Goal: Task Accomplishment & Management: Use online tool/utility

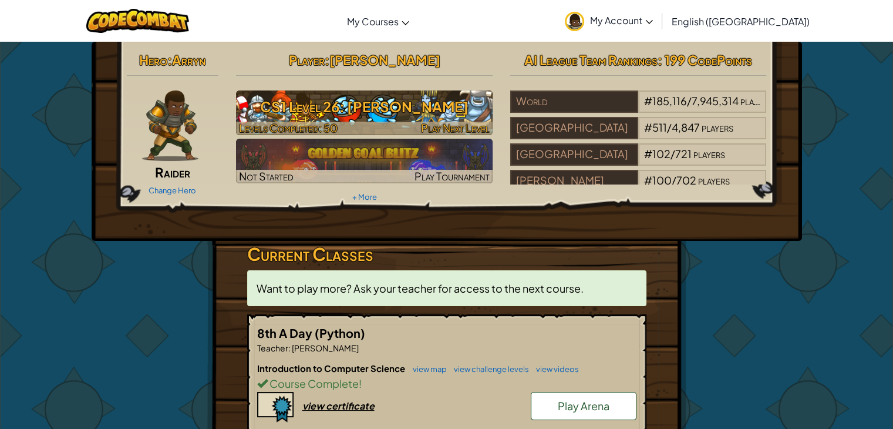
click at [427, 121] on span "Play Next Level" at bounding box center [455, 128] width 69 height 14
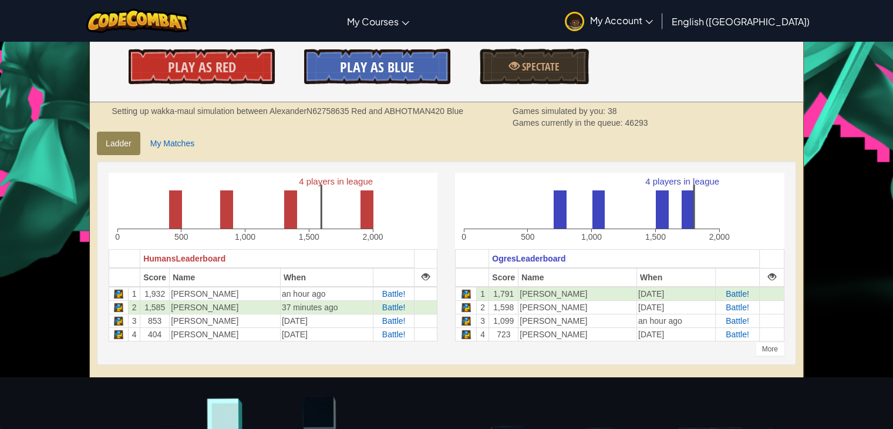
scroll to position [215, 0]
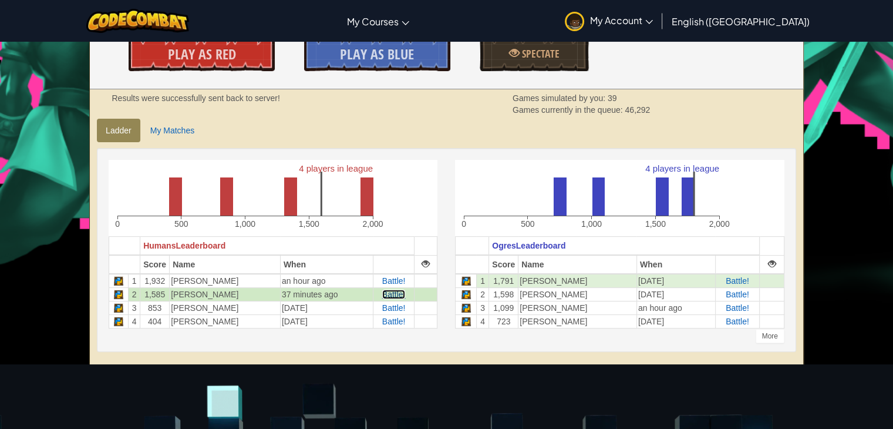
click at [395, 289] on span "Battle!" at bounding box center [393, 293] width 23 height 9
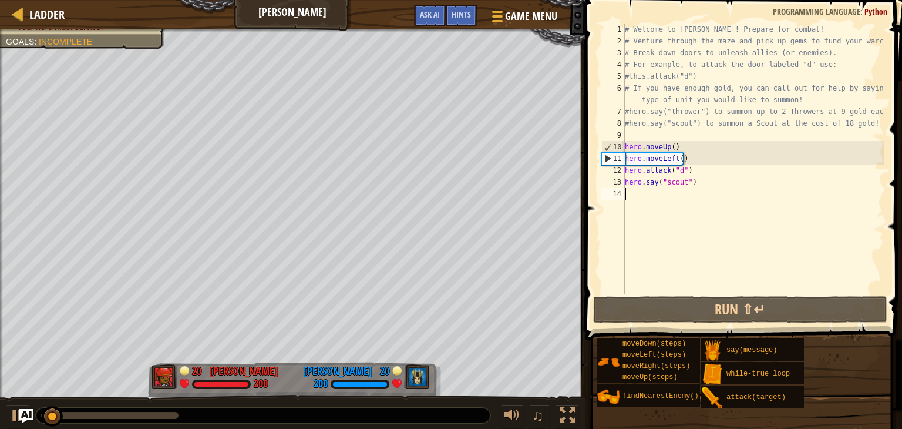
click at [645, 273] on div "Ladder Wakka Maul Game Menu Done Hints Ask AI 1 ההההההההההההההההההההההההההההההה…" at bounding box center [451, 214] width 902 height 429
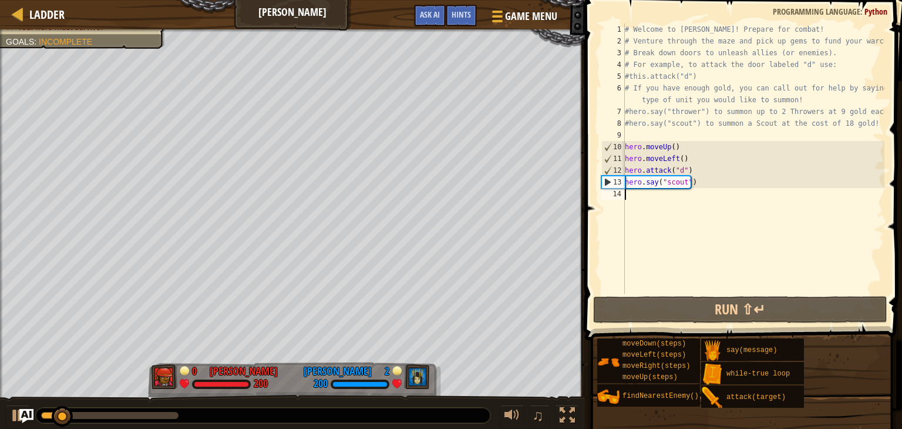
click at [679, 168] on div "# Welcome to [PERSON_NAME]! Prepare for combat! # Venture through the maze and …" at bounding box center [753, 170] width 262 height 294
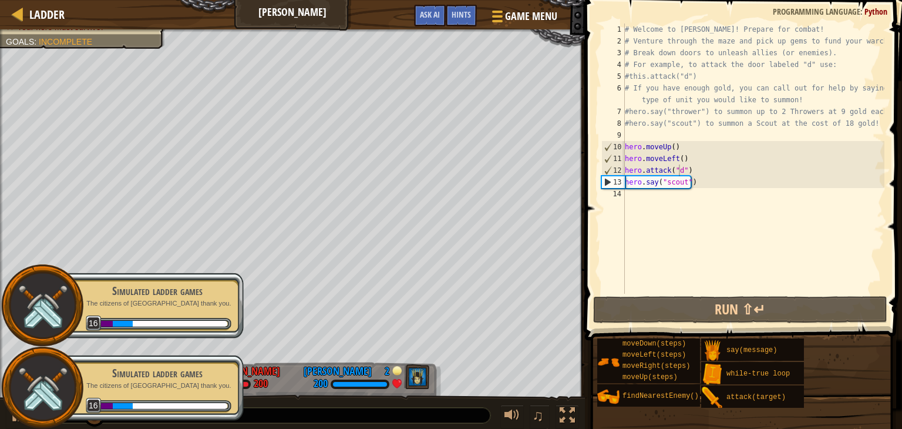
click at [15, 416] on div at bounding box center [42, 387] width 82 height 82
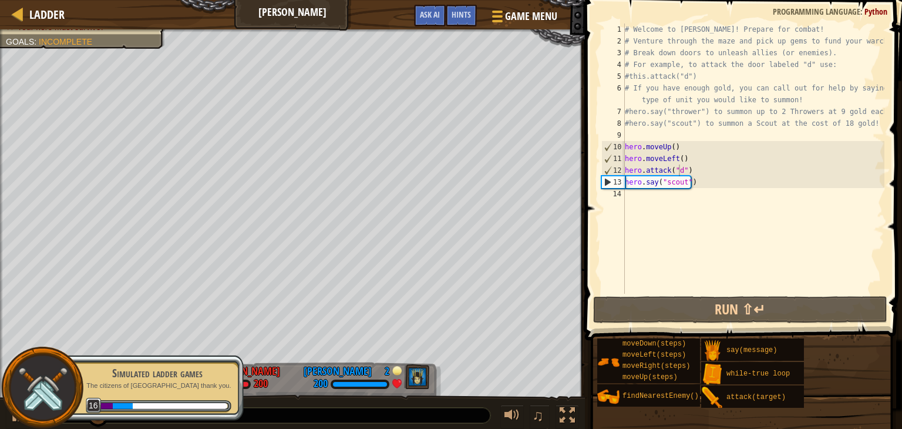
click at [14, 416] on div at bounding box center [42, 387] width 82 height 82
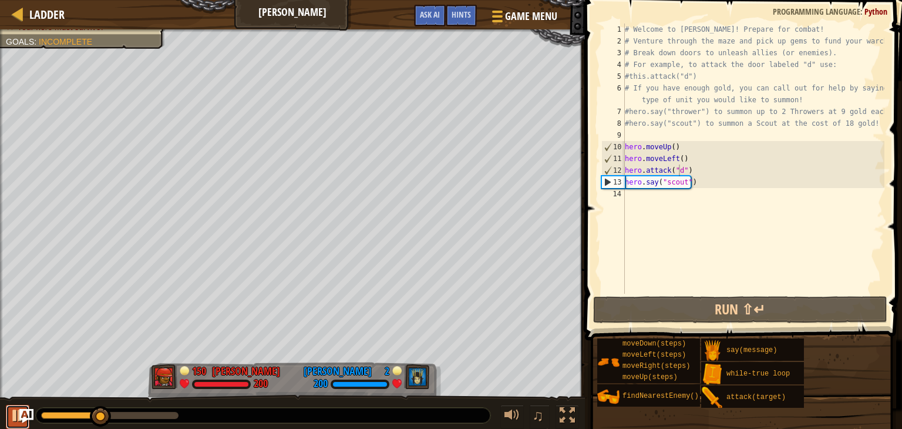
click at [12, 423] on div at bounding box center [17, 414] width 15 height 15
click at [10, 415] on div at bounding box center [17, 414] width 15 height 15
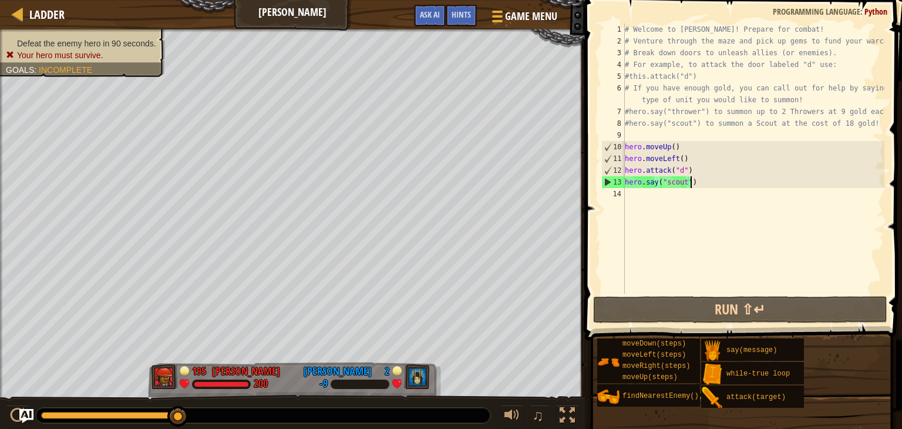
click at [698, 184] on div "# Welcome to [PERSON_NAME]! Prepare for combat! # Venture through the maze and …" at bounding box center [753, 170] width 262 height 294
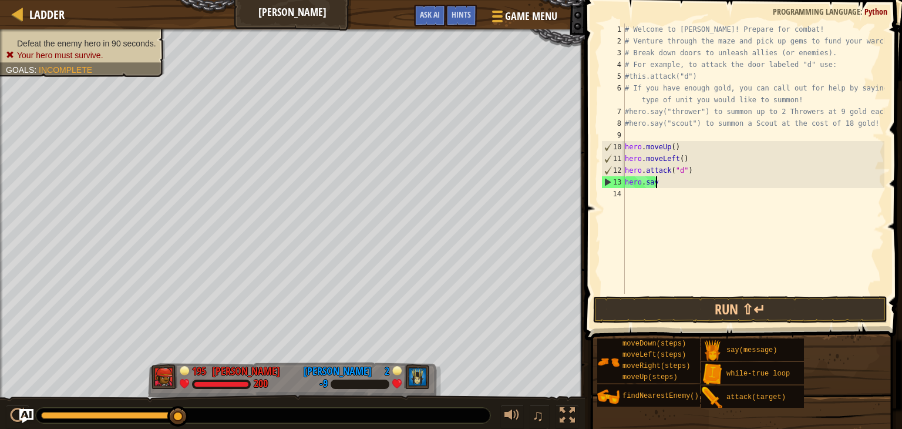
type textarea "h"
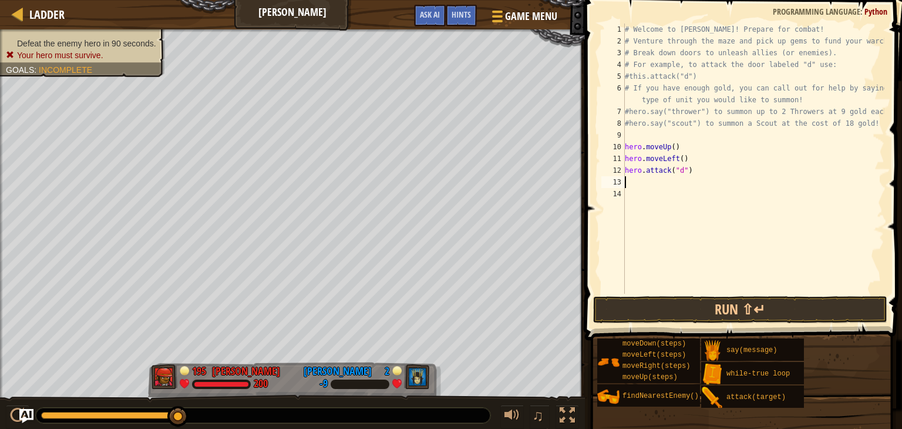
click at [698, 184] on div "# Welcome to [PERSON_NAME]! Prepare for combat! # Venture through the maze and …" at bounding box center [753, 170] width 262 height 294
drag, startPoint x: 648, startPoint y: 326, endPoint x: 611, endPoint y: 318, distance: 37.8
click at [611, 318] on button "Run ⇧↵" at bounding box center [740, 309] width 294 height 27
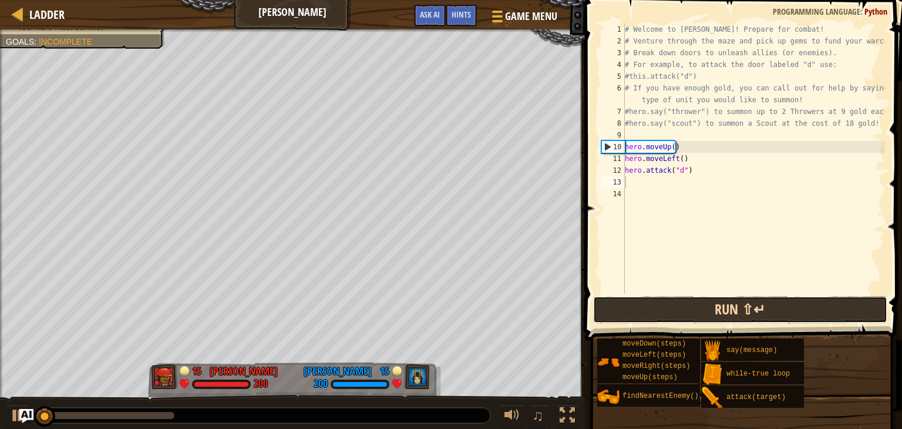
click at [659, 301] on button "Run ⇧↵" at bounding box center [740, 309] width 294 height 27
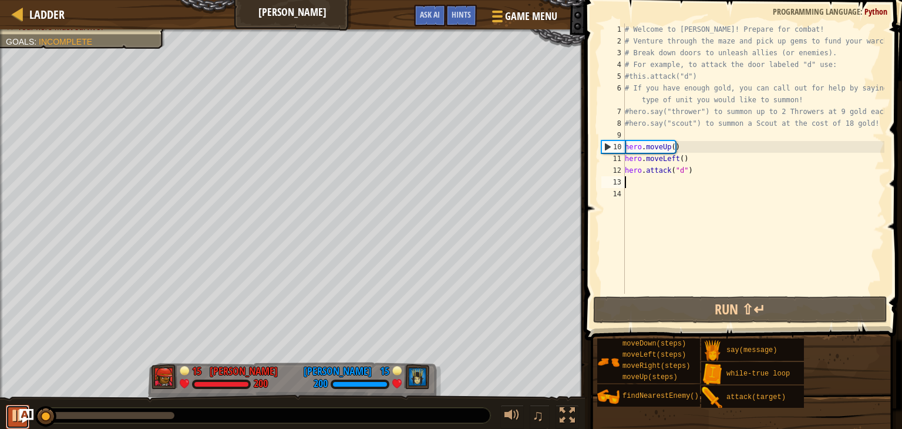
click at [12, 414] on div at bounding box center [17, 414] width 15 height 15
click at [682, 184] on div "# Welcome to [PERSON_NAME]! Prepare for combat! # Venture through the maze and …" at bounding box center [753, 170] width 262 height 294
click at [672, 188] on div "# Welcome to [PERSON_NAME]! Prepare for combat! # Venture through the maze and …" at bounding box center [753, 170] width 262 height 294
click at [669, 186] on div "# Welcome to [PERSON_NAME]! Prepare for combat! # Venture through the maze and …" at bounding box center [753, 170] width 262 height 294
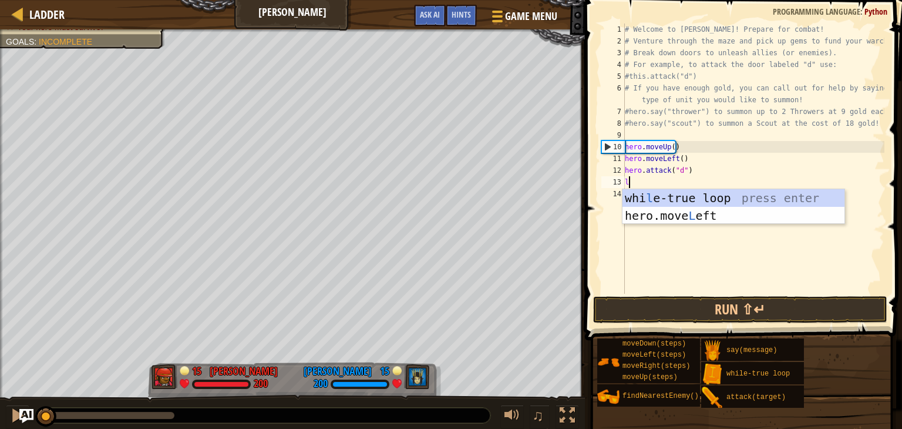
type textarea "le"
click at [679, 217] on div "whi le -true loop press enter hero.move Le ft press enter" at bounding box center [733, 224] width 222 height 70
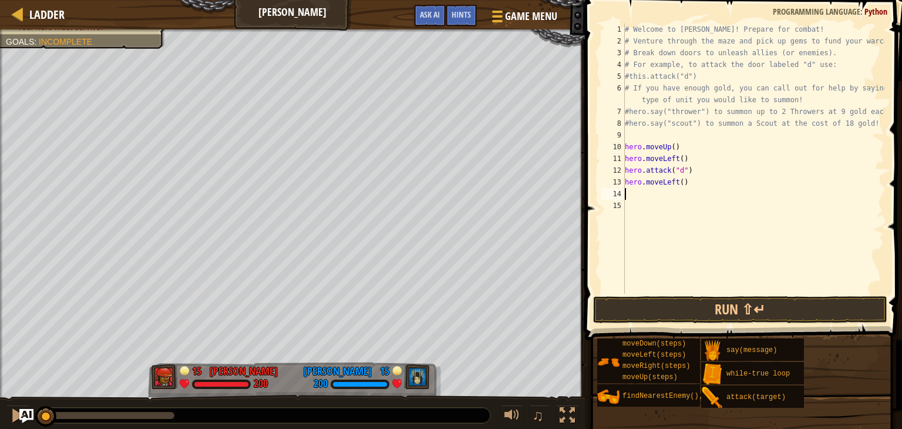
click at [680, 180] on div "# Welcome to [PERSON_NAME]! Prepare for combat! # Venture through the maze and …" at bounding box center [753, 170] width 262 height 294
type textarea "hero.moveLeft(4)"
click at [672, 198] on div "# Welcome to [PERSON_NAME]! Prepare for combat! # Venture through the maze and …" at bounding box center [753, 170] width 262 height 294
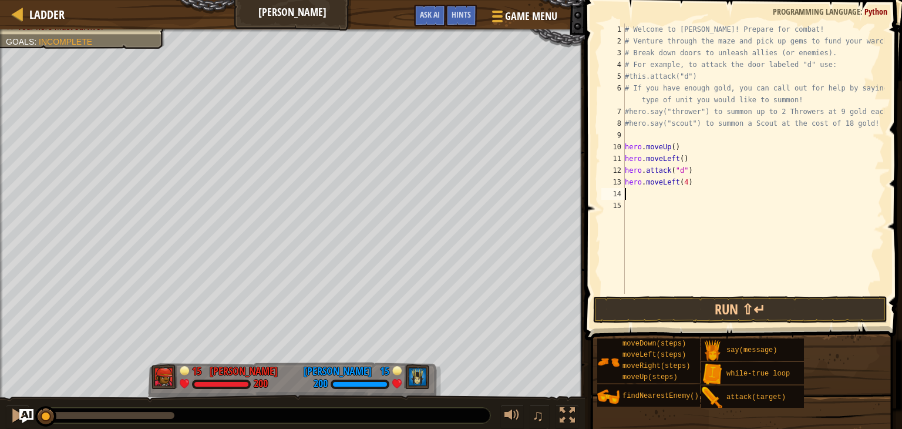
type textarea "d"
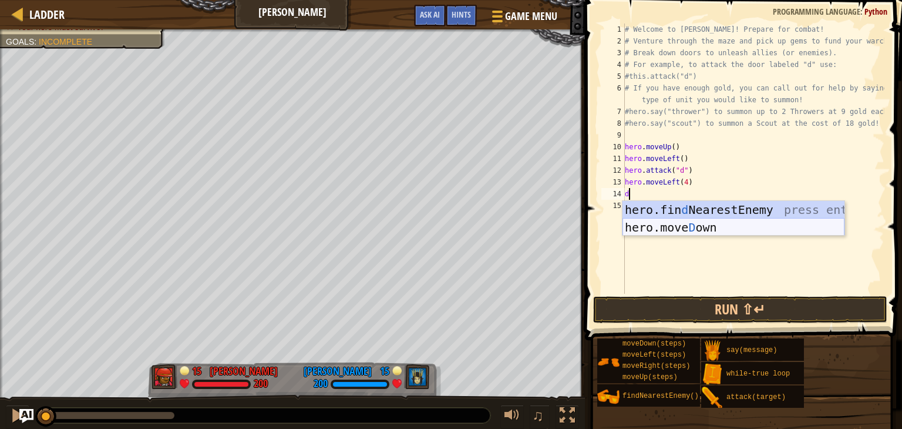
click at [678, 223] on div "hero.fin d NearestEnemy press enter hero.[PERSON_NAME] own press enter" at bounding box center [733, 236] width 222 height 70
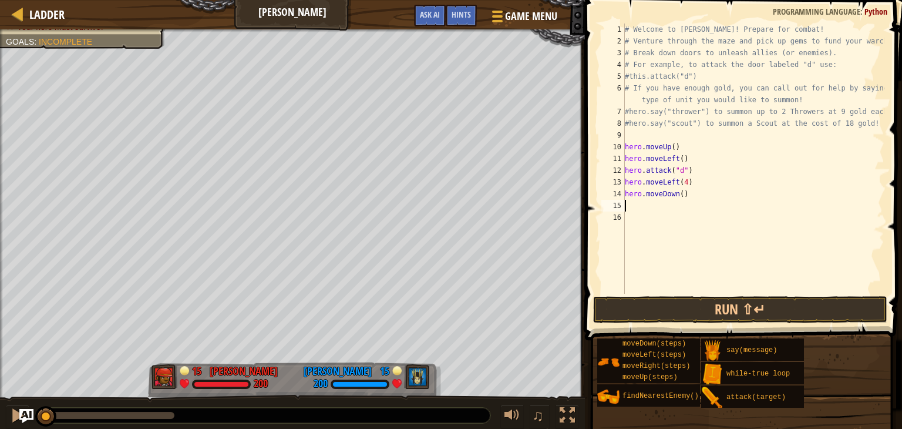
click at [668, 202] on div "# Welcome to [PERSON_NAME]! Prepare for combat! # Venture through the maze and …" at bounding box center [753, 170] width 262 height 294
type textarea "b"
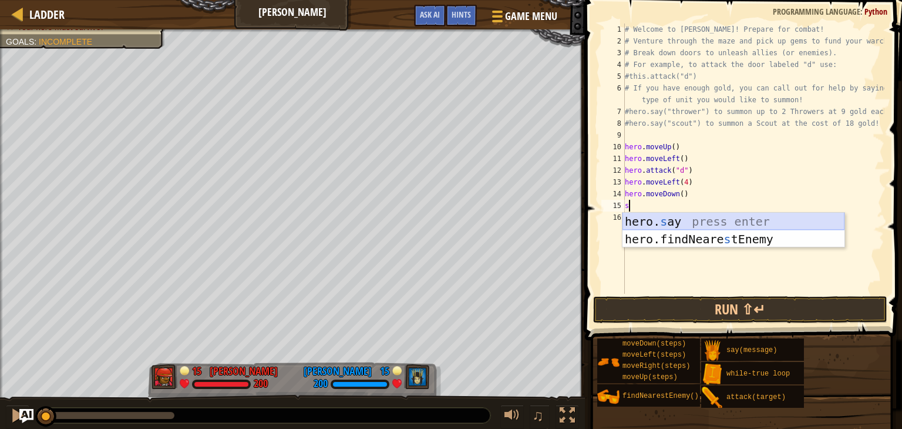
click at [679, 227] on div "hero. s ay press enter hero.findNeare s tEnemy press enter" at bounding box center [733, 248] width 222 height 70
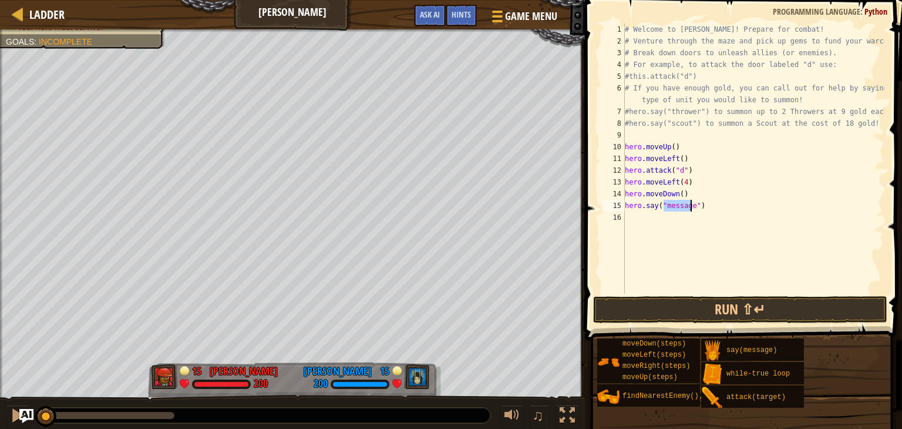
type textarea "hero.say("b")"
click at [673, 219] on div "# Welcome to [PERSON_NAME]! Prepare for combat! # Venture through the maze and …" at bounding box center [753, 170] width 262 height 294
type textarea "s"
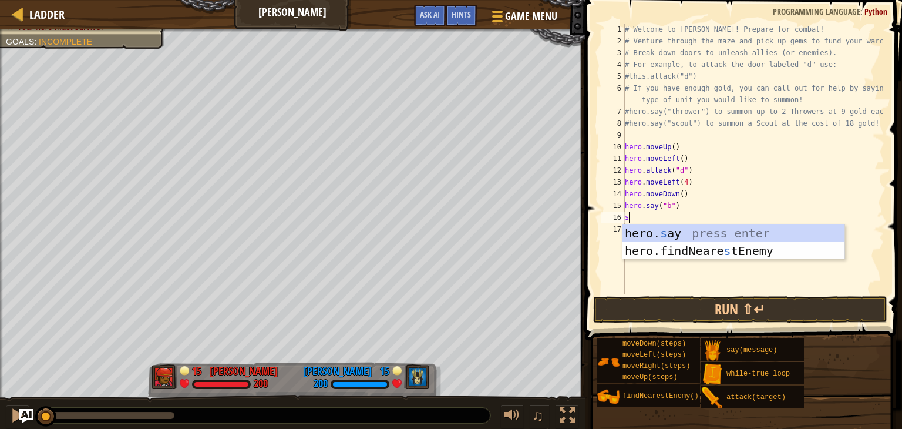
click at [678, 234] on div "hero. s ay press enter hero.findNeare s tEnemy press enter" at bounding box center [733, 259] width 222 height 70
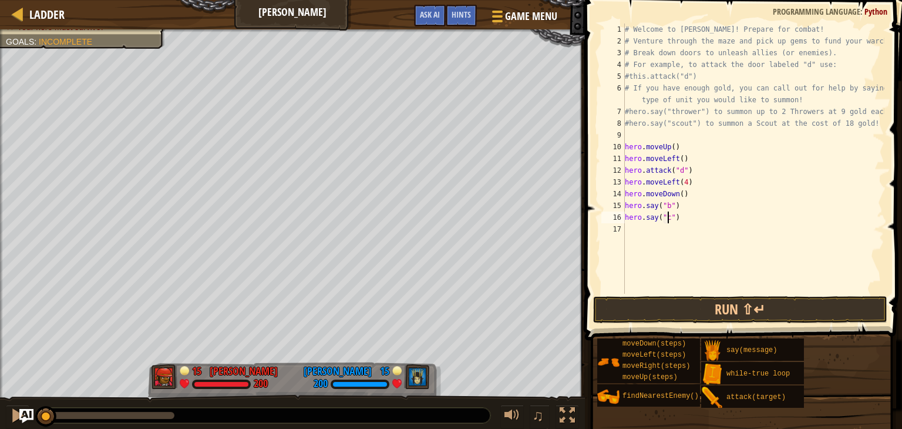
scroll to position [5, 3]
click at [696, 325] on span at bounding box center [744, 153] width 326 height 375
click at [680, 317] on button "Run ⇧↵" at bounding box center [740, 309] width 294 height 27
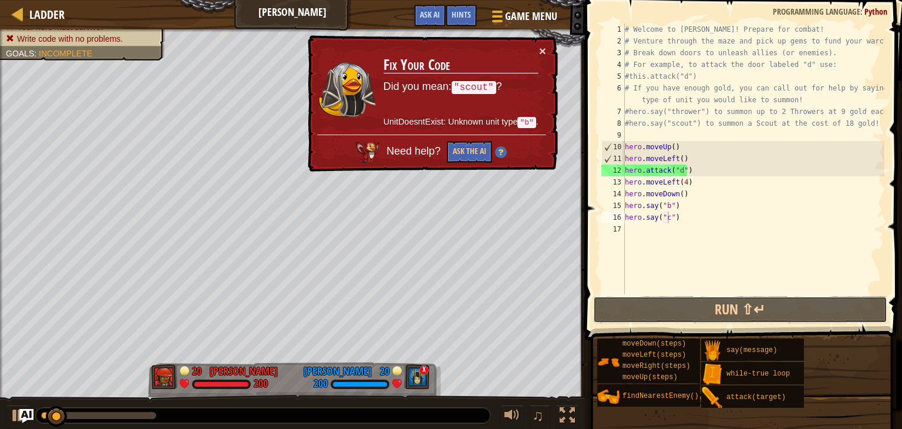
click at [571, 93] on div "Ladder Wakka Maul Game Menu Done Hints Ask AI 1 ההההההההההההההההההההההההההההההה…" at bounding box center [451, 214] width 902 height 429
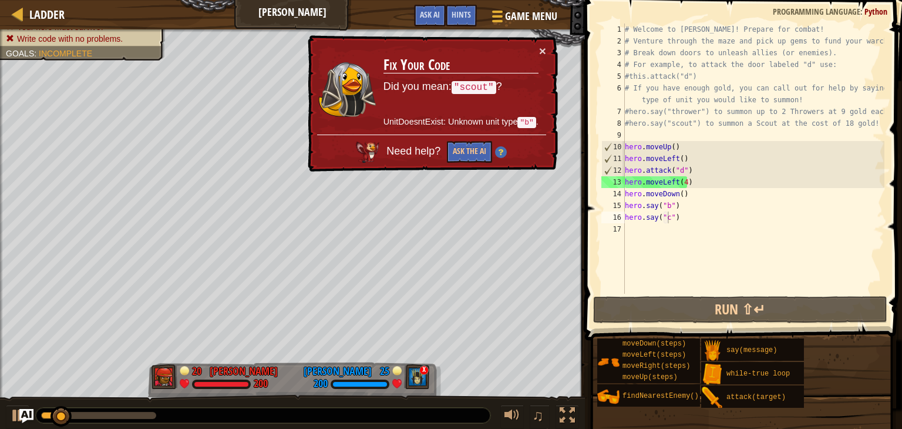
click at [540, 37] on div "× Fix Your Code Did you mean: "scout" ? UnitDoesntExist: Unknown unit type "b" …" at bounding box center [431, 103] width 252 height 137
click at [541, 55] on button "×" at bounding box center [542, 51] width 7 height 12
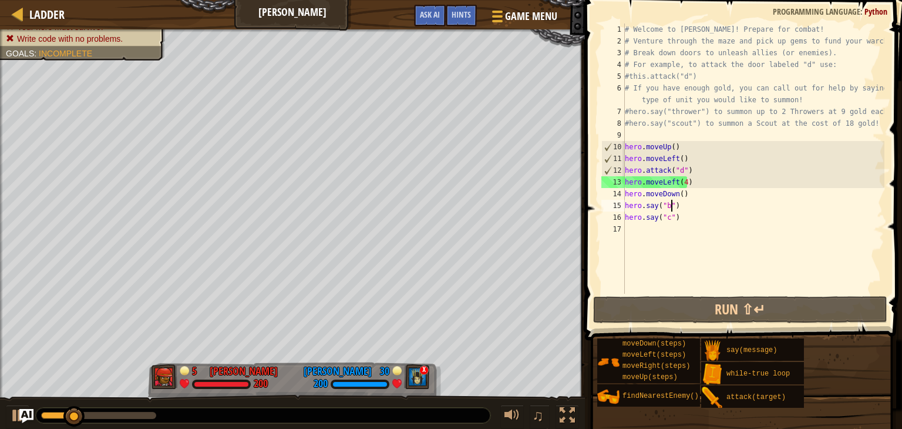
click at [672, 204] on div "# Welcome to [PERSON_NAME]! Prepare for combat! # Venture through the maze and …" at bounding box center [753, 170] width 262 height 294
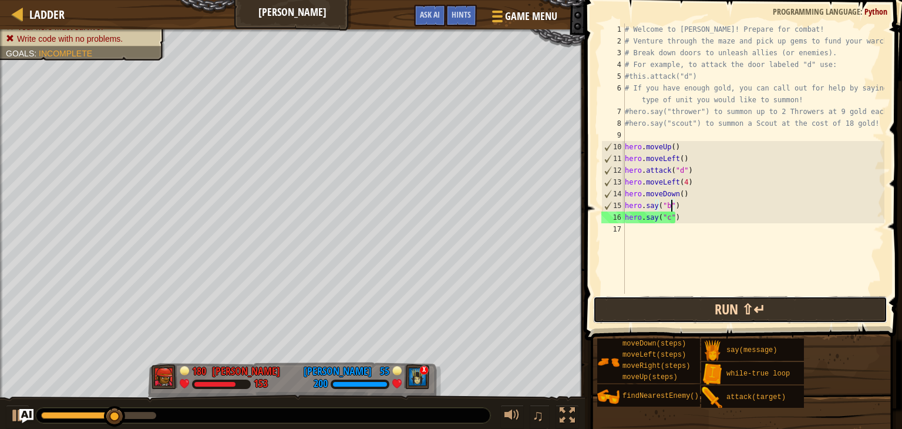
click at [665, 304] on button "Run ⇧↵" at bounding box center [740, 309] width 294 height 27
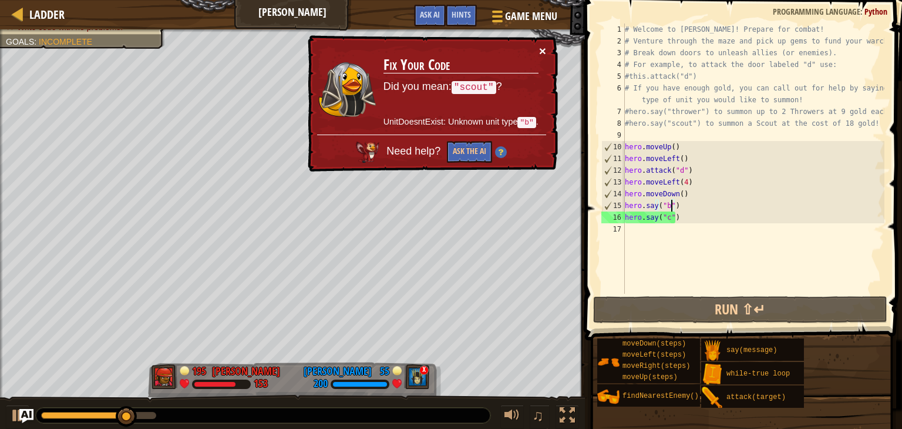
click at [542, 51] on button "×" at bounding box center [542, 51] width 7 height 12
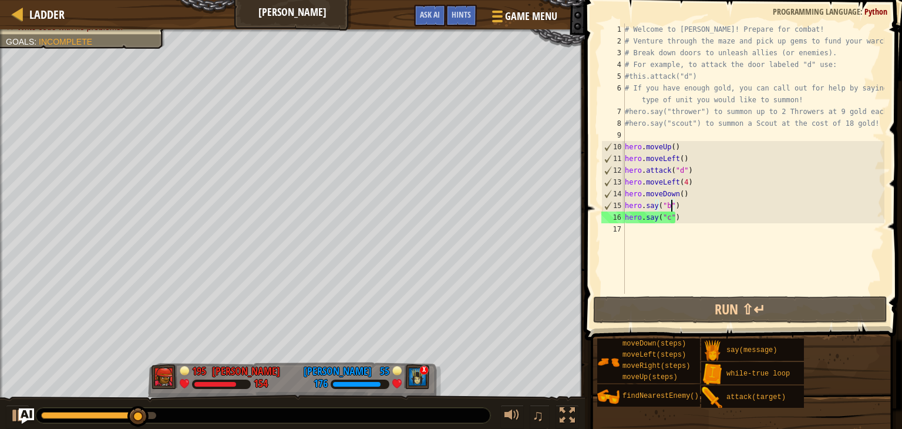
click at [21, 419] on img "Ask AI" at bounding box center [26, 415] width 15 height 15
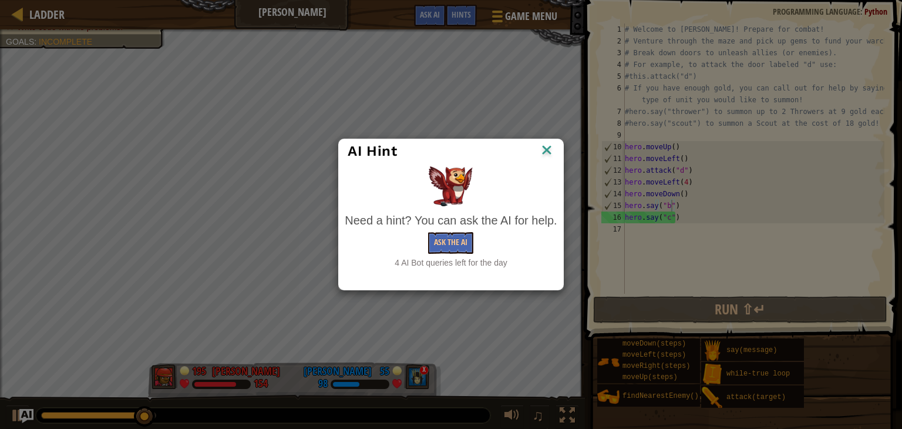
click at [539, 143] on img at bounding box center [546, 151] width 15 height 18
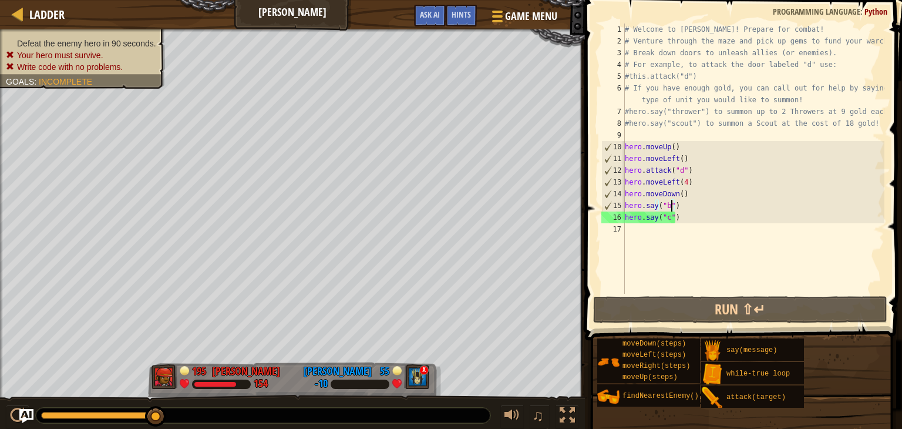
click at [669, 210] on div "# Welcome to [PERSON_NAME]! Prepare for combat! # Venture through the maze and …" at bounding box center [753, 170] width 262 height 294
click at [666, 208] on div "# Welcome to [PERSON_NAME]! Prepare for combat! # Venture through the maze and …" at bounding box center [753, 170] width 262 height 294
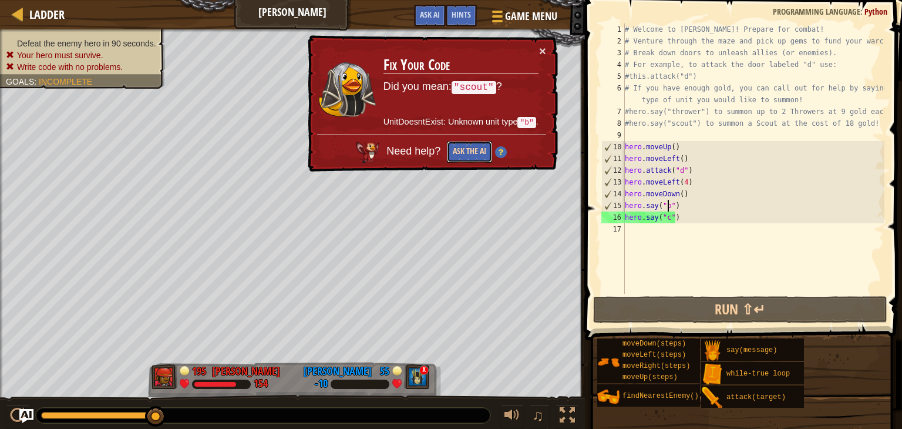
click at [459, 154] on button "Ask the AI" at bounding box center [469, 152] width 45 height 22
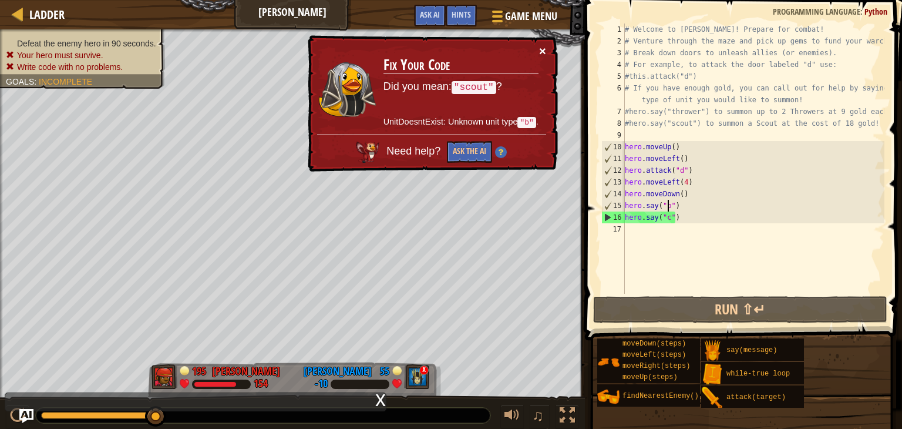
click at [540, 48] on button "×" at bounding box center [542, 51] width 7 height 12
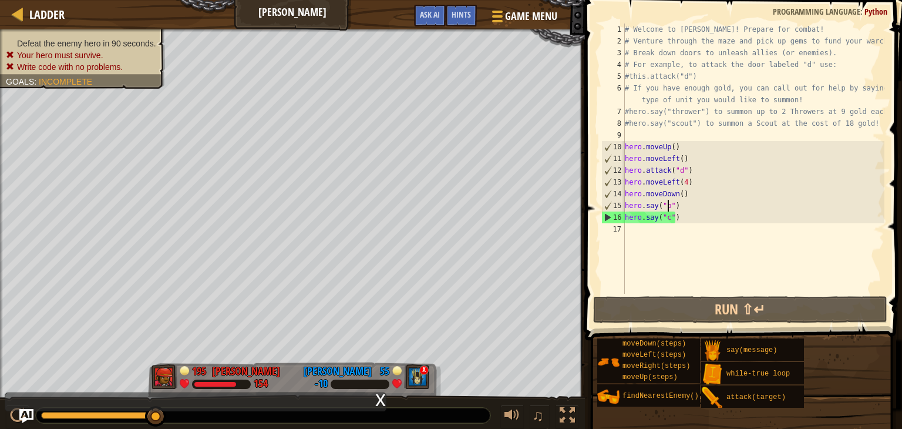
click at [667, 204] on div "# Welcome to [PERSON_NAME]! Prepare for combat! # Venture through the maze and …" at bounding box center [753, 170] width 262 height 294
click at [668, 206] on div "# Welcome to [PERSON_NAME]! Prepare for combat! # Venture through the maze and …" at bounding box center [753, 170] width 262 height 294
click at [672, 197] on div "# Welcome to [PERSON_NAME]! Prepare for combat! # Venture through the maze and …" at bounding box center [753, 170] width 262 height 294
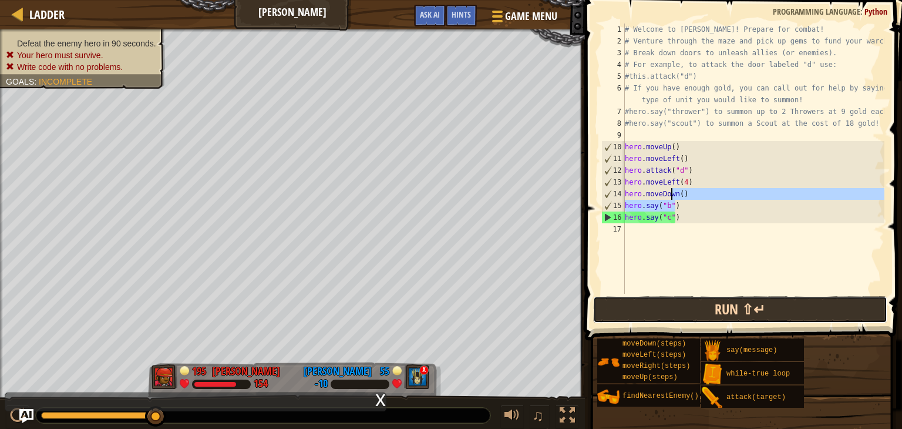
drag, startPoint x: 625, startPoint y: 302, endPoint x: 621, endPoint y: 308, distance: 6.8
click at [621, 308] on button "Run ⇧↵" at bounding box center [740, 309] width 294 height 27
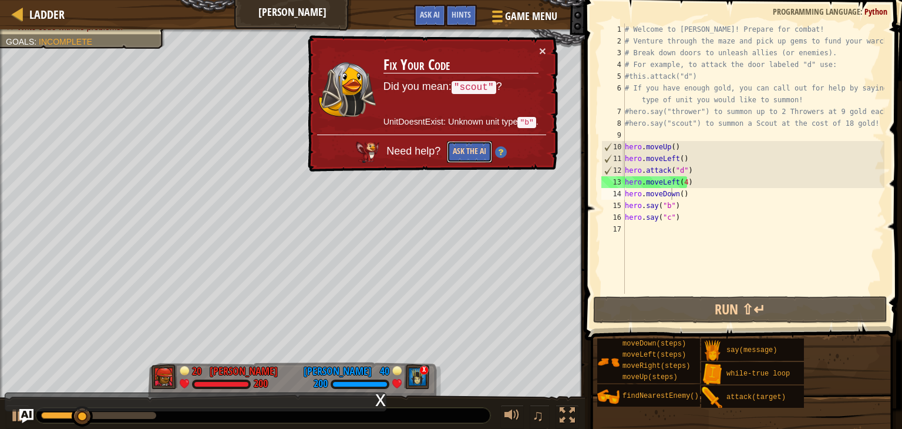
click at [470, 147] on button "Ask the AI" at bounding box center [469, 152] width 45 height 22
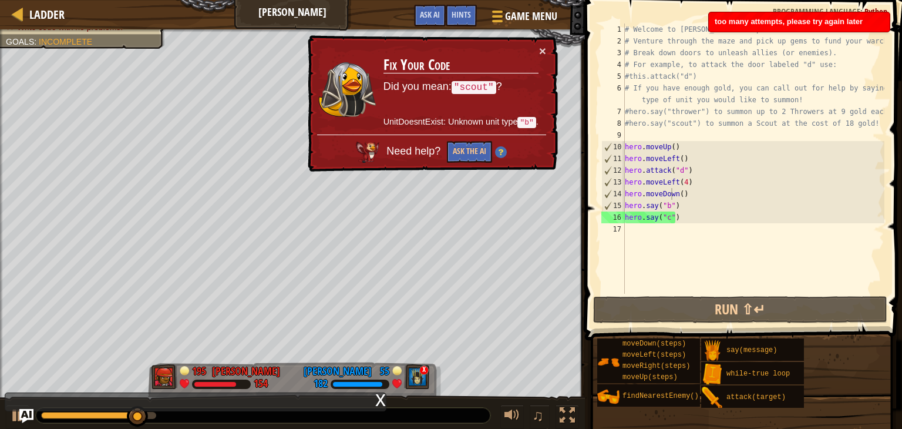
click at [499, 154] on img at bounding box center [501, 152] width 12 height 12
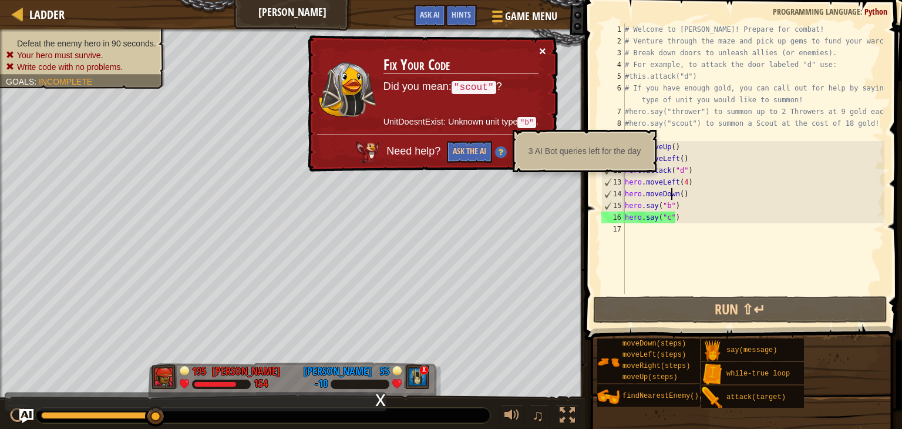
click at [543, 45] on button "×" at bounding box center [542, 51] width 7 height 12
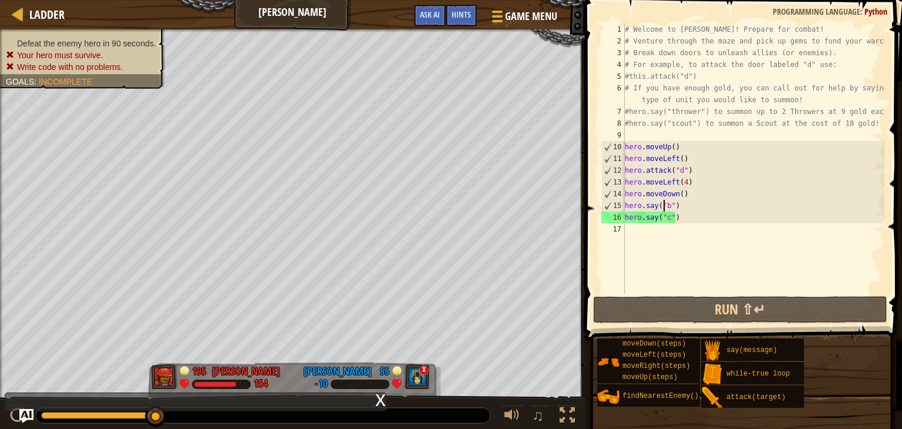
click at [665, 204] on div "# Welcome to [PERSON_NAME]! Prepare for combat! # Venture through the maze and …" at bounding box center [753, 170] width 262 height 294
click at [668, 204] on div "# Welcome to [PERSON_NAME]! Prepare for combat! # Venture through the maze and …" at bounding box center [753, 170] width 262 height 294
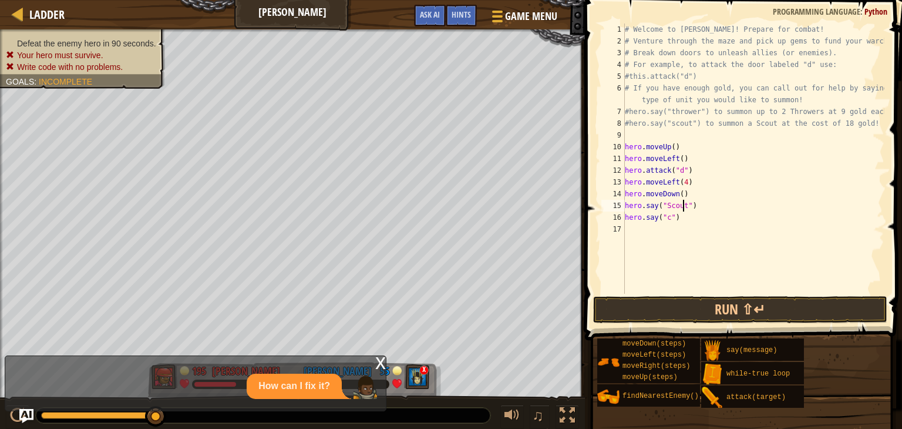
scroll to position [5, 5]
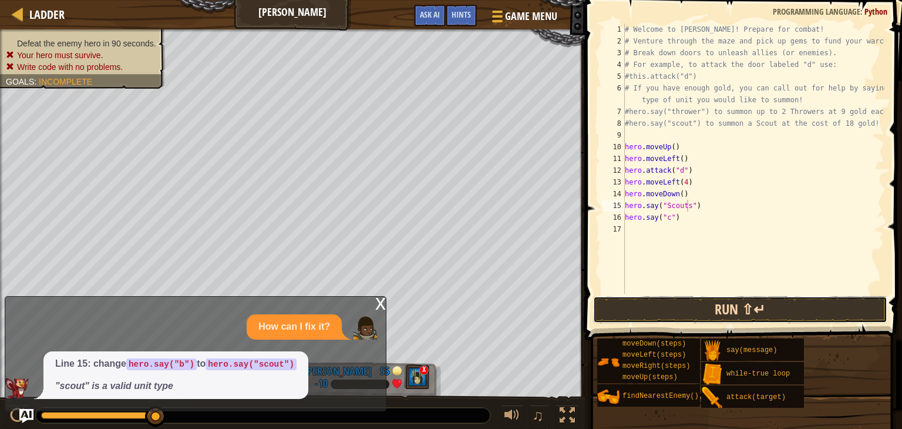
click at [615, 305] on button "Run ⇧↵" at bounding box center [740, 309] width 294 height 27
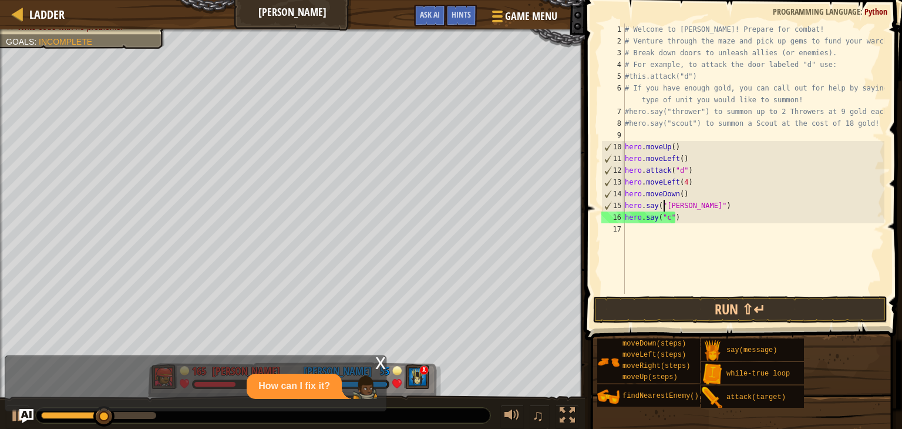
scroll to position [5, 4]
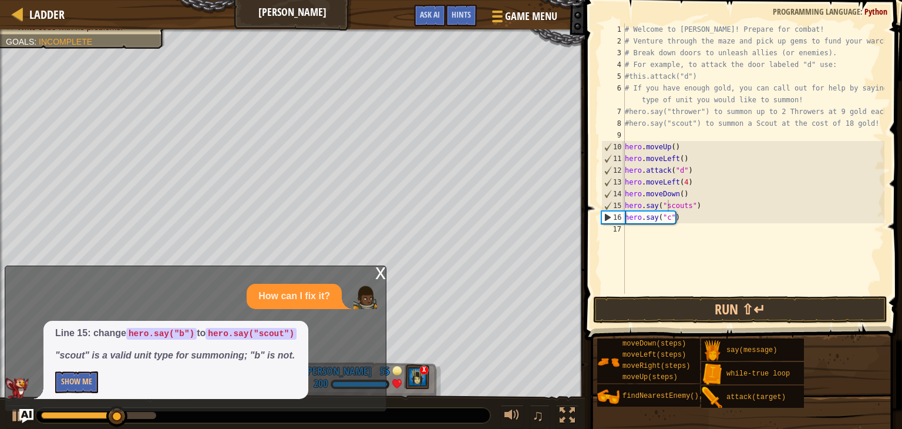
click at [376, 275] on div "x" at bounding box center [380, 272] width 11 height 12
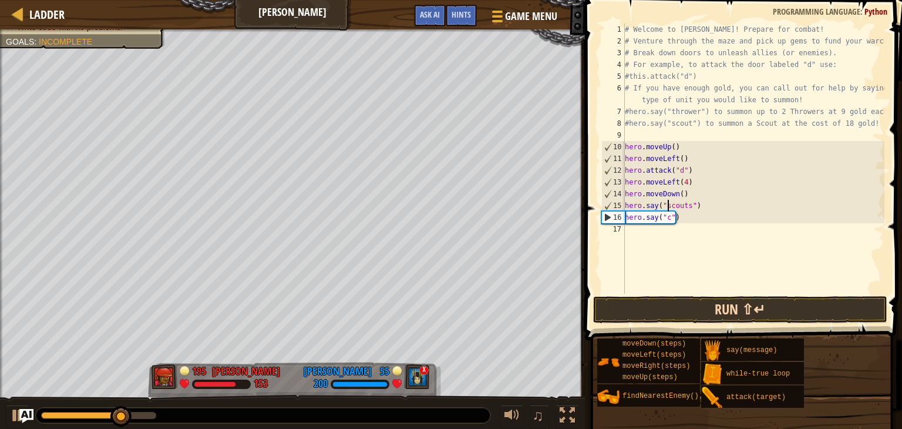
click at [652, 304] on div "Ladder Wakka Maul Game Menu Done Hints Ask AI 1 2 3 4 5 6 7 8 9 10 11 12 13 14 …" at bounding box center [451, 214] width 902 height 429
click at [652, 306] on button "Run ⇧↵" at bounding box center [740, 309] width 294 height 27
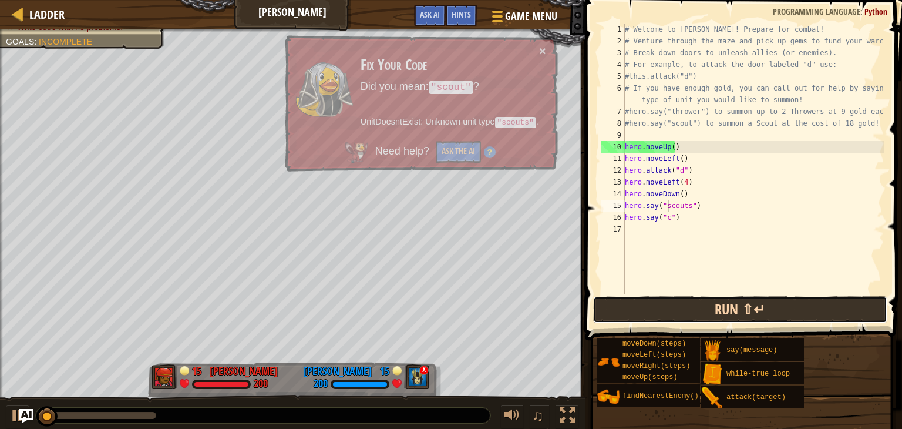
click at [652, 306] on button "Run ⇧↵" at bounding box center [740, 309] width 294 height 27
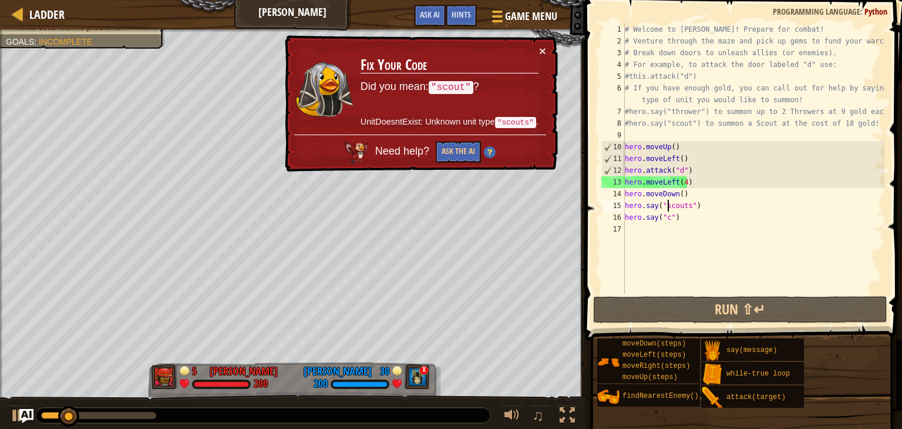
click at [687, 211] on div "# Welcome to [PERSON_NAME]! Prepare for combat! # Venture through the maze and …" at bounding box center [753, 170] width 262 height 294
click at [689, 207] on div "# Welcome to [PERSON_NAME]! Prepare for combat! # Venture through the maze and …" at bounding box center [753, 170] width 262 height 294
click at [685, 207] on div "# Welcome to [PERSON_NAME]! Prepare for combat! # Venture through the maze and …" at bounding box center [753, 170] width 262 height 294
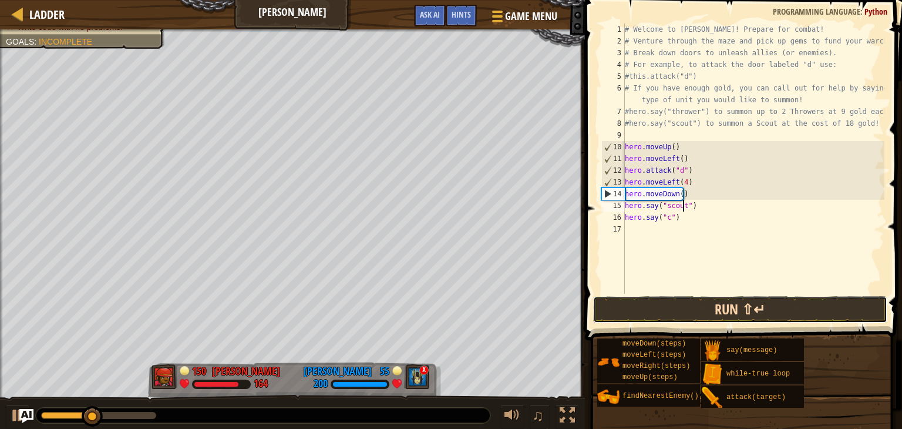
click at [700, 316] on button "Run ⇧↵" at bounding box center [740, 309] width 294 height 27
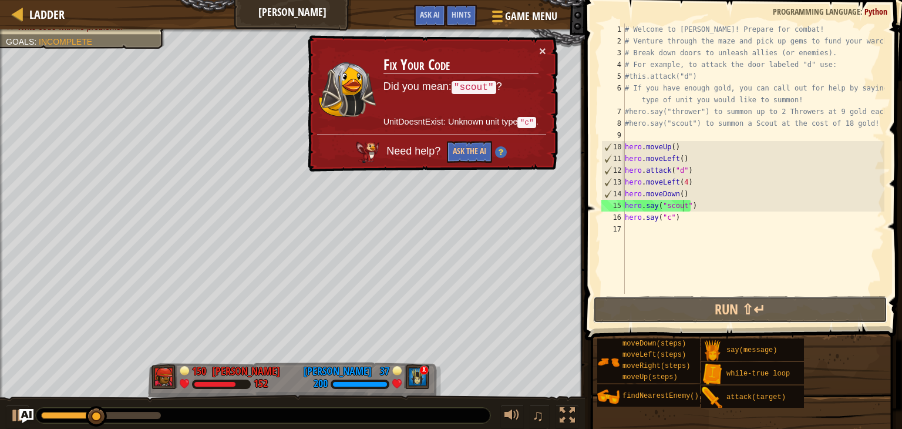
drag, startPoint x: 700, startPoint y: 316, endPoint x: 524, endPoint y: 127, distance: 258.8
click at [524, 127] on div "Ladder Wakka Maul Game Menu Done Hints Ask AI 1 2 3 4 5 6 7 8 9 10 11 12 13 14 …" at bounding box center [451, 214] width 902 height 429
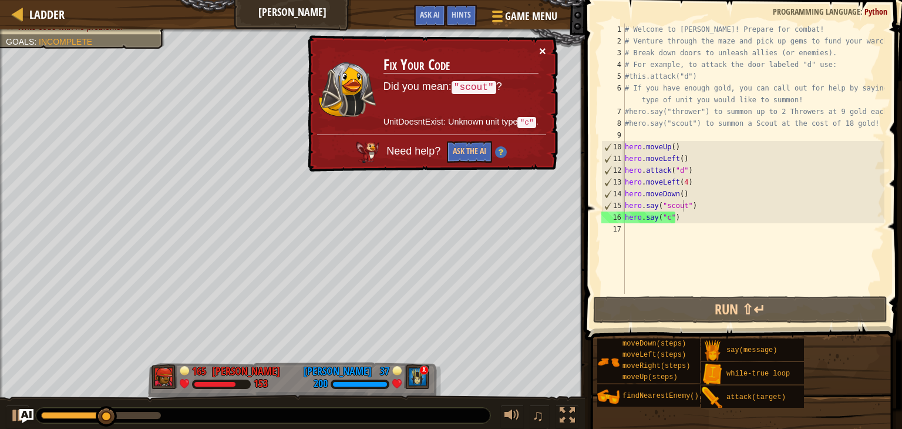
click at [545, 49] on button "×" at bounding box center [542, 51] width 7 height 12
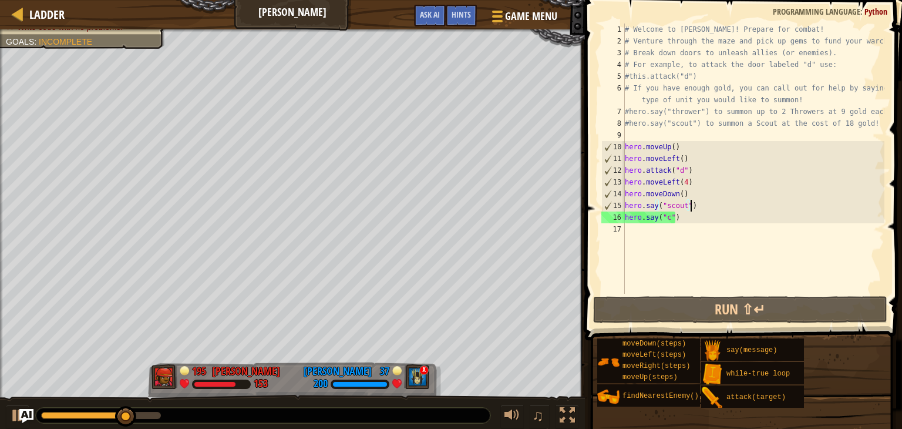
click at [694, 204] on div "# Welcome to [PERSON_NAME]! Prepare for combat! # Venture through the maze and …" at bounding box center [753, 170] width 262 height 294
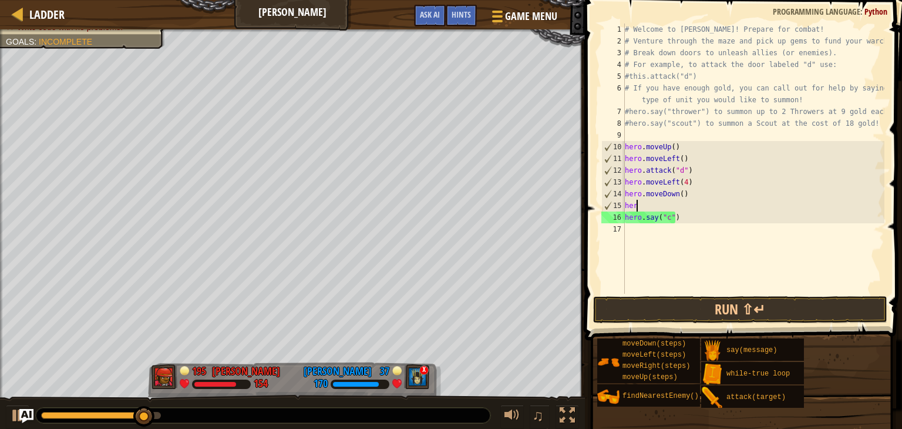
scroll to position [5, 0]
type textarea "h"
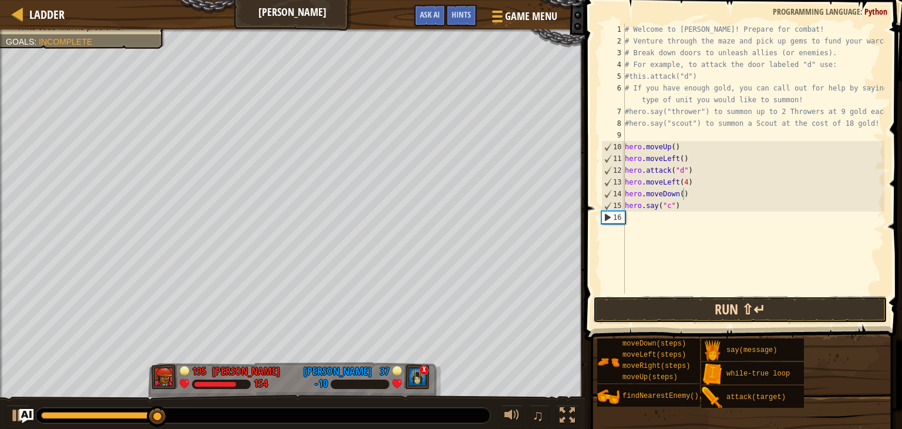
drag, startPoint x: 664, startPoint y: 294, endPoint x: 662, endPoint y: 301, distance: 7.1
click at [662, 301] on button "Run ⇧↵" at bounding box center [740, 309] width 294 height 27
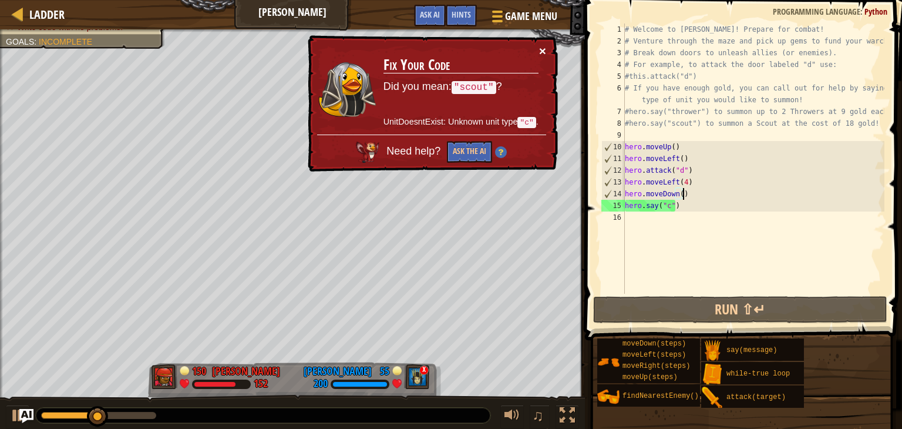
click at [539, 55] on button "×" at bounding box center [542, 51] width 7 height 12
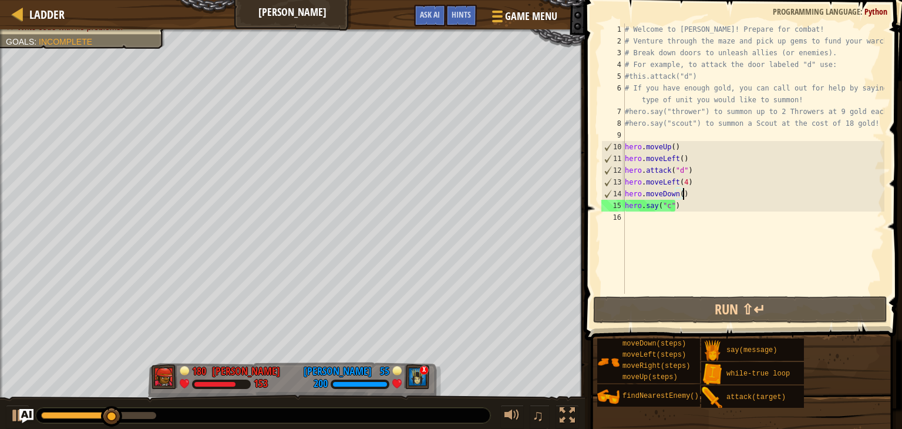
click at [654, 207] on div "# Welcome to [PERSON_NAME]! Prepare for combat! # Venture through the maze and …" at bounding box center [753, 170] width 262 height 294
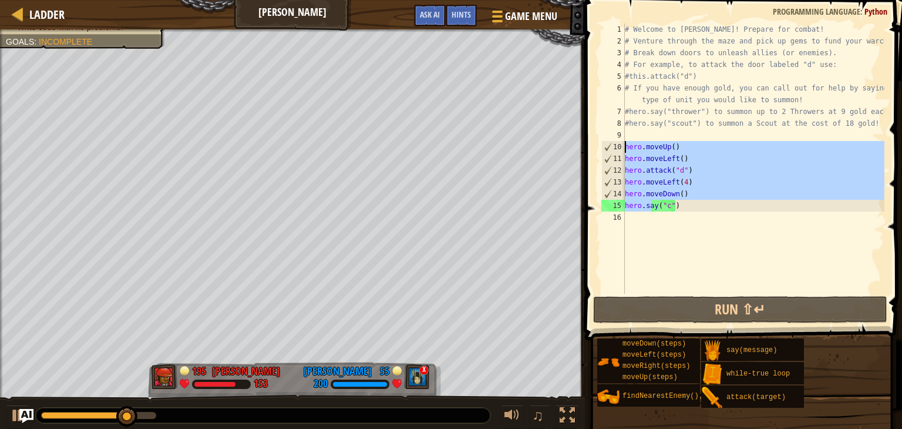
click at [284, 158] on div "Ladder Wakka Maul Game Menu Done Hints Ask AI 1 2 3 4 5 6 7 8 9 10 11 12 13 14 …" at bounding box center [451, 214] width 902 height 429
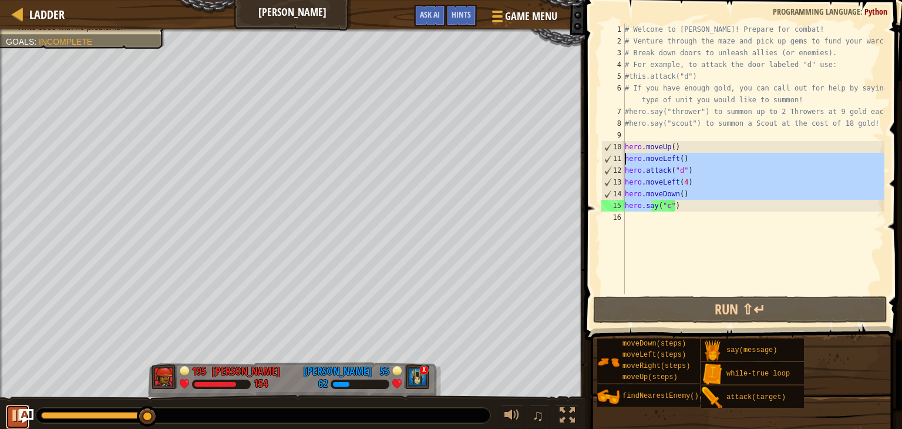
click at [16, 421] on div at bounding box center [17, 414] width 15 height 15
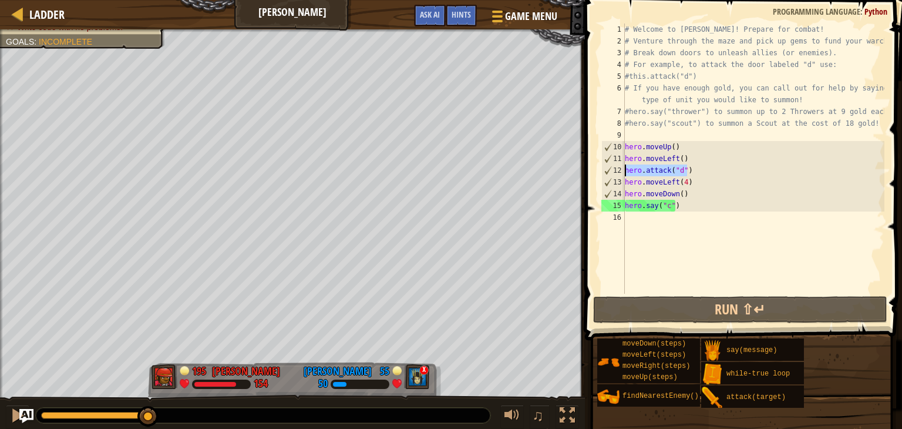
drag, startPoint x: 692, startPoint y: 171, endPoint x: 625, endPoint y: 174, distance: 67.6
click at [625, 174] on div "# Welcome to [PERSON_NAME]! Prepare for combat! # Venture through the maze and …" at bounding box center [753, 170] width 262 height 294
drag, startPoint x: 683, startPoint y: 213, endPoint x: 649, endPoint y: 210, distance: 34.2
click at [649, 210] on div "# Welcome to [PERSON_NAME]! Prepare for combat! # Venture through the maze and …" at bounding box center [753, 170] width 262 height 294
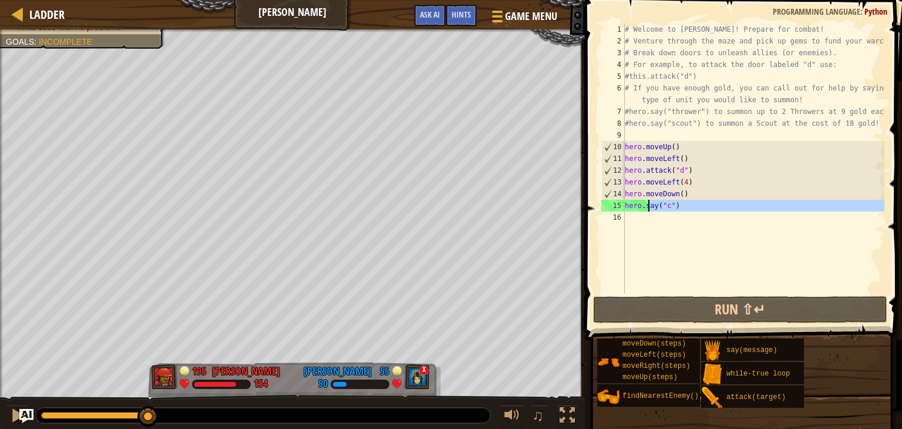
click at [678, 207] on div "# Welcome to [PERSON_NAME]! Prepare for combat! # Venture through the maze and …" at bounding box center [753, 158] width 262 height 270
drag, startPoint x: 678, startPoint y: 207, endPoint x: 601, endPoint y: 211, distance: 76.4
click at [601, 211] on div "hero.say("c") 1 2 3 4 5 6 7 8 9 10 11 12 13 14 15 16 # Welcome to [PERSON_NAME]…" at bounding box center [741, 158] width 285 height 270
paste textarea "attack("d"
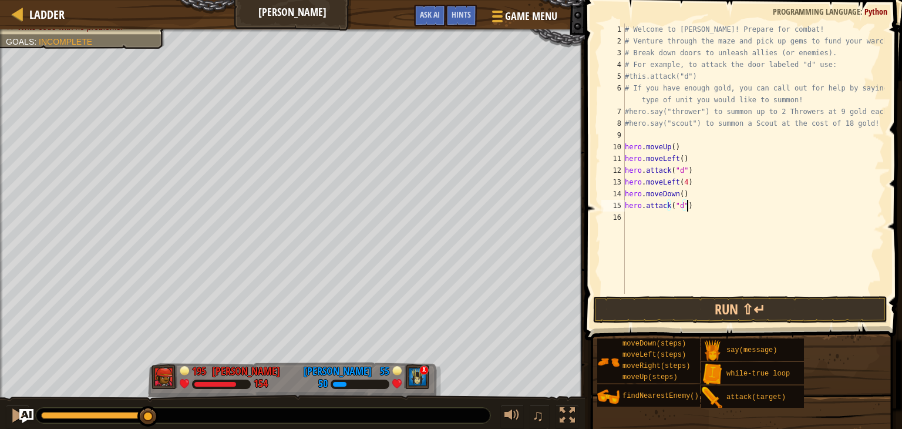
click at [679, 207] on div "# Welcome to [PERSON_NAME]! Prepare for combat! # Venture through the maze and …" at bounding box center [753, 170] width 262 height 294
type textarea "hero.attack("b")"
click at [682, 219] on div "# Welcome to [PERSON_NAME]! Prepare for combat! # Venture through the maze and …" at bounding box center [753, 170] width 262 height 294
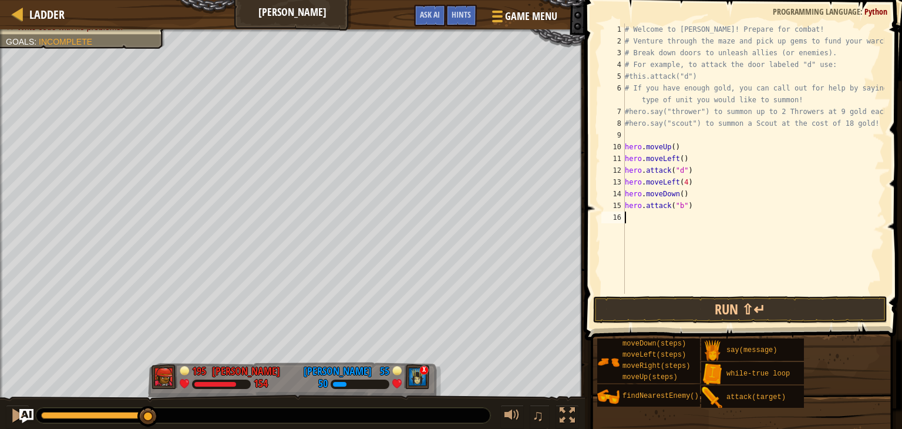
paste textarea "hero.attack("d")"
click at [679, 218] on div "# Welcome to [PERSON_NAME]! Prepare for combat! # Venture through the maze and …" at bounding box center [753, 170] width 262 height 294
click at [697, 311] on button "Run ⇧↵" at bounding box center [740, 309] width 294 height 27
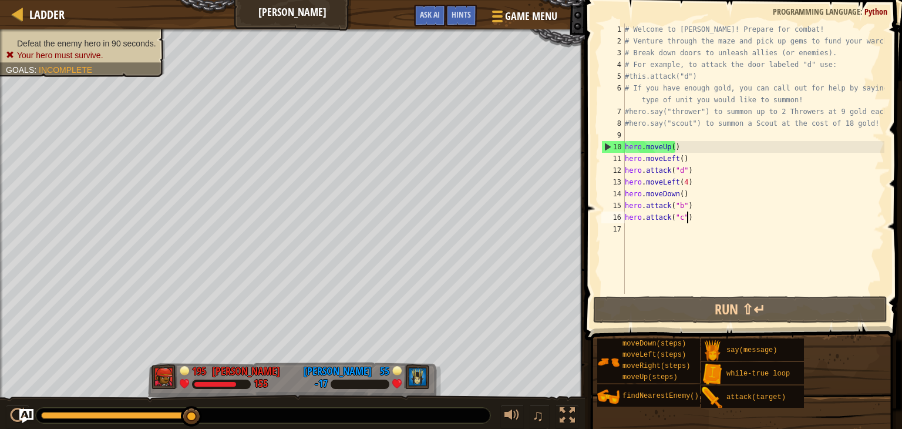
click at [698, 219] on div "# Welcome to [PERSON_NAME]! Prepare for combat! # Venture through the maze and …" at bounding box center [753, 170] width 262 height 294
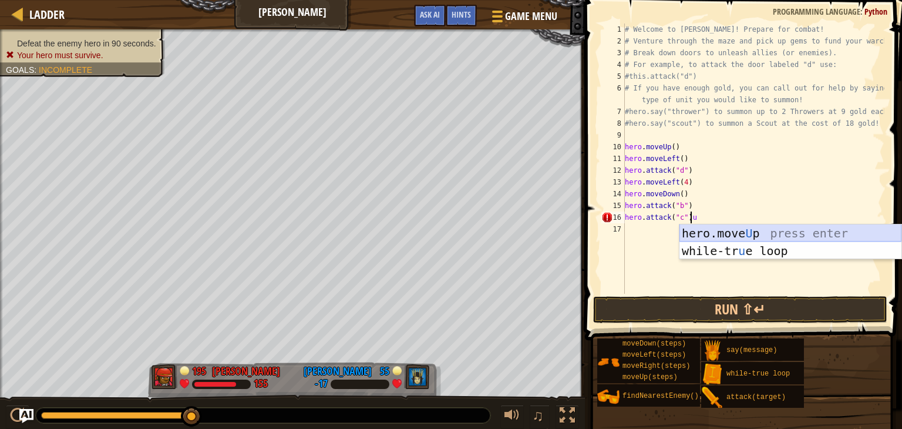
click at [705, 237] on div "hero.move U p press enter while-tr u e loop press enter" at bounding box center [790, 259] width 222 height 70
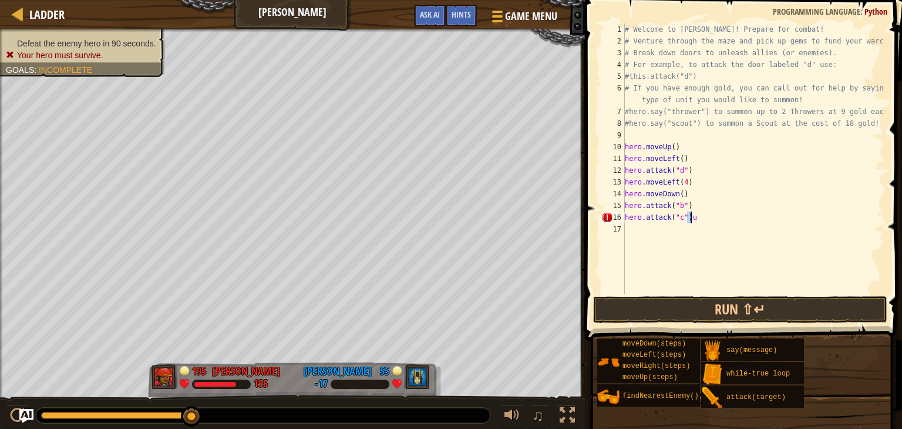
type textarea "hero.attack("c")"
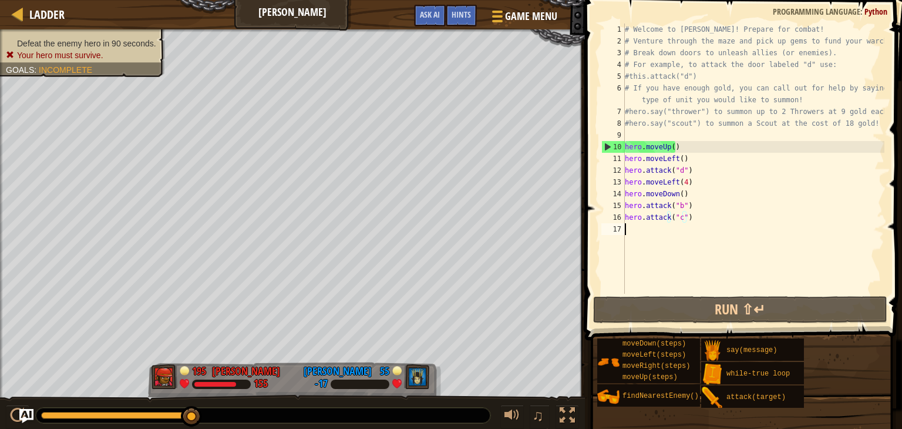
click at [701, 238] on div "# Welcome to [PERSON_NAME]! Prepare for combat! # Venture through the maze and …" at bounding box center [753, 170] width 262 height 294
click at [695, 231] on div "# Welcome to [PERSON_NAME]! Prepare for combat! # Venture through the maze and …" at bounding box center [753, 170] width 262 height 294
click at [635, 237] on div "# Welcome to [PERSON_NAME]! Prepare for combat! # Venture through the maze and …" at bounding box center [753, 170] width 262 height 294
type textarea "u"
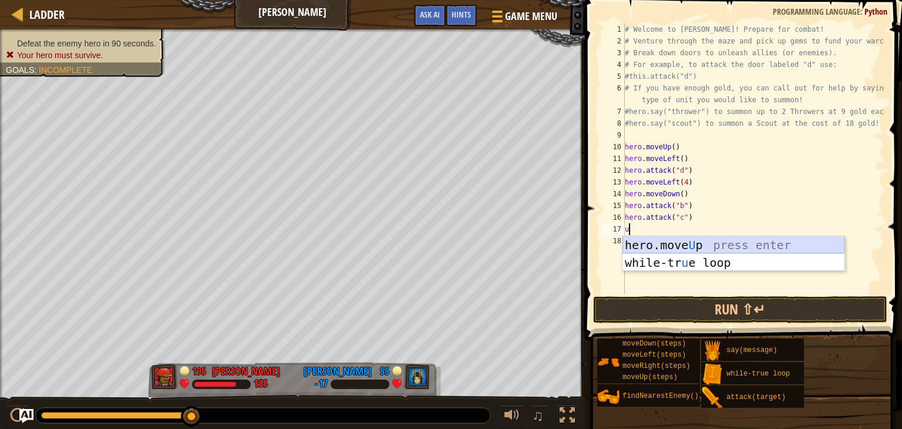
click at [641, 245] on div "hero.move U p press enter while-tr u e loop press enter" at bounding box center [733, 271] width 222 height 70
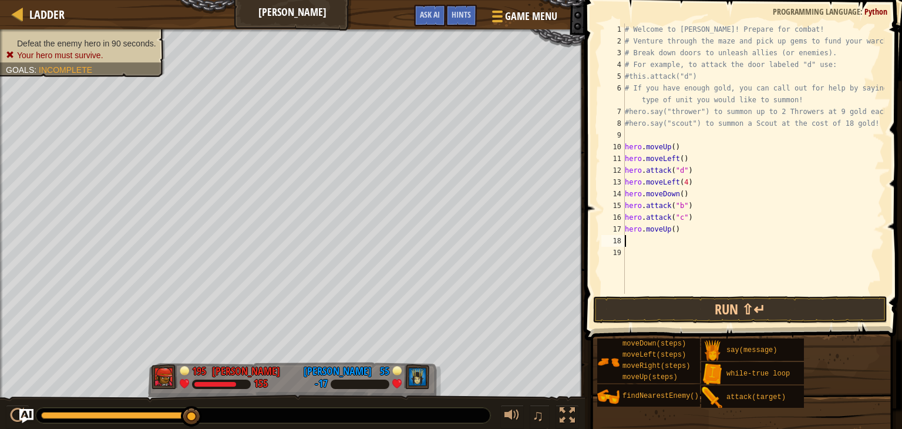
click at [640, 247] on div "# Welcome to [PERSON_NAME]! Prepare for combat! # Venture through the maze and …" at bounding box center [753, 170] width 262 height 294
click at [639, 238] on div "# Welcome to [PERSON_NAME]! Prepare for combat! # Venture through the maze and …" at bounding box center [753, 170] width 262 height 294
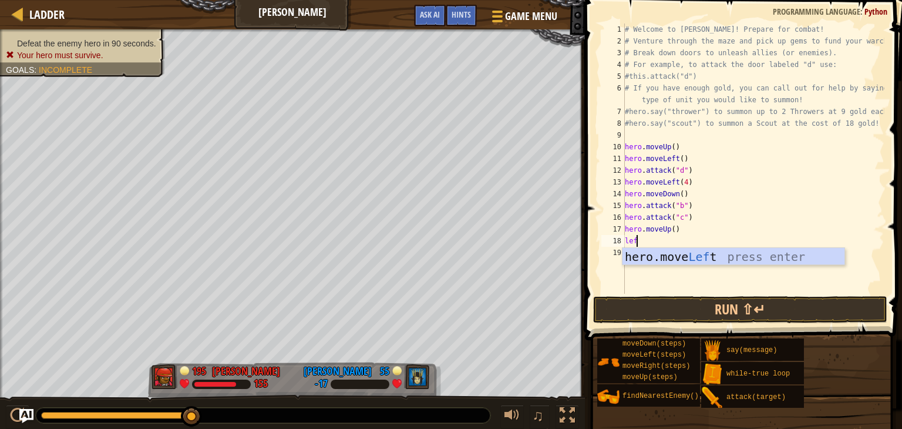
type textarea "left"
click at [652, 255] on div "hero.move Left press enter" at bounding box center [733, 274] width 222 height 53
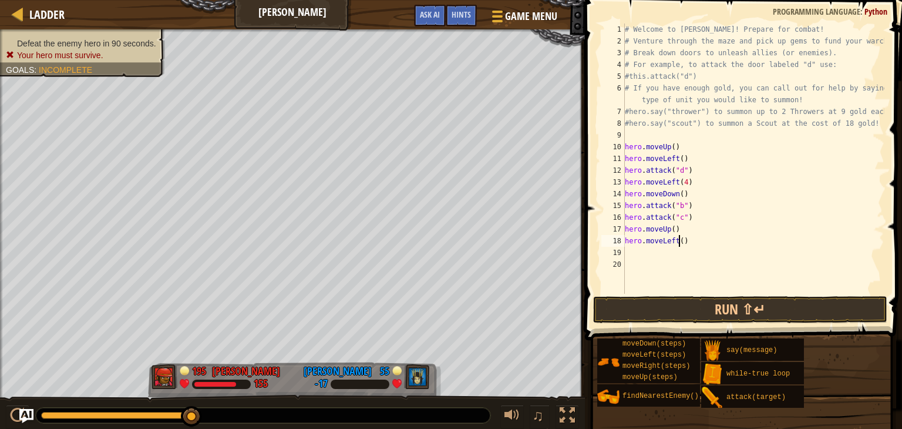
click at [678, 244] on div "# Welcome to [PERSON_NAME]! Prepare for combat! # Venture through the maze and …" at bounding box center [753, 170] width 262 height 294
type textarea "hero.moveLeft(3)"
click at [672, 255] on div "# Welcome to [PERSON_NAME]! Prepare for combat! # Venture through the maze and …" at bounding box center [753, 170] width 262 height 294
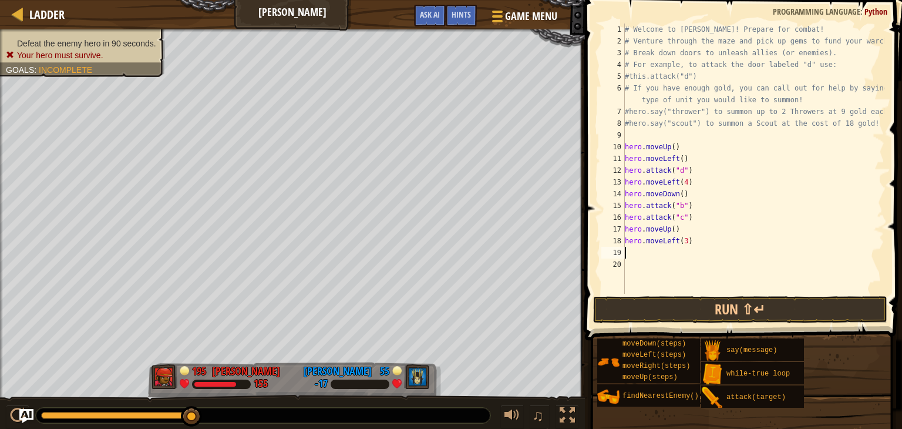
click at [665, 229] on div "# Welcome to [PERSON_NAME]! Prepare for combat! # Venture through the maze and …" at bounding box center [753, 170] width 262 height 294
click at [665, 228] on div "# Welcome to [PERSON_NAME]! Prepare for combat! # Venture through the maze and …" at bounding box center [753, 170] width 262 height 294
click at [667, 228] on div "# Welcome to [PERSON_NAME]! Prepare for combat! # Venture through the maze and …" at bounding box center [753, 170] width 262 height 294
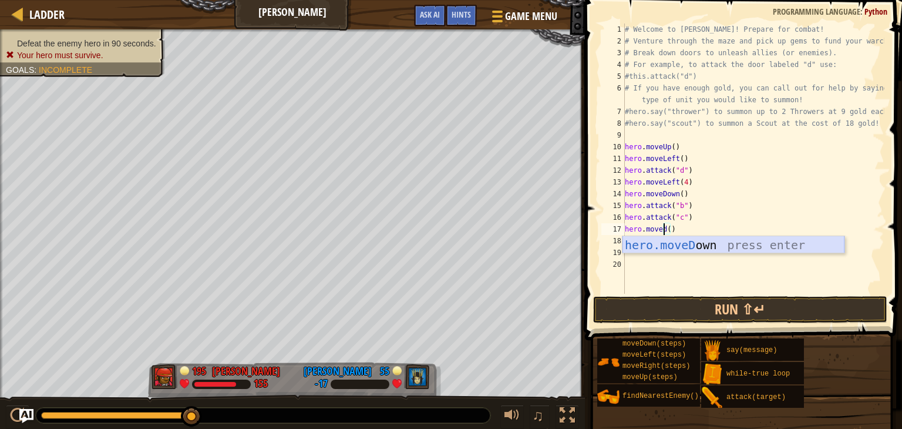
click at [673, 243] on div "hero.moveD own press enter" at bounding box center [733, 262] width 222 height 53
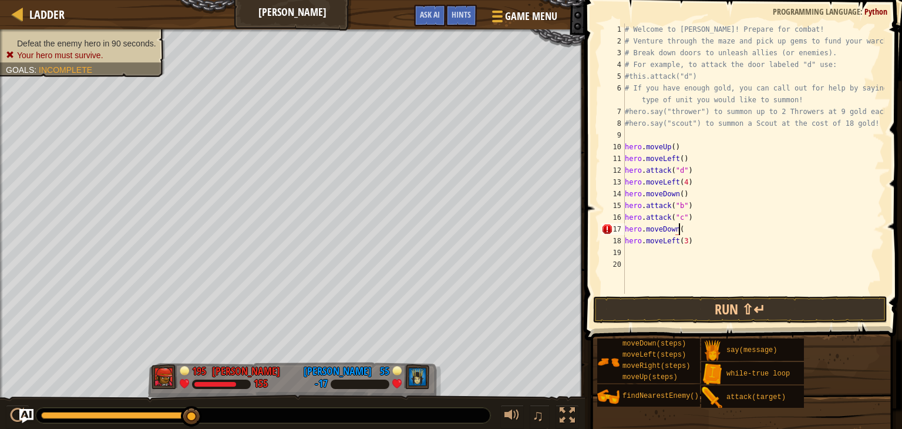
type textarea "hero.moveDown()"
click at [683, 250] on div "# Welcome to [PERSON_NAME]! Prepare for combat! # Venture through the maze and …" at bounding box center [753, 170] width 262 height 294
type textarea "d"
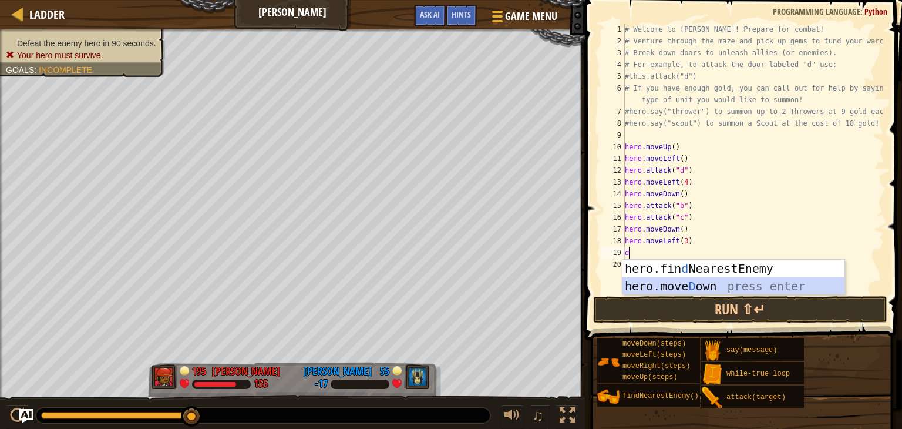
click at [681, 279] on div "hero.fin d NearestEnemy press enter hero.[PERSON_NAME] own press enter" at bounding box center [733, 295] width 222 height 70
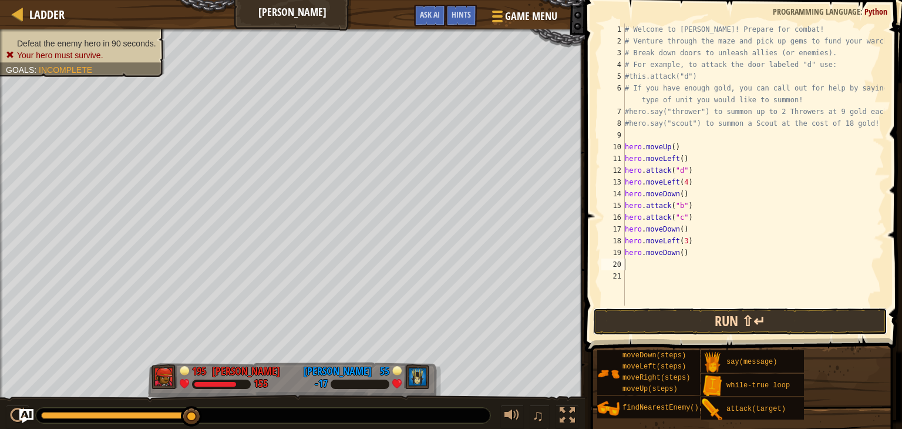
click at [695, 315] on button "Run ⇧↵" at bounding box center [740, 321] width 294 height 27
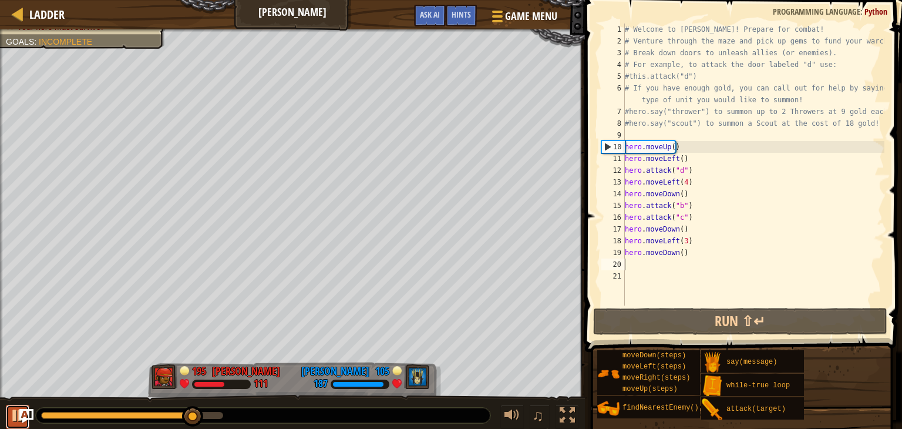
click at [11, 411] on div at bounding box center [17, 414] width 15 height 15
click at [632, 267] on div "# Welcome to [PERSON_NAME]! Prepare for combat! # Venture through the maze and …" at bounding box center [753, 175] width 262 height 305
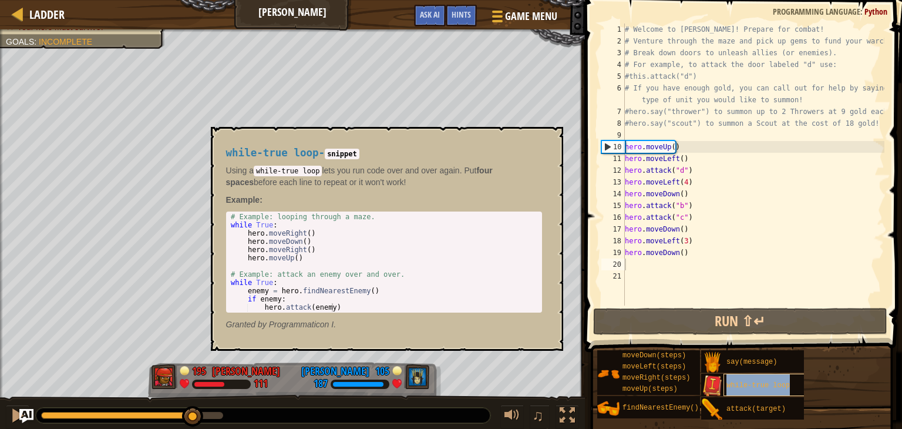
click at [749, 390] on div "while-true loop" at bounding box center [768, 384] width 90 height 22
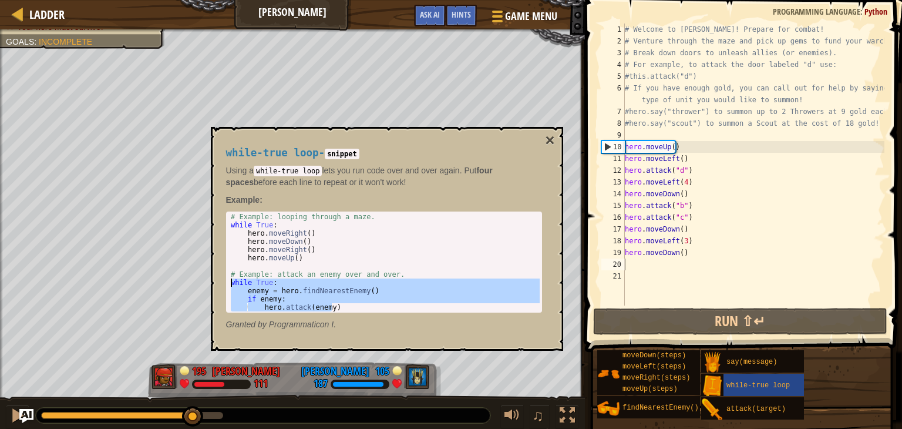
drag, startPoint x: 375, startPoint y: 304, endPoint x: 226, endPoint y: 280, distance: 151.1
click at [226, 280] on div "hero.attack(enemy) 1 2 3 4 5 6 7 8 9 10 11 12 # Example: looping through a maze…" at bounding box center [384, 261] width 316 height 101
type textarea "while True: enemy = hero.findNearestEnemy()"
click at [669, 261] on div "# Welcome to [PERSON_NAME]! Prepare for combat! # Venture through the maze and …" at bounding box center [753, 175] width 262 height 305
paste textarea "hero.attack(enemy)"
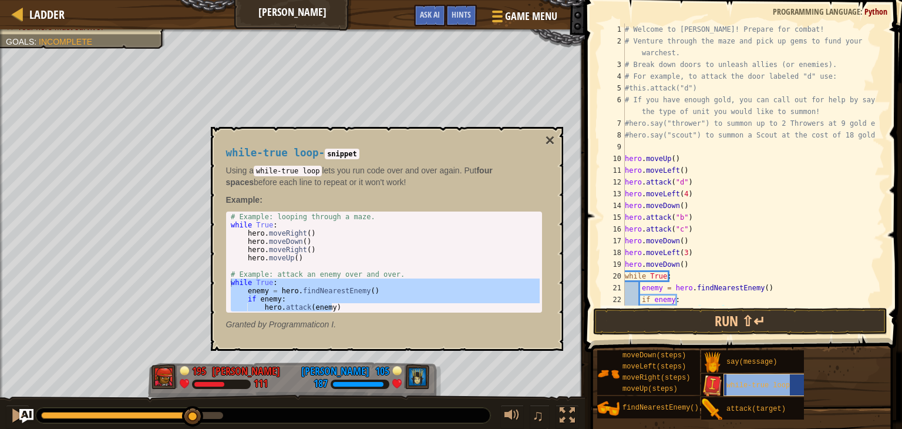
click at [727, 390] on div "while-true loop" at bounding box center [768, 384] width 90 height 22
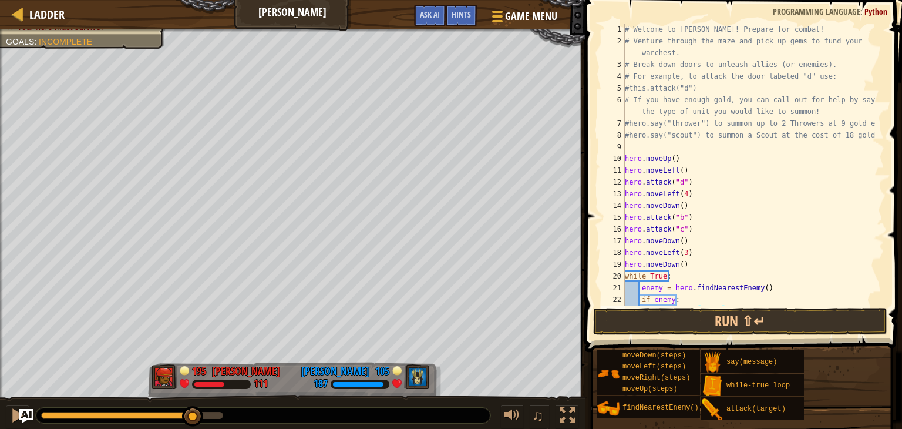
scroll to position [23, 0]
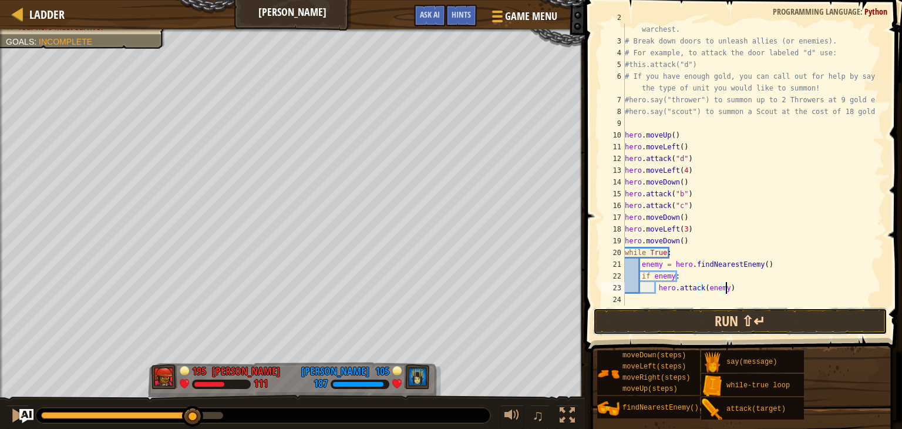
click at [689, 322] on button "Run ⇧↵" at bounding box center [740, 321] width 294 height 27
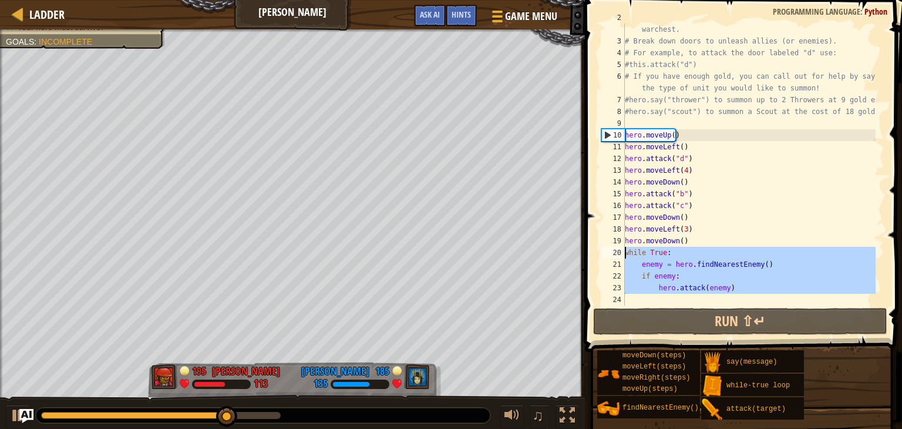
drag, startPoint x: 743, startPoint y: 294, endPoint x: 608, endPoint y: 250, distance: 141.5
click at [608, 250] on div "hero.attack(enemy) 2 3 4 5 6 7 8 9 10 11 12 13 14 15 16 17 18 19 20 21 22 23 24…" at bounding box center [741, 164] width 285 height 282
type textarea "while True: enemy = hero.findNearestEnemy()"
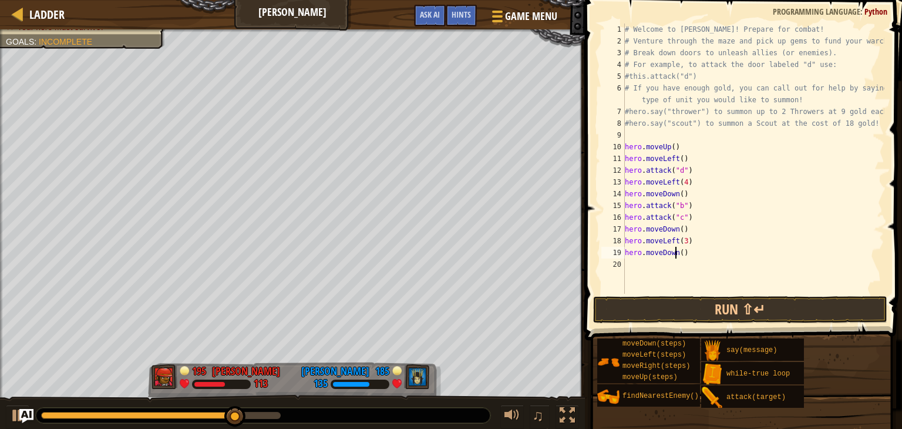
click at [676, 254] on div "# Welcome to [PERSON_NAME]! Prepare for combat! # Venture through the maze and …" at bounding box center [753, 170] width 262 height 294
click at [676, 253] on div "# Welcome to [PERSON_NAME]! Prepare for combat! # Venture through the maze and …" at bounding box center [753, 170] width 262 height 294
click at [679, 251] on div "# Welcome to [PERSON_NAME]! Prepare for combat! # Venture through the maze and …" at bounding box center [753, 170] width 262 height 294
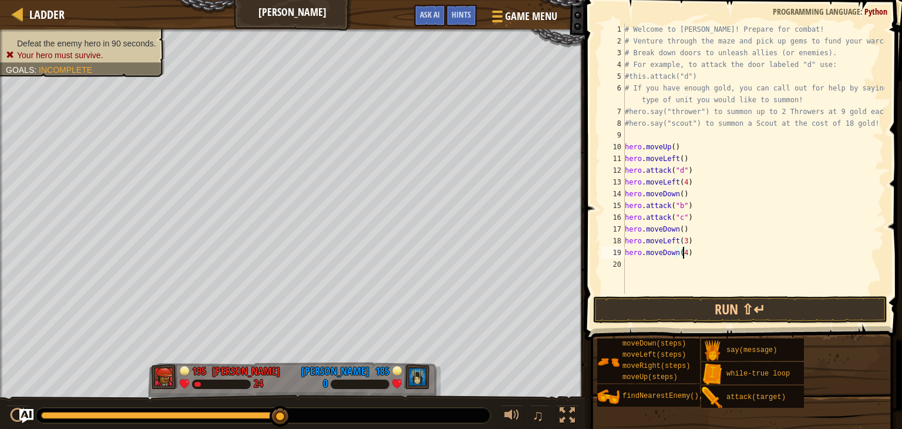
type textarea "hero.moveDown(4)"
click at [699, 261] on div "# Welcome to [PERSON_NAME]! Prepare for combat! # Venture through the maze and …" at bounding box center [753, 170] width 262 height 294
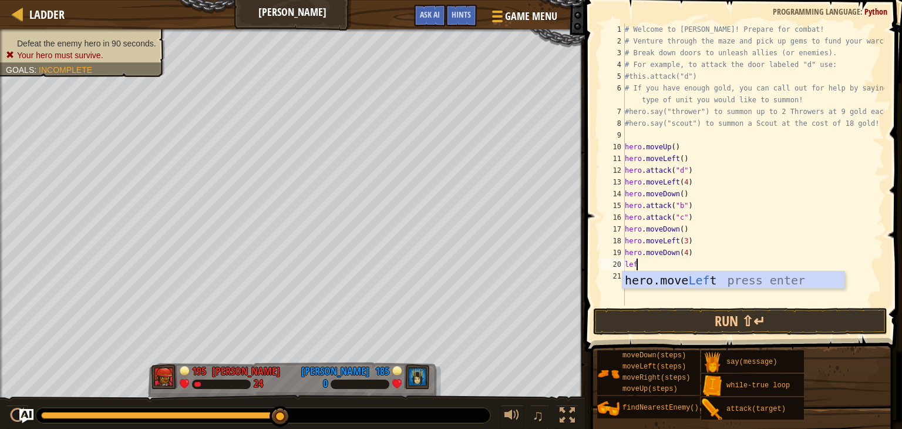
type textarea "left"
click at [696, 281] on div "hero.move Left press enter" at bounding box center [733, 297] width 222 height 53
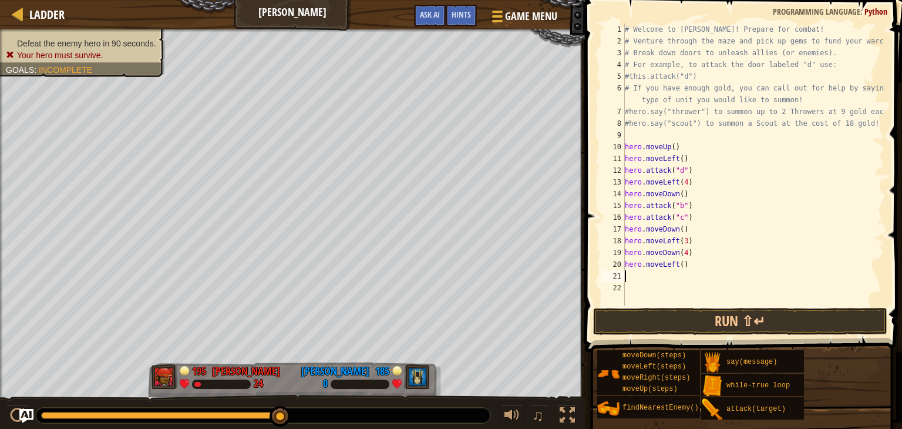
paste textarea "hero.attack(enemy)"
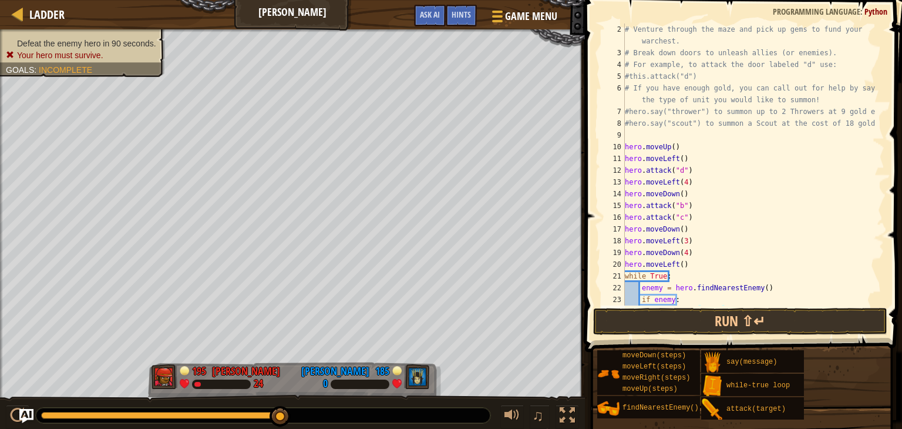
scroll to position [12, 0]
click at [698, 319] on button "Run ⇧↵" at bounding box center [740, 321] width 294 height 27
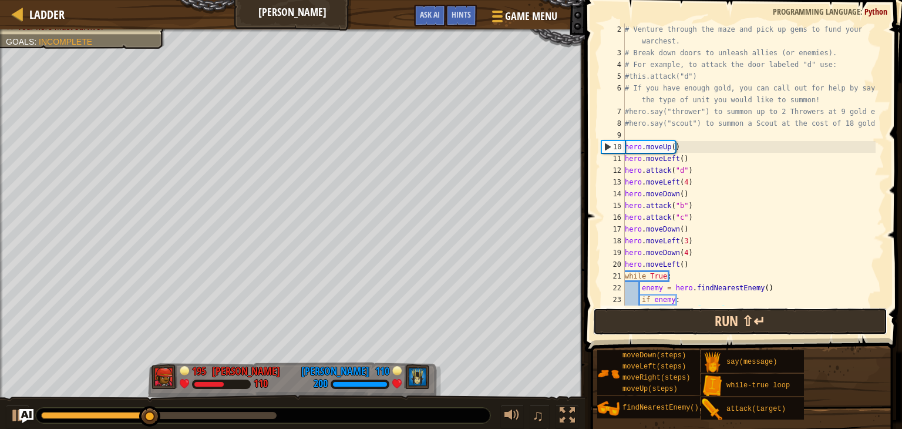
click at [696, 317] on button "Run ⇧↵" at bounding box center [740, 321] width 294 height 27
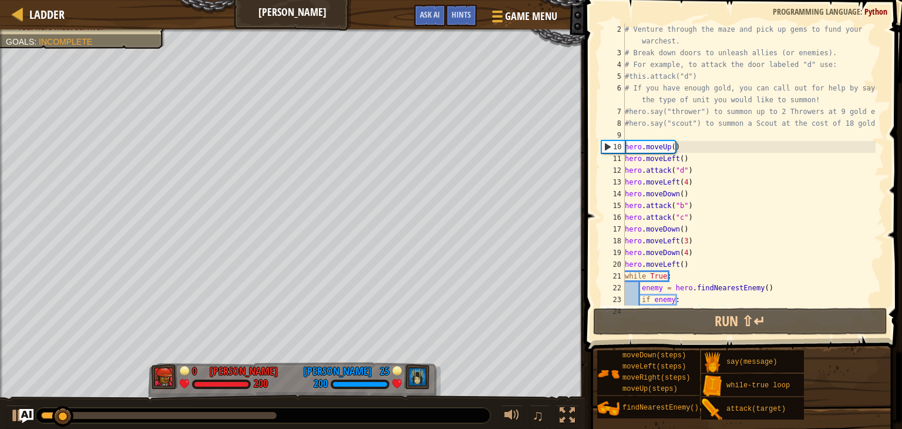
click at [683, 238] on div "# Venture through the maze and pick up gems to fund your warchest. # Break down…" at bounding box center [748, 181] width 253 height 317
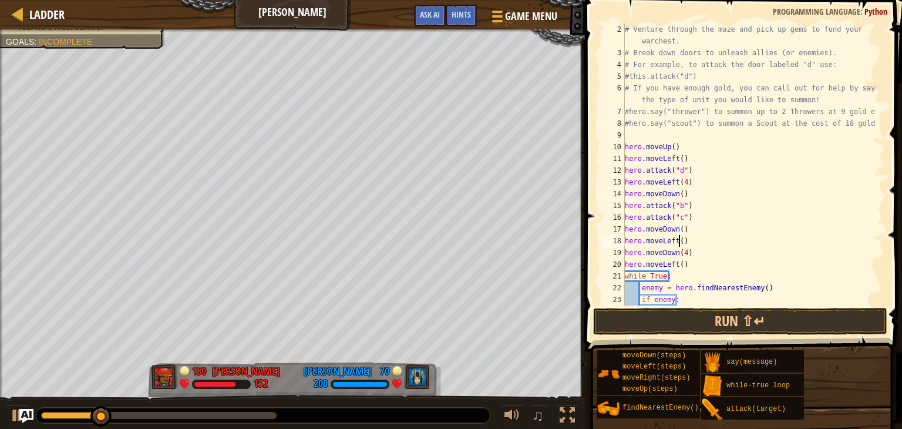
scroll to position [5, 4]
click at [695, 320] on button "Run ⇧↵" at bounding box center [740, 321] width 294 height 27
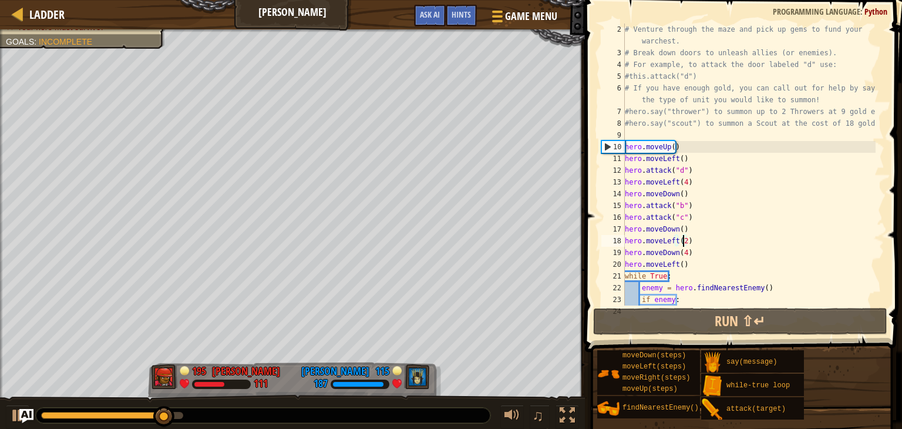
click at [673, 241] on div "# Venture through the maze and pick up gems to fund your warchest. # Break down…" at bounding box center [748, 181] width 253 height 317
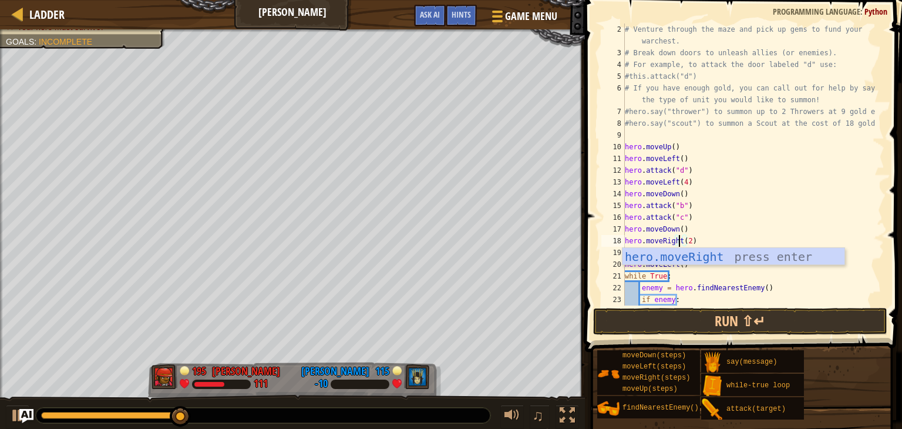
scroll to position [5, 5]
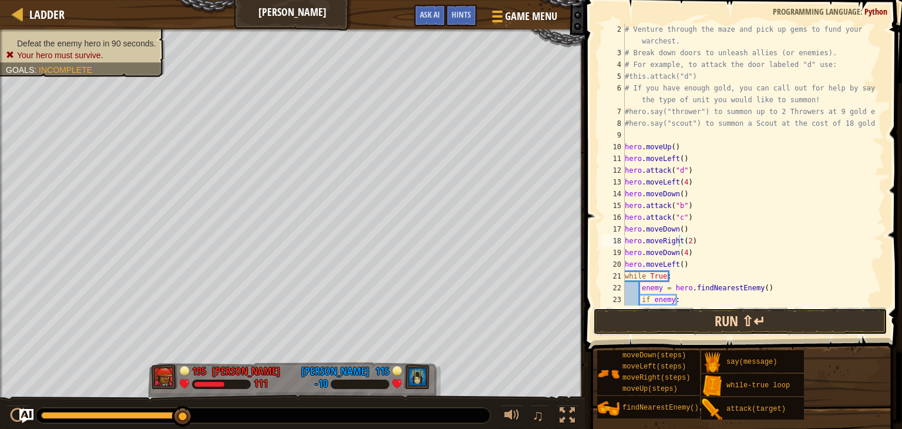
click at [692, 322] on button "Run ⇧↵" at bounding box center [740, 321] width 294 height 27
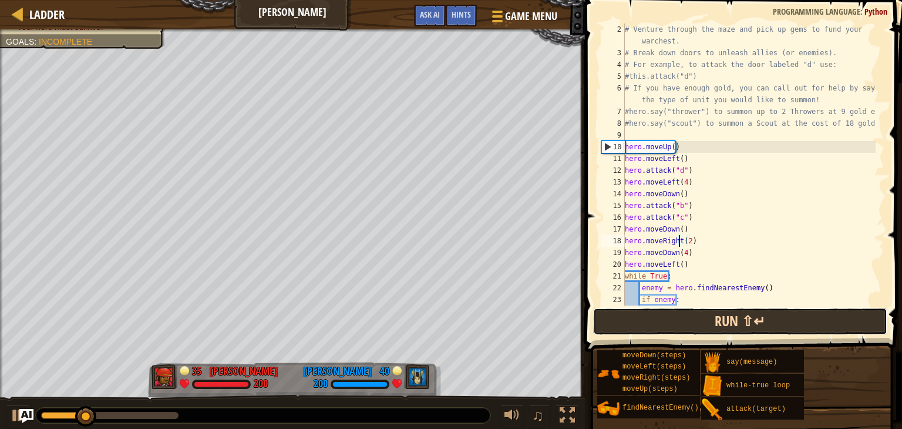
click at [692, 320] on button "Run ⇧↵" at bounding box center [740, 321] width 294 height 27
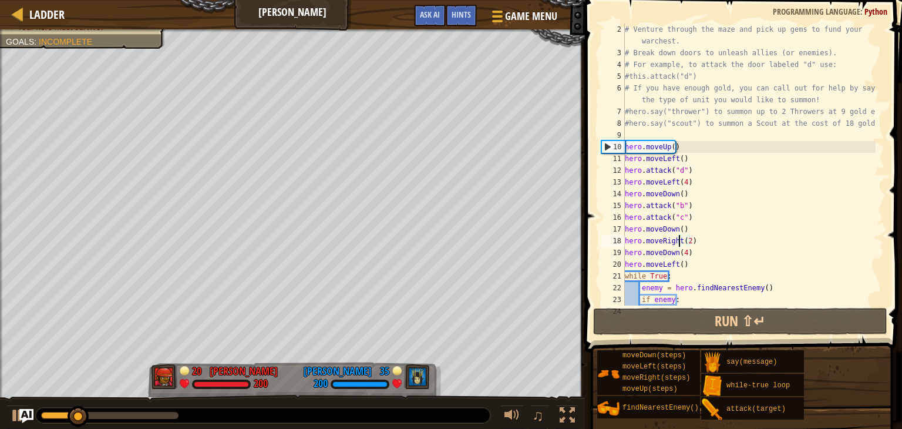
scroll to position [5, 3]
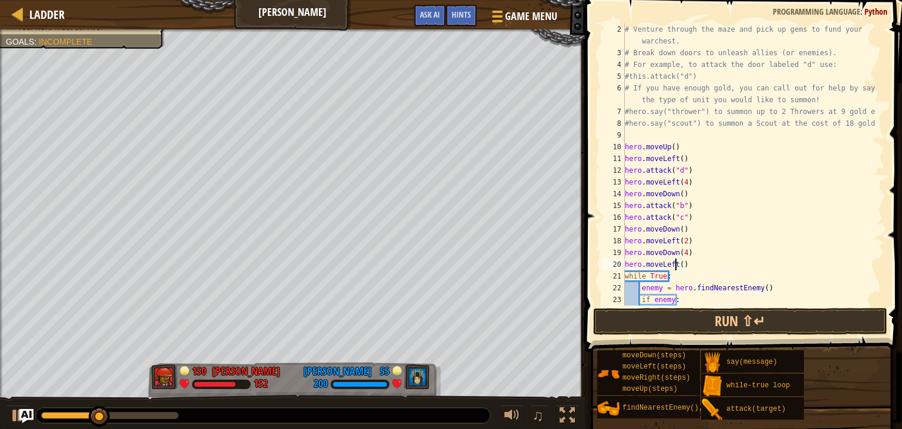
click at [676, 264] on div "# Venture through the maze and pick up gems to fund your warchest. # Break down…" at bounding box center [748, 181] width 253 height 317
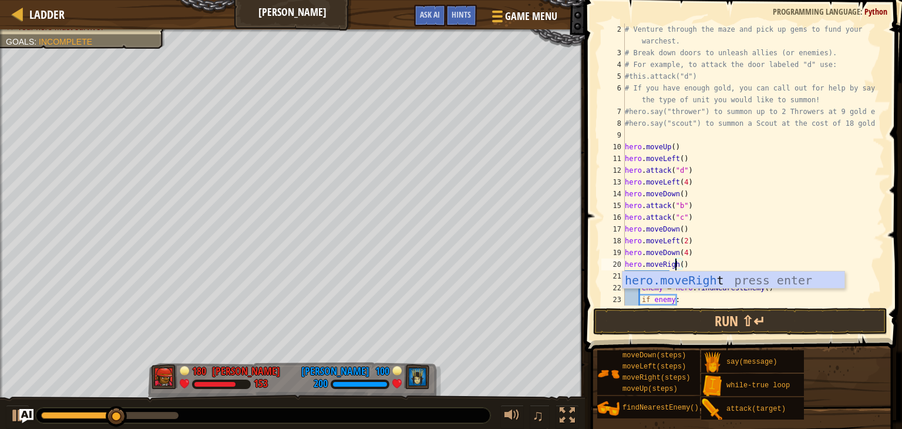
scroll to position [5, 4]
type textarea "hero.moveRight()"
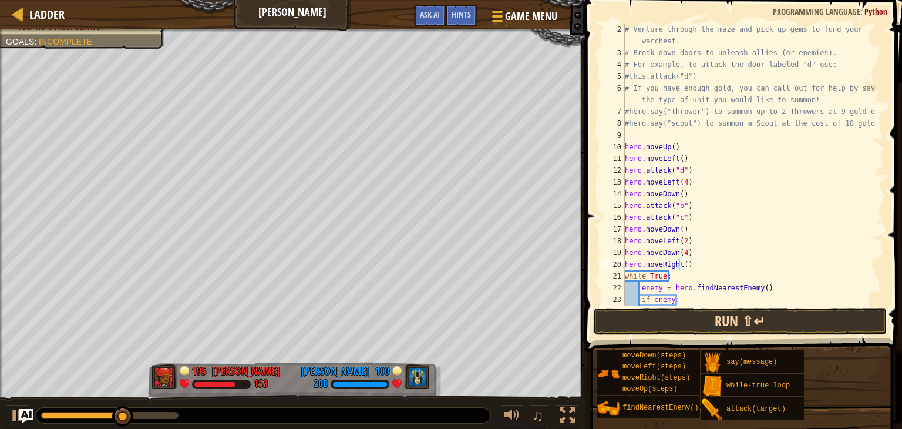
click at [685, 317] on button "Run ⇧↵" at bounding box center [740, 321] width 294 height 27
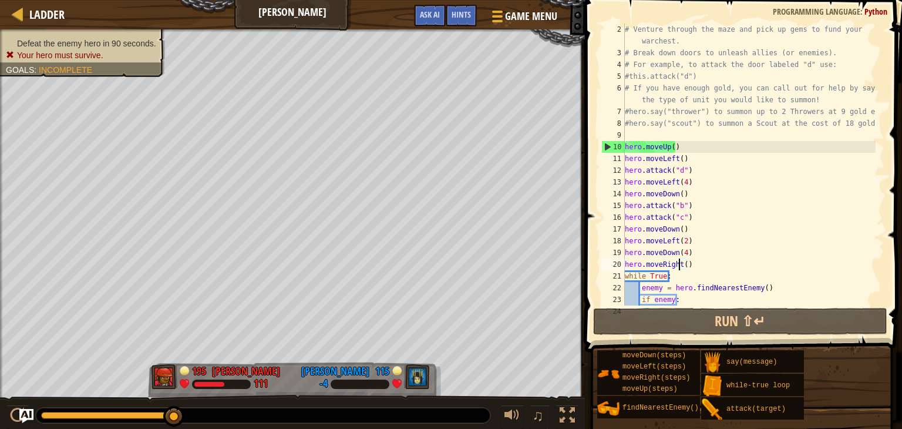
click at [692, 261] on div "# Venture through the maze and pick up gems to fund your warchest. # Break down…" at bounding box center [748, 181] width 253 height 317
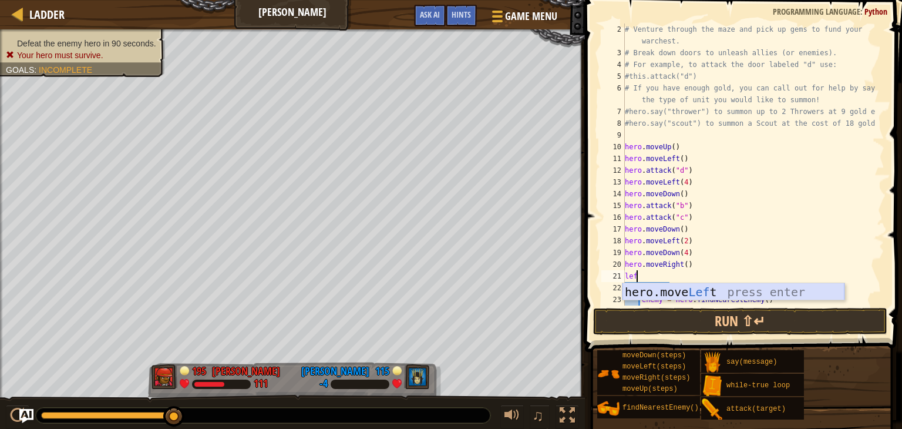
click at [694, 0] on body "Ladder Wakka Maul Game Menu Done Hints Ask AI 1 2 3 4 5 6 7 8 9 10 11 12 13 14 …" at bounding box center [451, 0] width 902 height 0
click at [658, 279] on div "# Venture through the maze and pick up gems to fund your warchest. # Break down…" at bounding box center [748, 181] width 253 height 317
type textarea "left"
click at [661, 288] on div "hero.move Left press enter" at bounding box center [733, 309] width 222 height 53
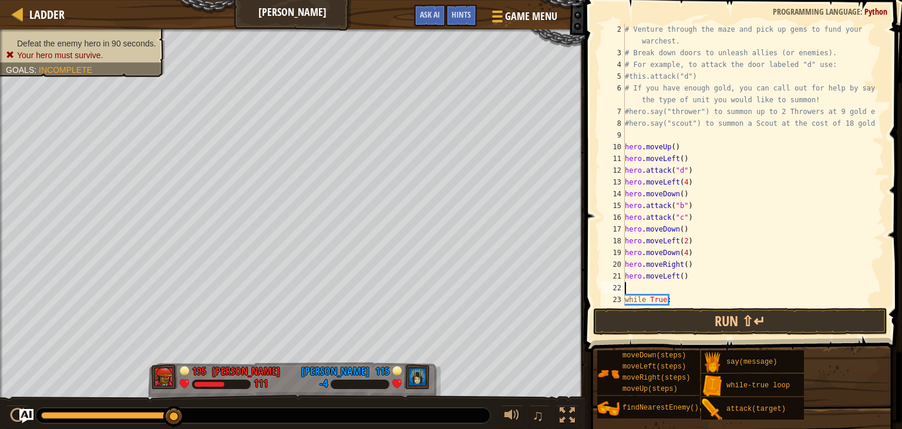
click at [676, 288] on div "# Venture through the maze and pick up gems to fund your warchest. # Break down…" at bounding box center [748, 181] width 253 height 317
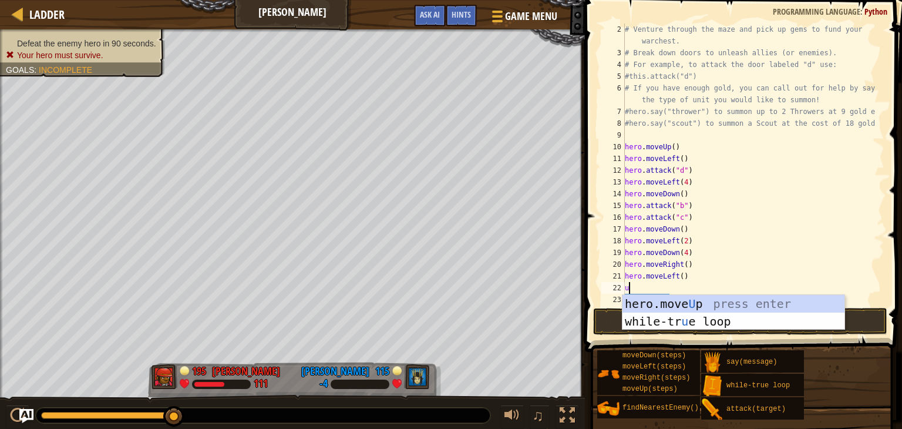
type textarea "up"
click at [674, 304] on div "hero.move Up press enter while-tr u e loo p press enter" at bounding box center [733, 330] width 222 height 70
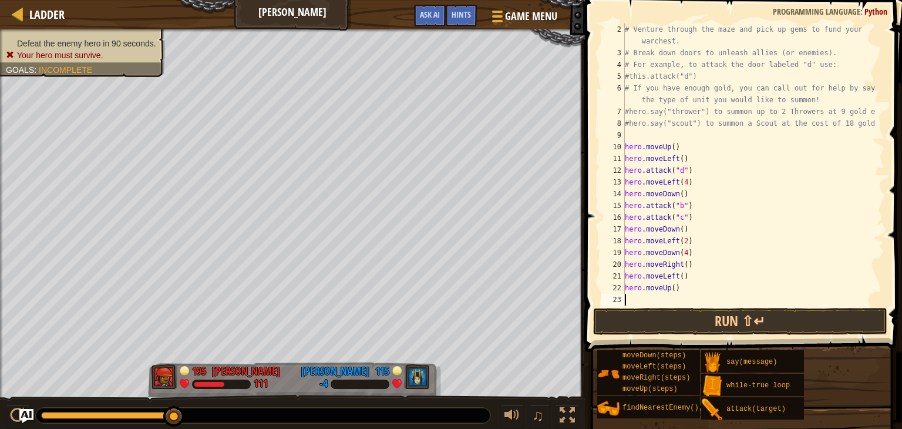
type textarea "3"
click at [670, 287] on div "# Venture through the maze and pick up gems to fund your warchest. # Break down…" at bounding box center [748, 181] width 253 height 317
click at [678, 319] on button "Run ⇧↵" at bounding box center [740, 321] width 294 height 27
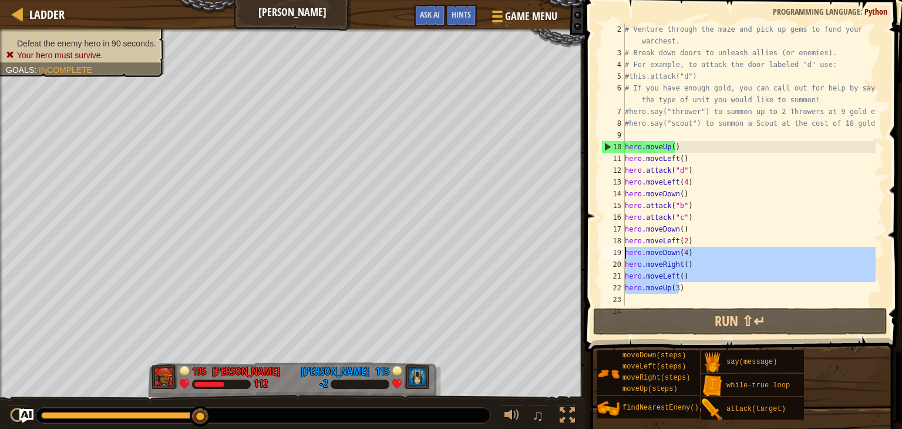
drag, startPoint x: 682, startPoint y: 287, endPoint x: 619, endPoint y: 254, distance: 71.4
click at [619, 254] on div "hero.moveUp(3) 2 3 4 5 6 7 8 9 10 11 12 13 14 15 16 17 18 19 20 21 22 23 24 # V…" at bounding box center [741, 164] width 285 height 282
type textarea "hero.moveDown(4) hero.moveRight()"
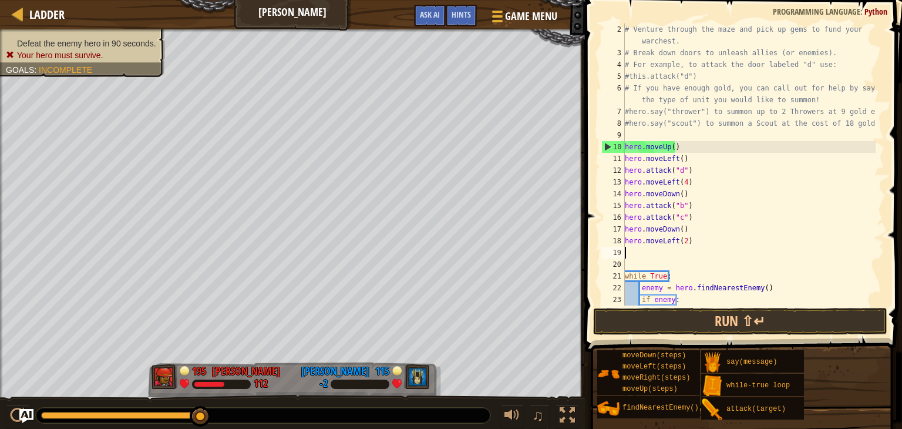
scroll to position [5, 0]
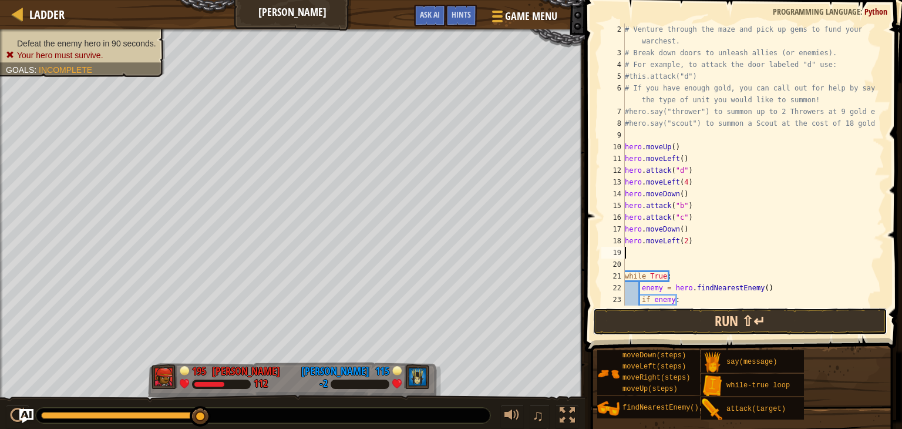
click at [636, 316] on button "Run ⇧↵" at bounding box center [740, 321] width 294 height 27
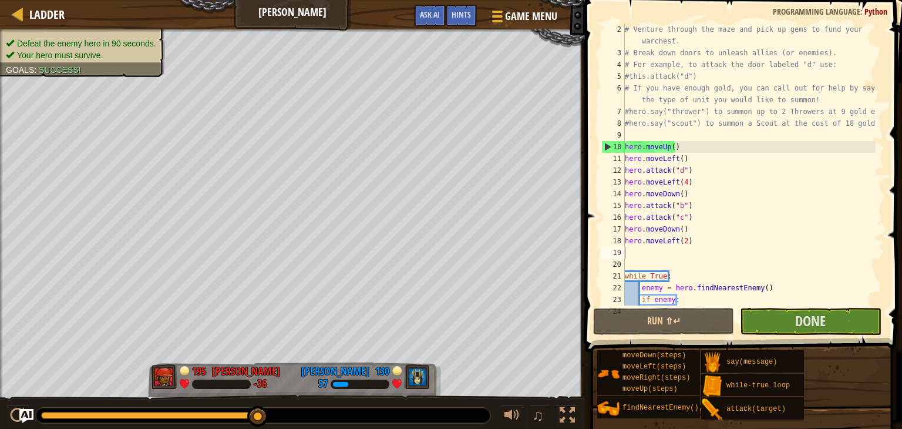
click at [580, 287] on div at bounding box center [581, 214] width 2 height 429
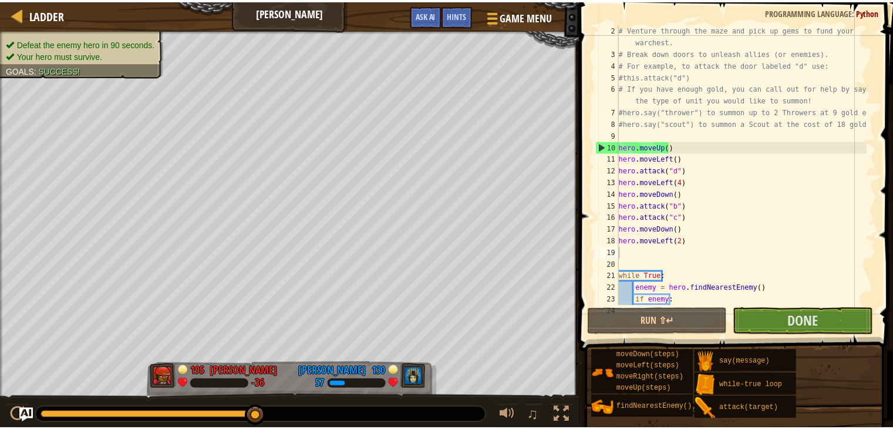
scroll to position [35, 0]
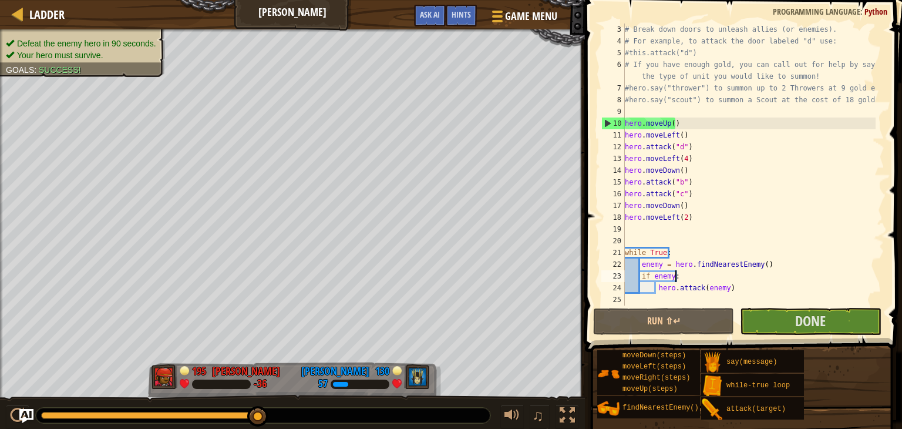
drag, startPoint x: 743, startPoint y: 281, endPoint x: 652, endPoint y: 238, distance: 101.4
drag, startPoint x: 652, startPoint y: 238, endPoint x: 739, endPoint y: 292, distance: 102.3
click at [739, 292] on div "# Break down doors to unleash allies (or enemies). # For example, to attack the…" at bounding box center [748, 175] width 253 height 305
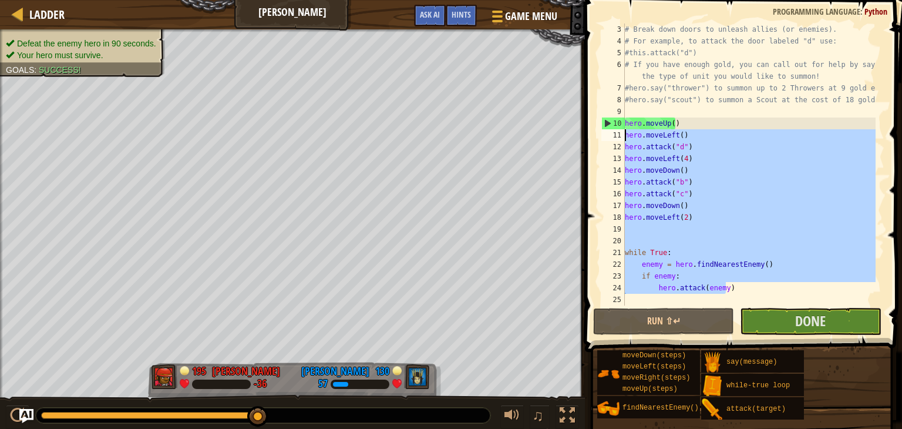
drag, startPoint x: 730, startPoint y: 292, endPoint x: 622, endPoint y: 132, distance: 193.0
click at [622, 132] on div "hero.attack(enemy) 3 4 5 6 7 8 9 10 11 12 13 14 15 16 17 18 19 20 21 22 23 24 2…" at bounding box center [741, 164] width 285 height 282
type textarea "hero.moveLeft() hero.attack("d")"
click at [740, 232] on div "# Break down doors to unleash allies (or enemies). # For example, to attack the…" at bounding box center [748, 164] width 253 height 282
drag, startPoint x: 730, startPoint y: 284, endPoint x: 613, endPoint y: 120, distance: 201.6
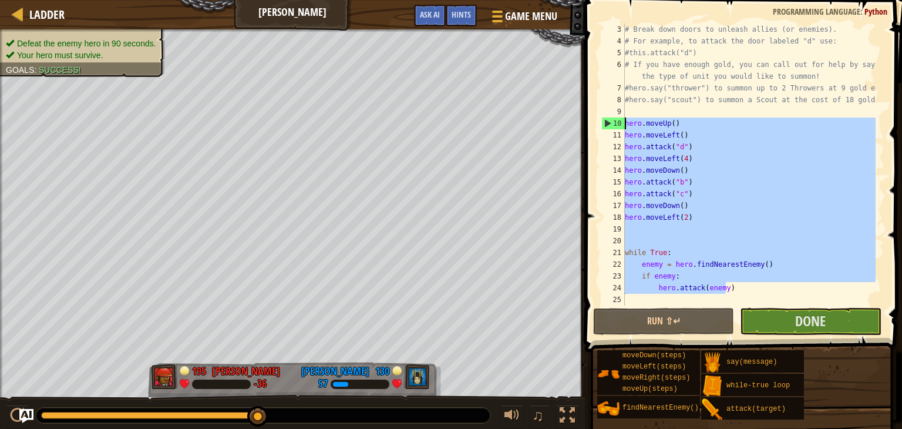
click at [613, 120] on div "3 4 5 6 7 8 9 10 11 12 13 14 15 16 17 18 19 20 21 22 23 24 25 # Break down door…" at bounding box center [741, 164] width 285 height 282
click at [777, 327] on button "Done" at bounding box center [810, 321] width 141 height 27
type textarea "hero.moveUp()"
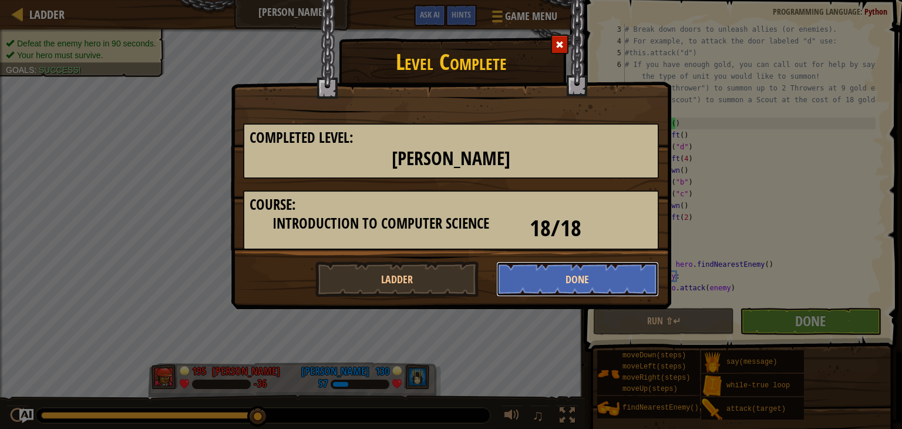
click at [509, 269] on button "Done" at bounding box center [577, 278] width 163 height 35
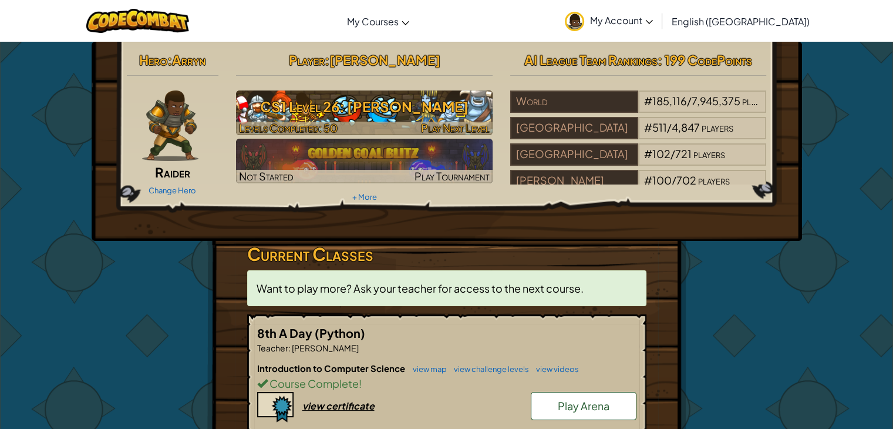
click at [355, 111] on h3 "CS1 Level 26: [PERSON_NAME]" at bounding box center [364, 106] width 257 height 26
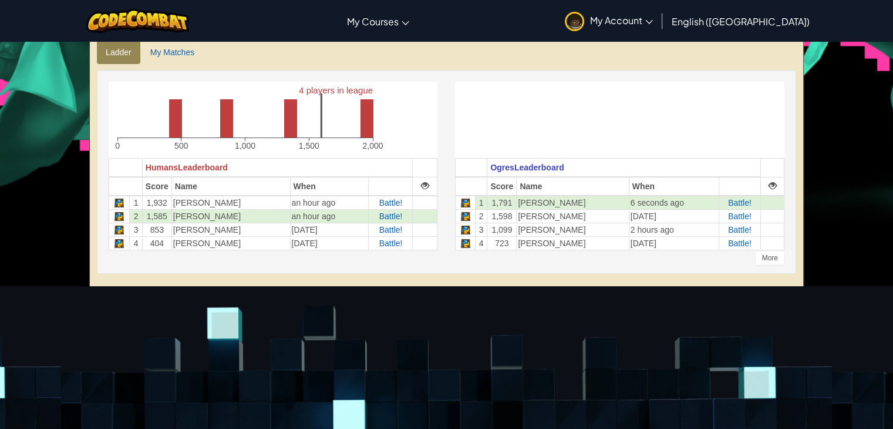
scroll to position [294, 0]
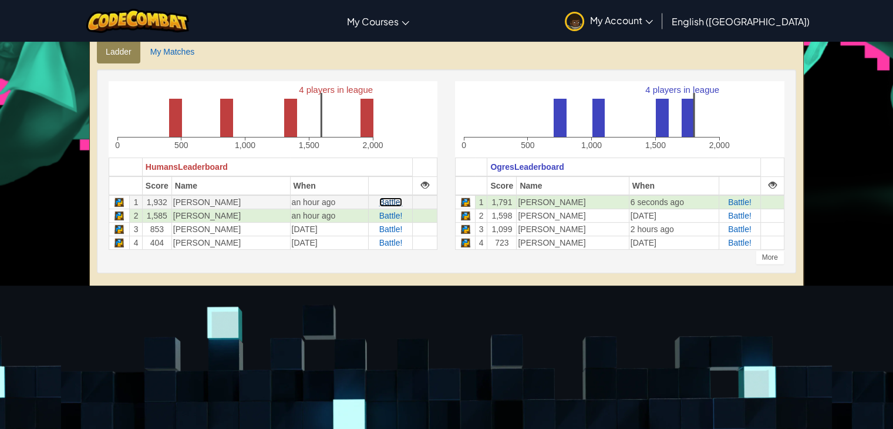
click at [390, 200] on span "Battle!" at bounding box center [390, 201] width 23 height 9
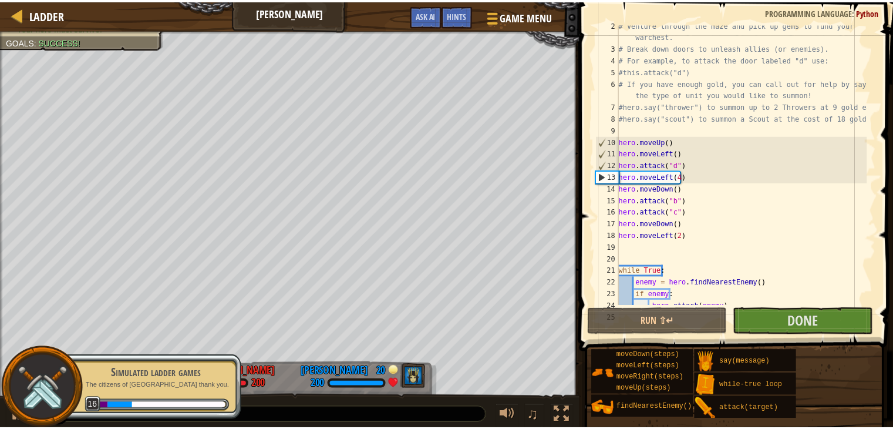
scroll to position [35, 0]
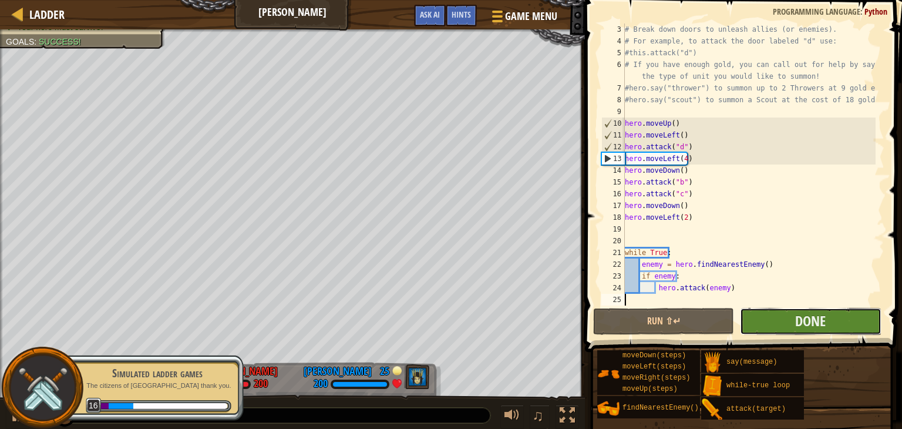
click at [775, 312] on button "Done" at bounding box center [810, 321] width 141 height 27
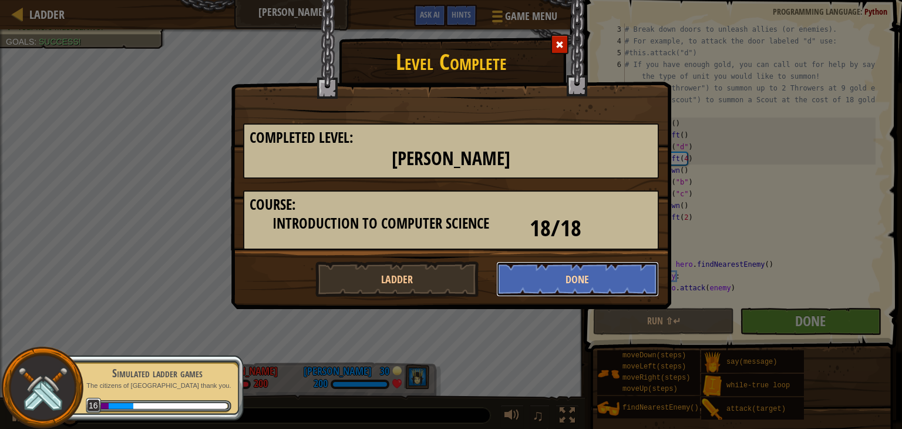
click at [548, 268] on button "Done" at bounding box center [577, 278] width 163 height 35
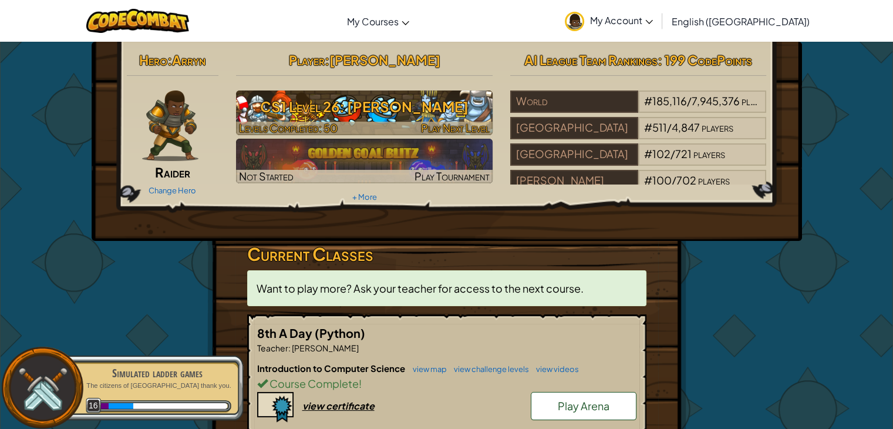
click at [425, 109] on h3 "CS1 Level 26: [PERSON_NAME]" at bounding box center [364, 106] width 257 height 26
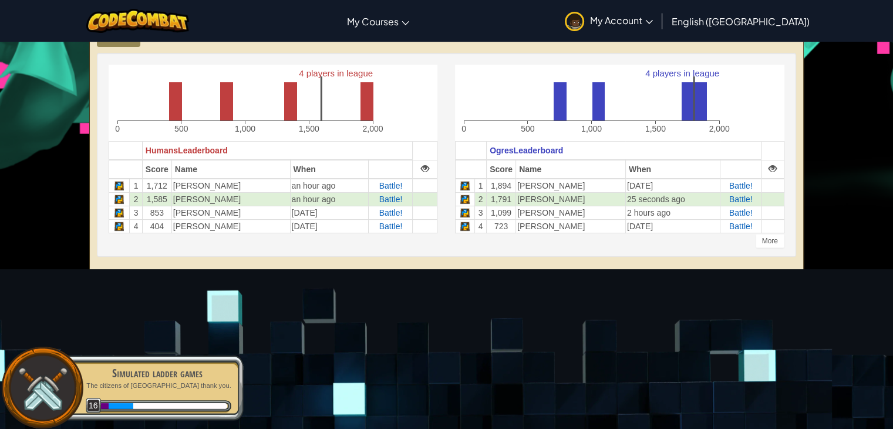
scroll to position [310, 0]
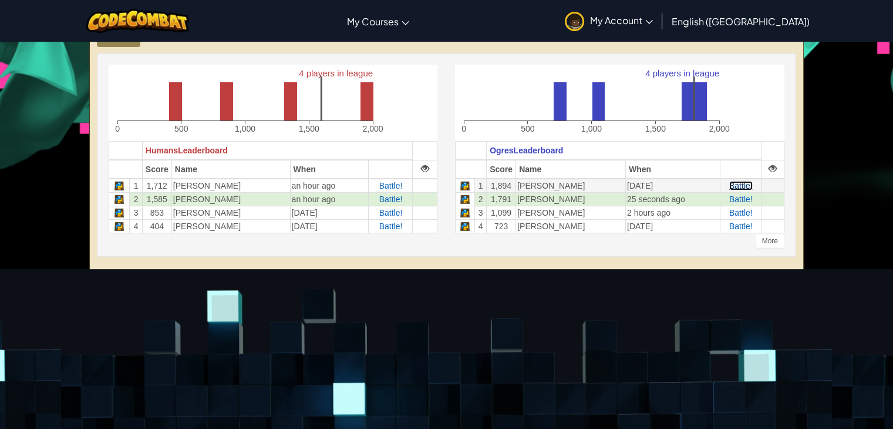
click at [741, 187] on span "Battle!" at bounding box center [740, 185] width 23 height 9
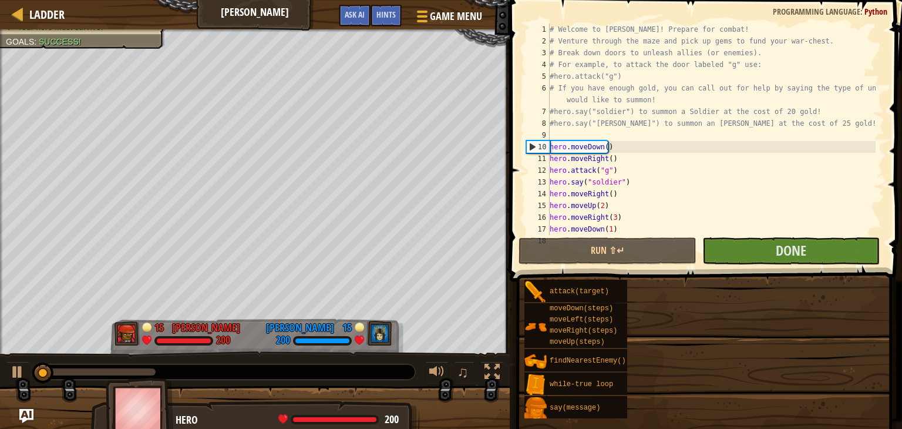
scroll to position [2, 0]
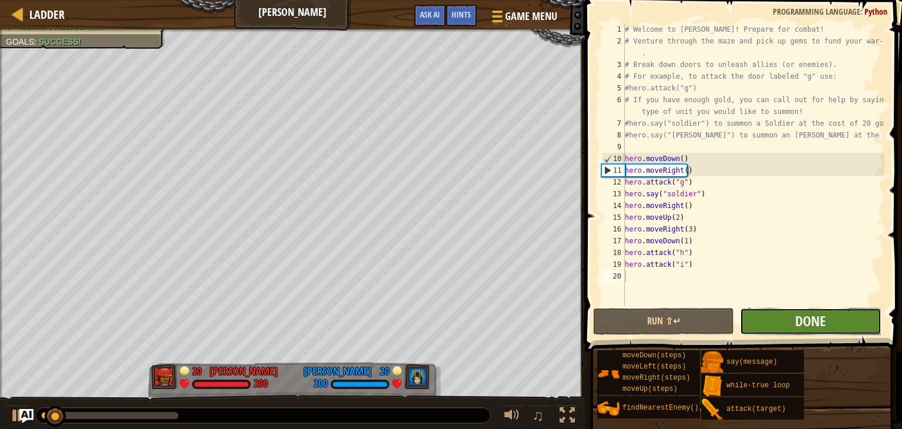
click at [770, 313] on button "Done" at bounding box center [810, 321] width 141 height 27
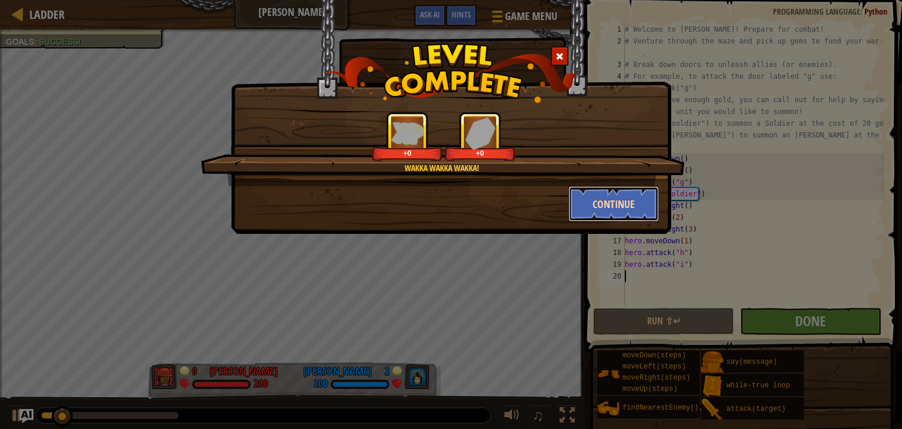
click at [595, 197] on button "Continue" at bounding box center [613, 203] width 91 height 35
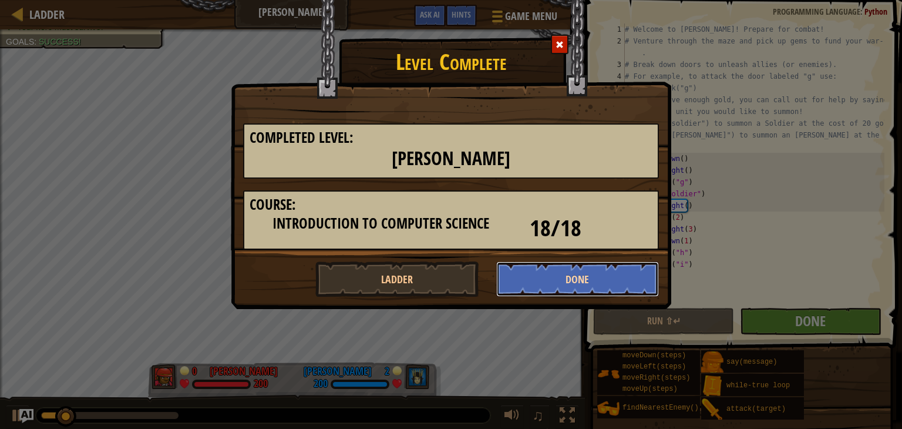
click at [582, 282] on button "Done" at bounding box center [577, 278] width 163 height 35
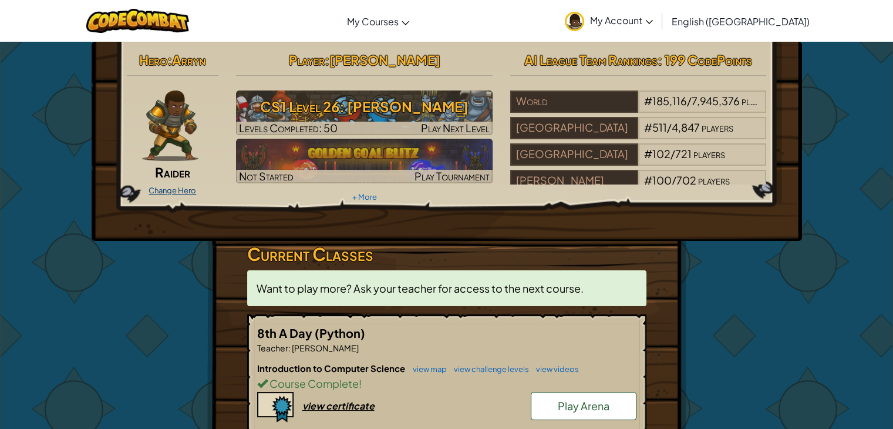
click at [171, 191] on link "Change Hero" at bounding box center [173, 190] width 48 height 9
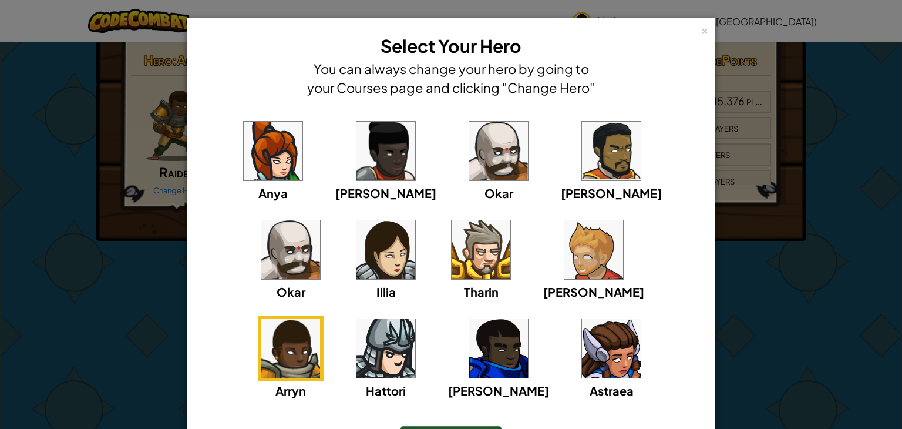
click at [320, 319] on img at bounding box center [290, 348] width 59 height 59
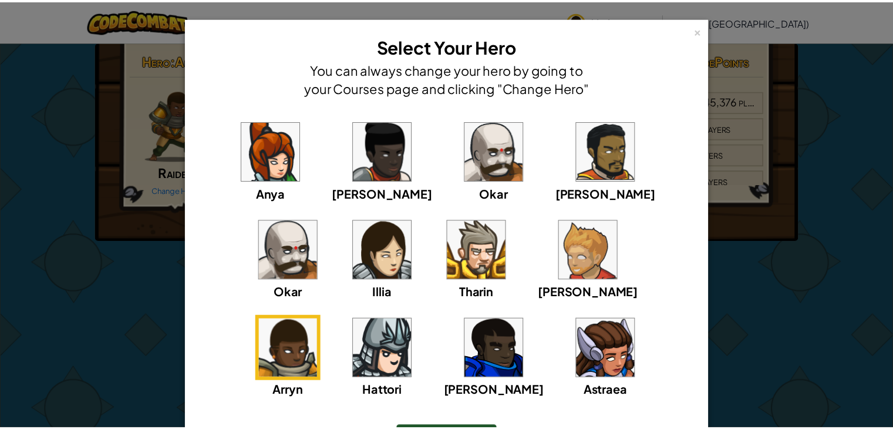
scroll to position [77, 0]
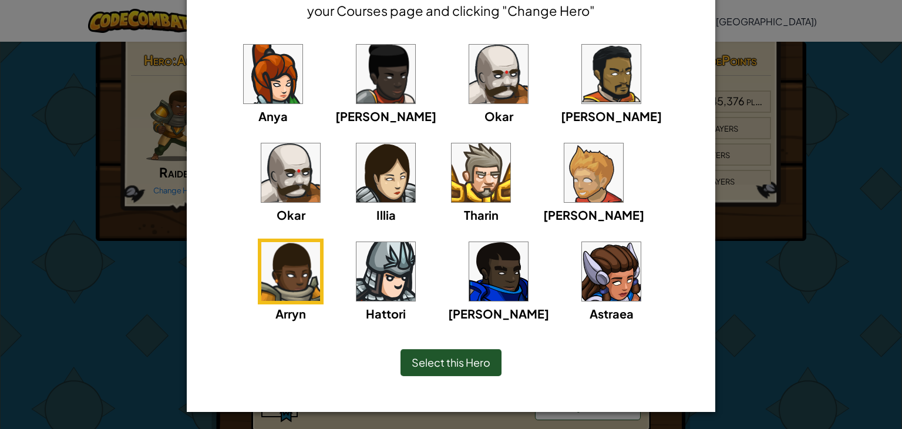
click at [462, 362] on span "Select this Hero" at bounding box center [451, 362] width 79 height 14
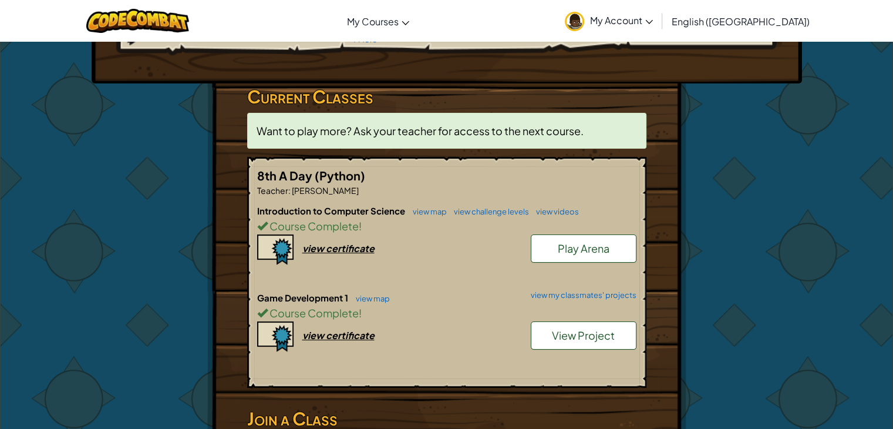
scroll to position [0, 0]
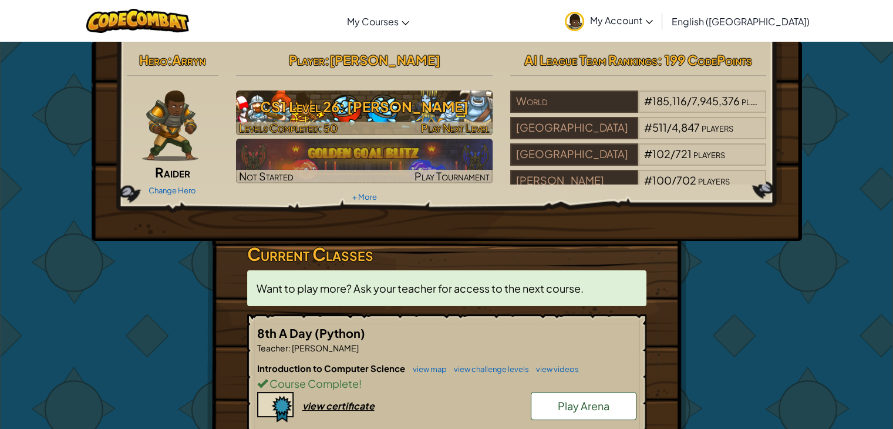
click at [420, 111] on h3 "CS1 Level 26: [PERSON_NAME]" at bounding box center [364, 106] width 257 height 26
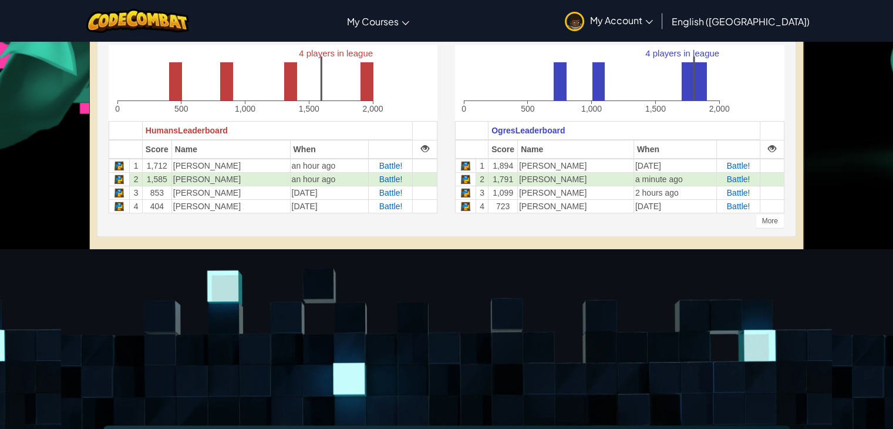
scroll to position [331, 0]
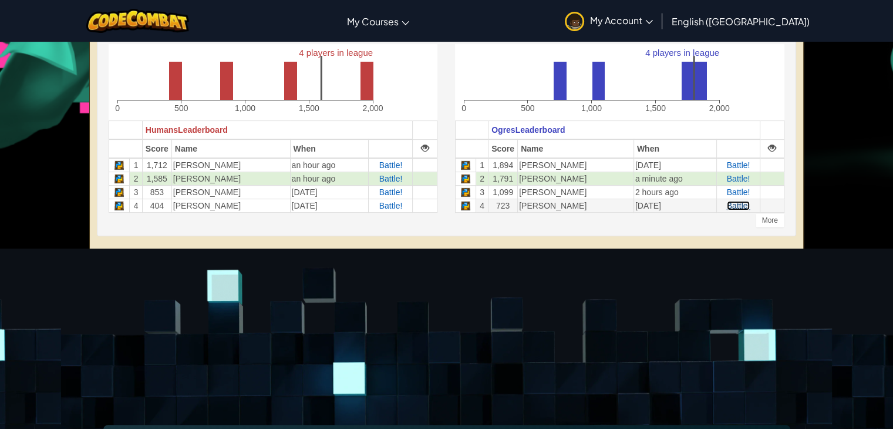
click at [735, 205] on span "Battle!" at bounding box center [738, 205] width 23 height 9
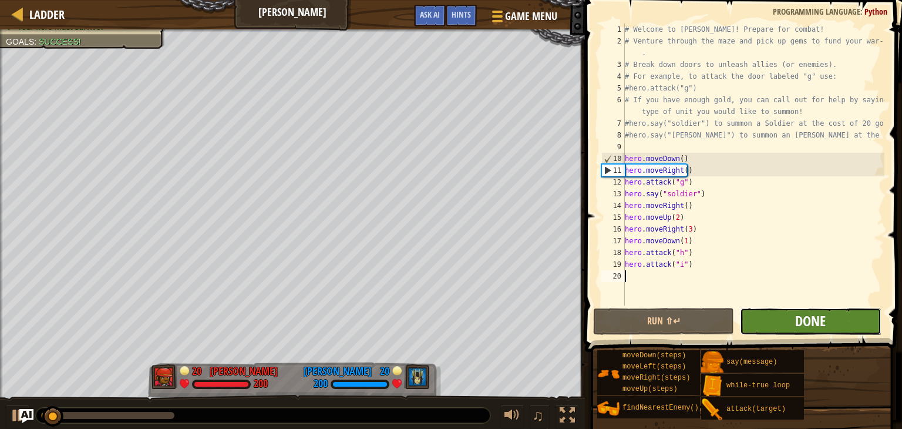
click at [796, 325] on span "Done" at bounding box center [810, 320] width 31 height 19
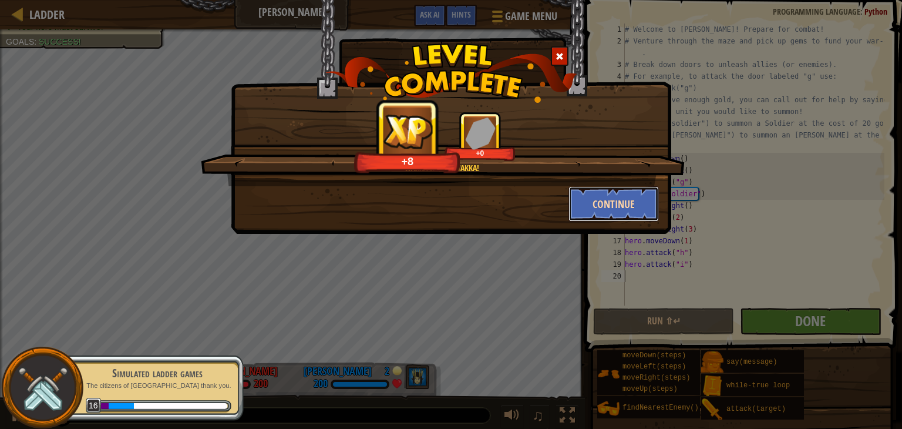
click at [622, 194] on button "Continue" at bounding box center [613, 203] width 91 height 35
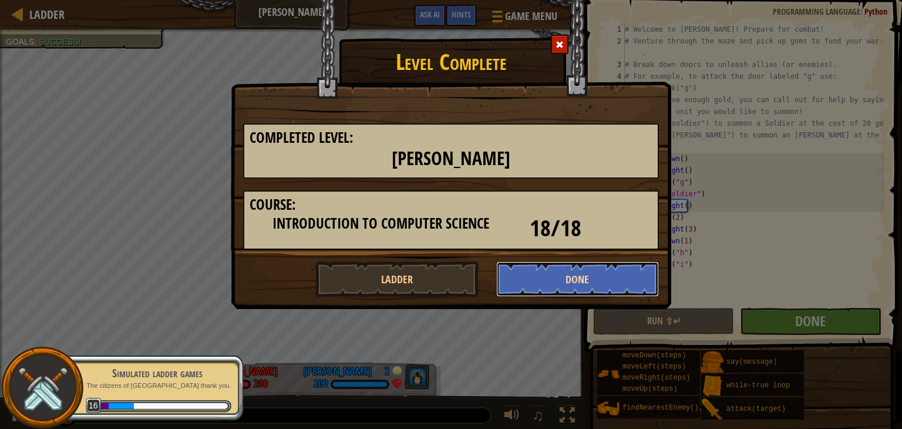
click at [601, 279] on button "Done" at bounding box center [577, 278] width 163 height 35
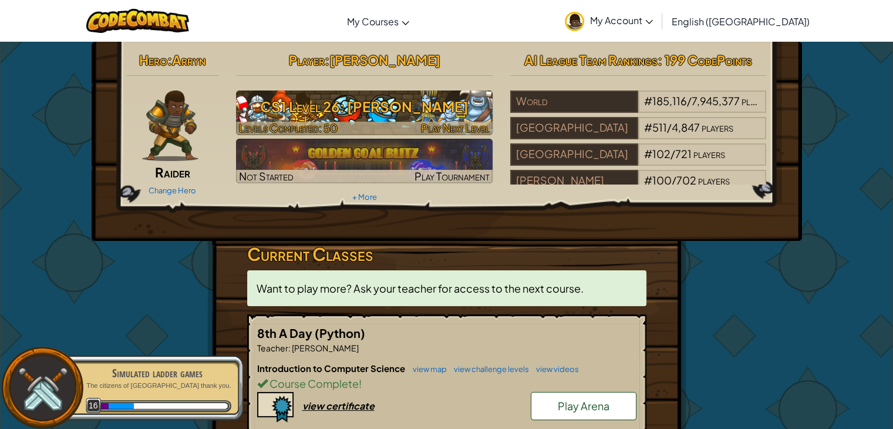
click at [457, 127] on span "Play Next Level" at bounding box center [455, 128] width 69 height 14
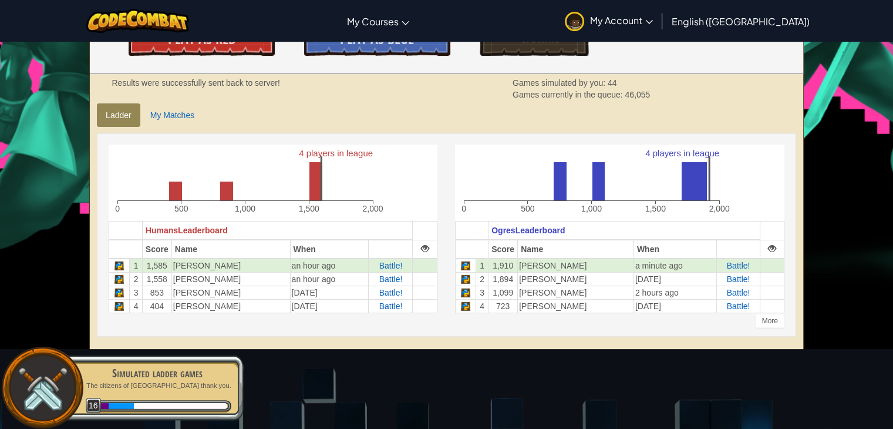
scroll to position [236, 0]
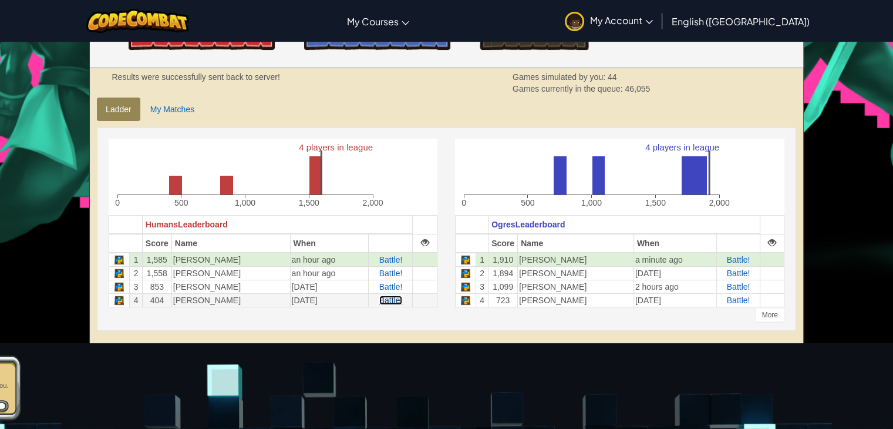
click at [393, 299] on span "Battle!" at bounding box center [390, 299] width 23 height 9
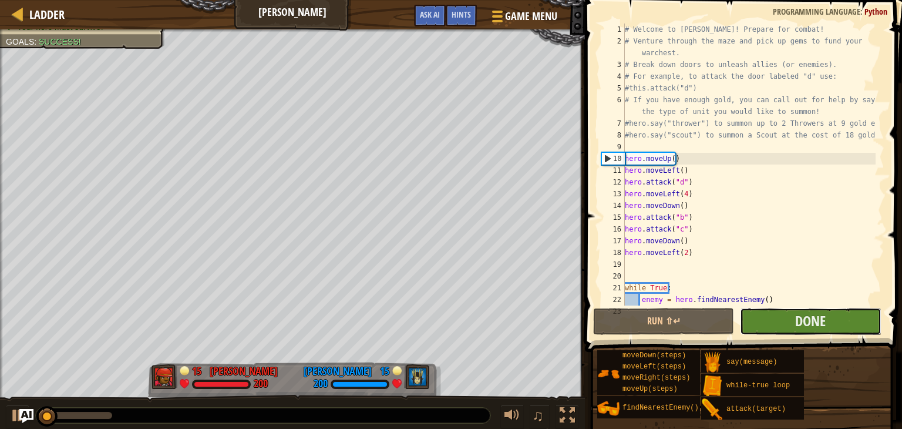
click at [775, 251] on div "1 2 3 4 5 6 7 8 9 10 11 12 13 14 15 16 17 18 19 20 21 22 23 # Welcome to Wakka …" at bounding box center [741, 199] width 321 height 386
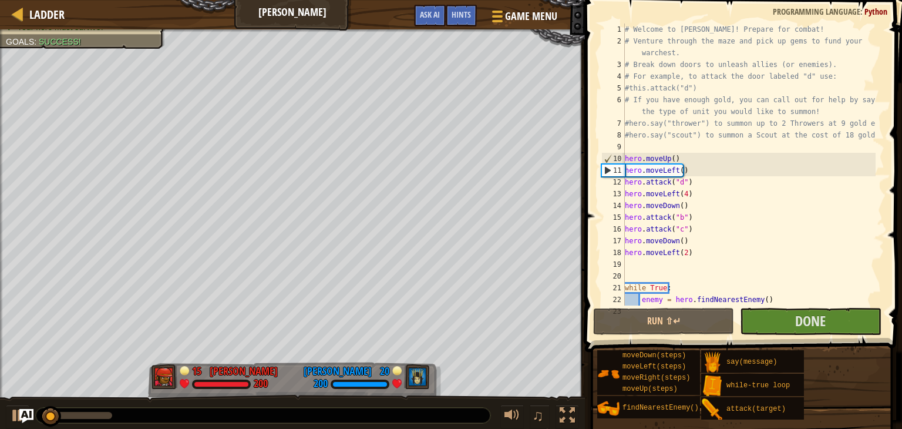
click at [767, 336] on span at bounding box center [744, 159] width 326 height 386
click at [771, 325] on button "Done" at bounding box center [810, 321] width 141 height 27
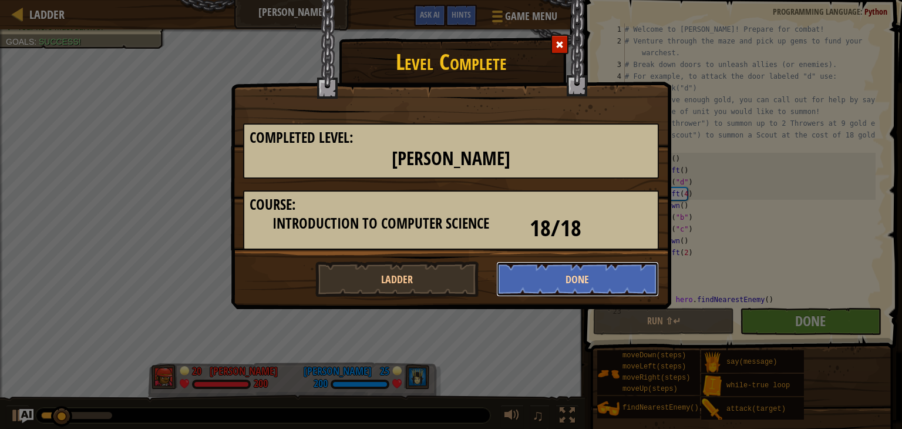
click at [532, 285] on button "Done" at bounding box center [577, 278] width 163 height 35
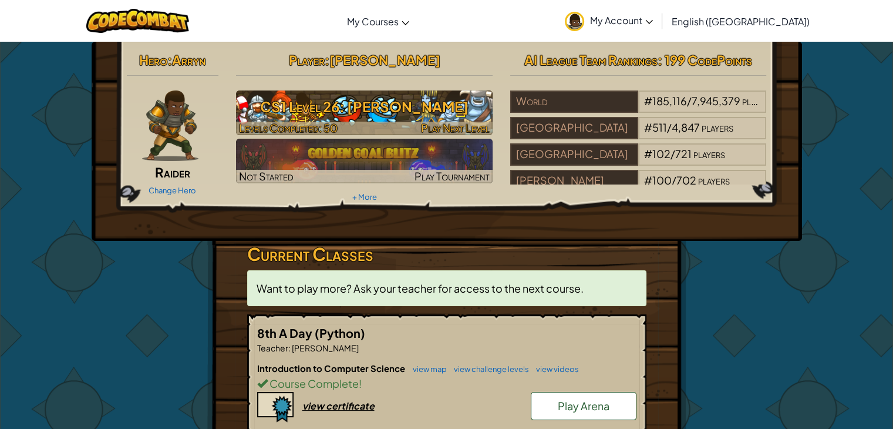
click at [396, 99] on h3 "CS1 Level 26: [PERSON_NAME]" at bounding box center [364, 106] width 257 height 26
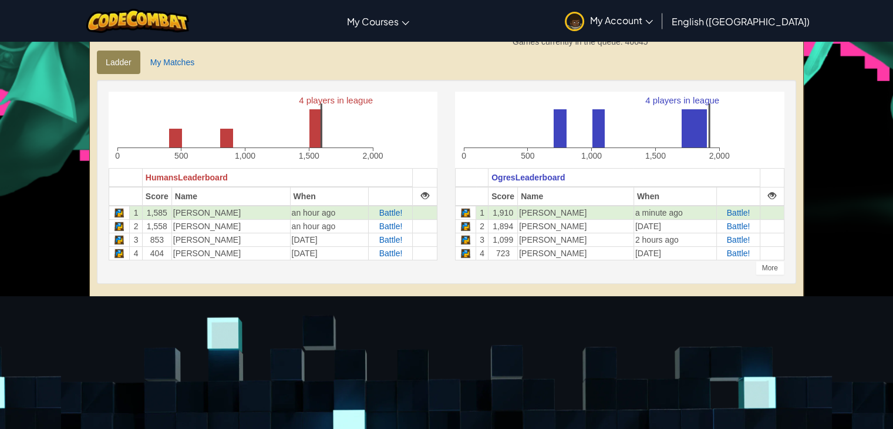
scroll to position [284, 0]
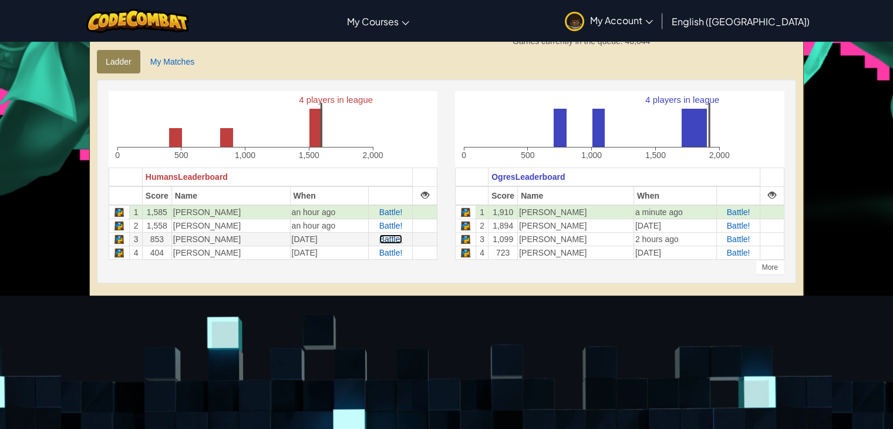
click at [388, 241] on span "Battle!" at bounding box center [390, 238] width 23 height 9
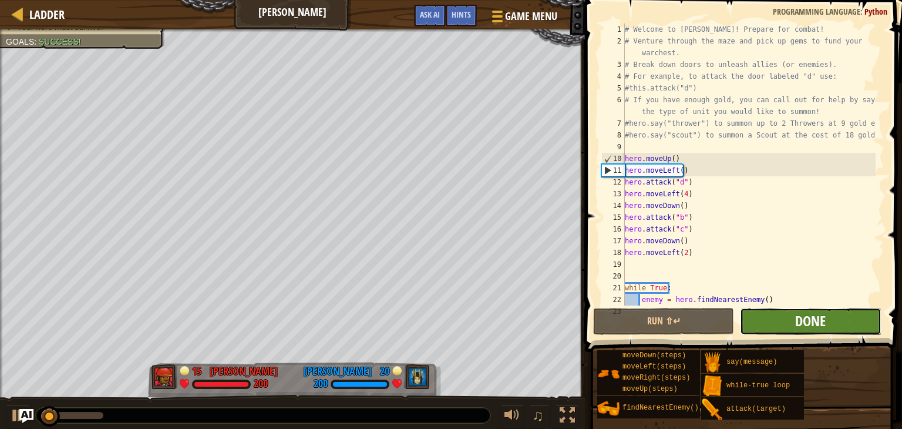
click at [814, 324] on span "Done" at bounding box center [810, 320] width 31 height 19
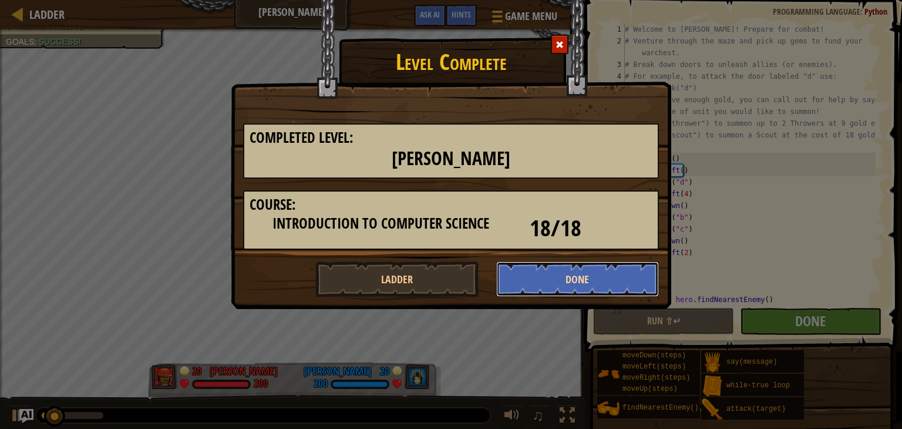
click at [528, 272] on button "Done" at bounding box center [577, 278] width 163 height 35
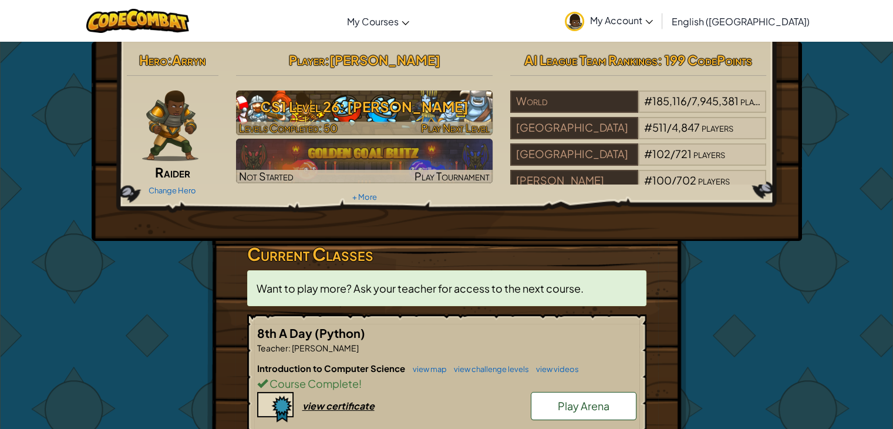
click at [448, 121] on div "Play Next Level" at bounding box center [455, 128] width 69 height 14
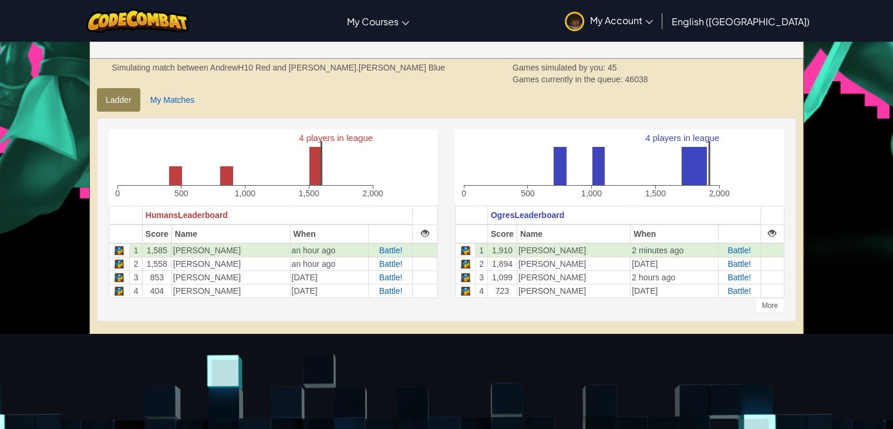
scroll to position [246, 0]
click at [181, 97] on link "My Matches" at bounding box center [173, 98] width 62 height 23
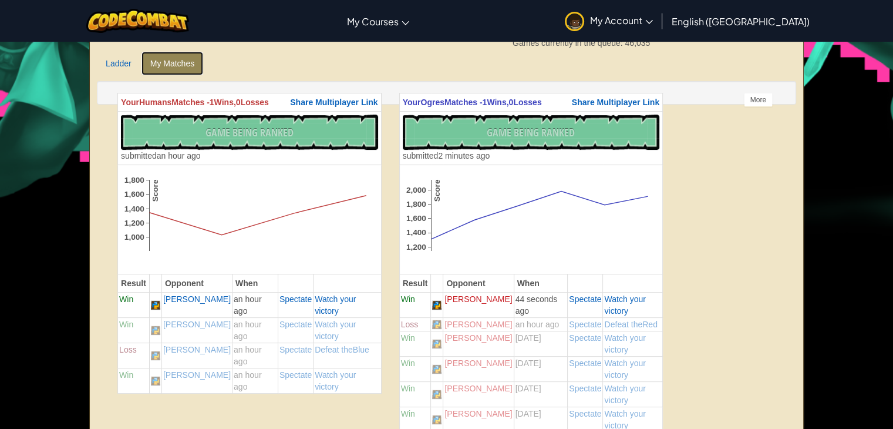
scroll to position [270, 0]
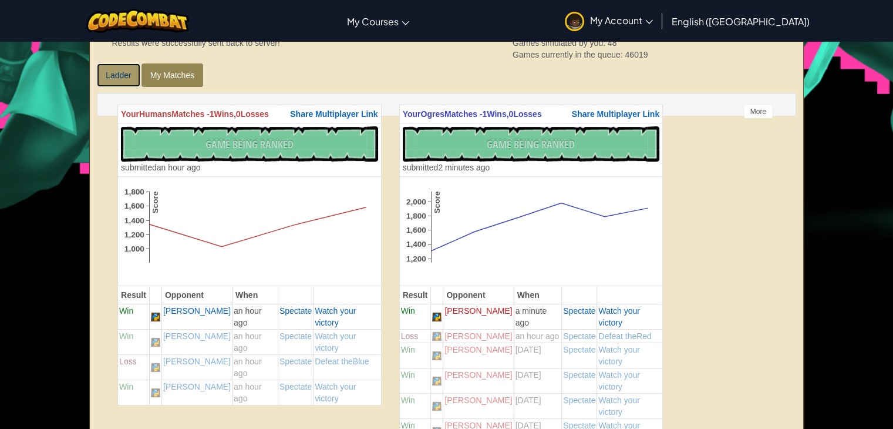
click at [103, 80] on link "Ladder" at bounding box center [118, 74] width 43 height 23
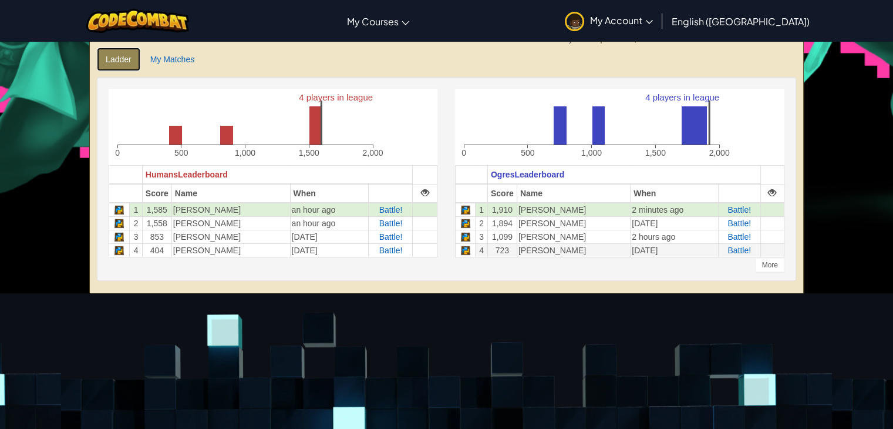
scroll to position [287, 0]
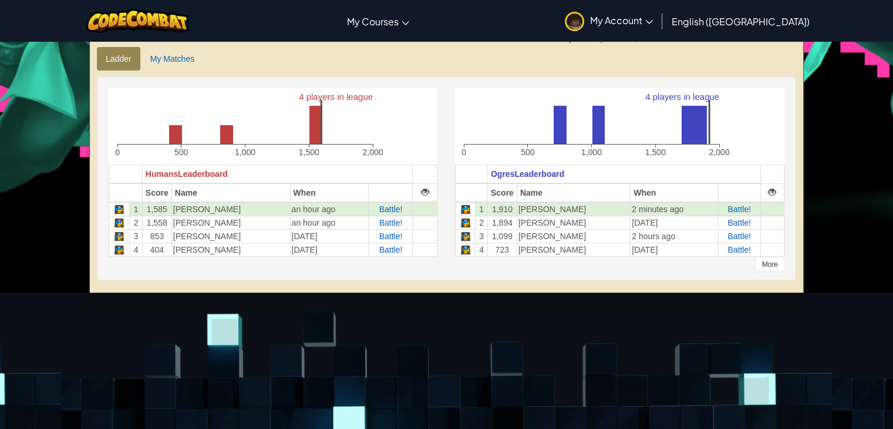
click at [770, 264] on div "More" at bounding box center [770, 264] width 29 height 14
click at [784, 266] on div "More" at bounding box center [770, 264] width 29 height 14
click at [776, 191] on div at bounding box center [772, 192] width 8 height 8
click at [396, 206] on span "Battle!" at bounding box center [390, 208] width 23 height 9
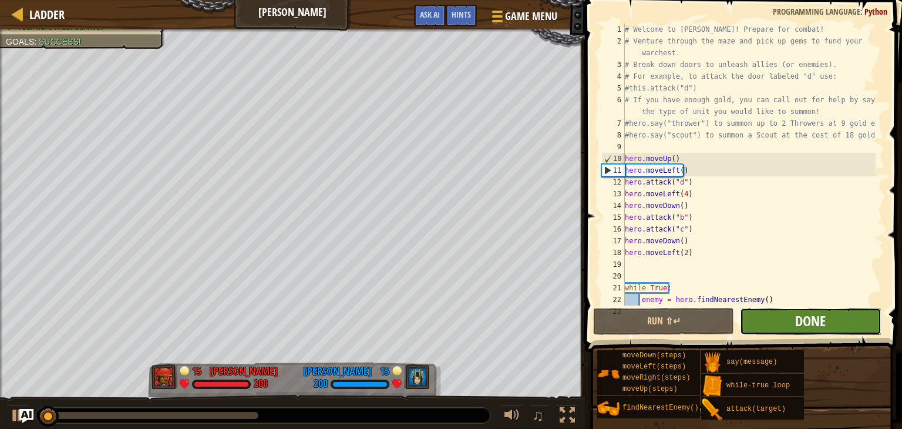
click at [805, 318] on span "Done" at bounding box center [810, 320] width 31 height 19
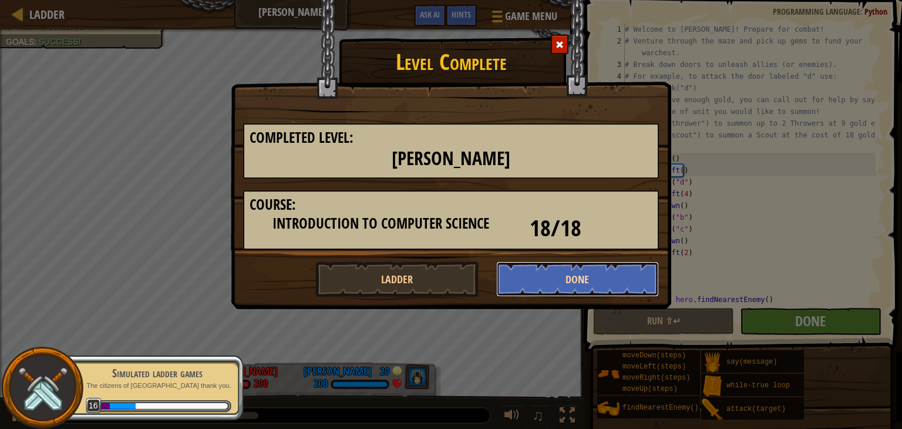
click at [584, 278] on button "Done" at bounding box center [577, 278] width 163 height 35
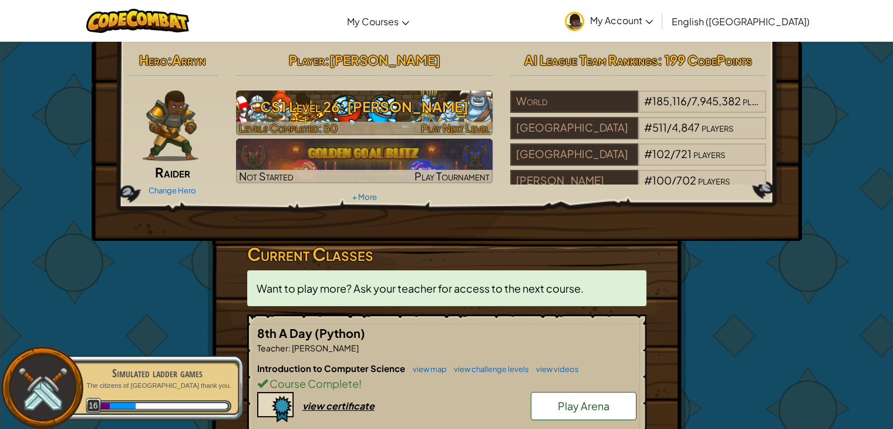
click at [347, 109] on h3 "CS1 Level 26: [PERSON_NAME]" at bounding box center [364, 106] width 257 height 26
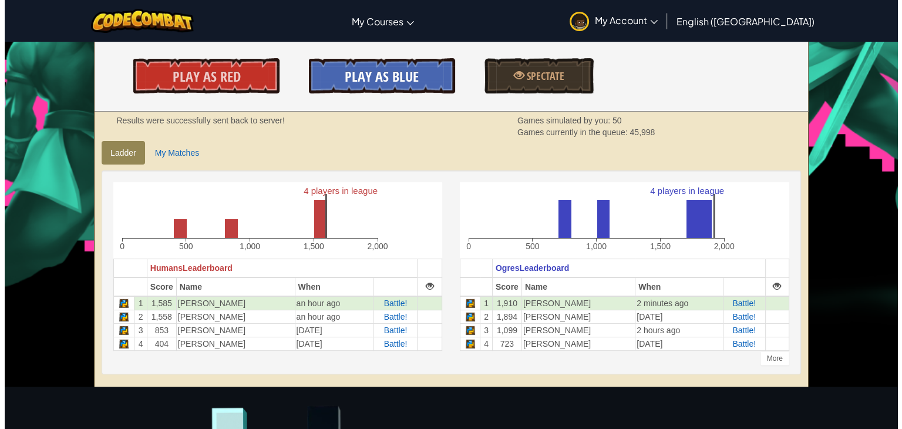
scroll to position [195, 0]
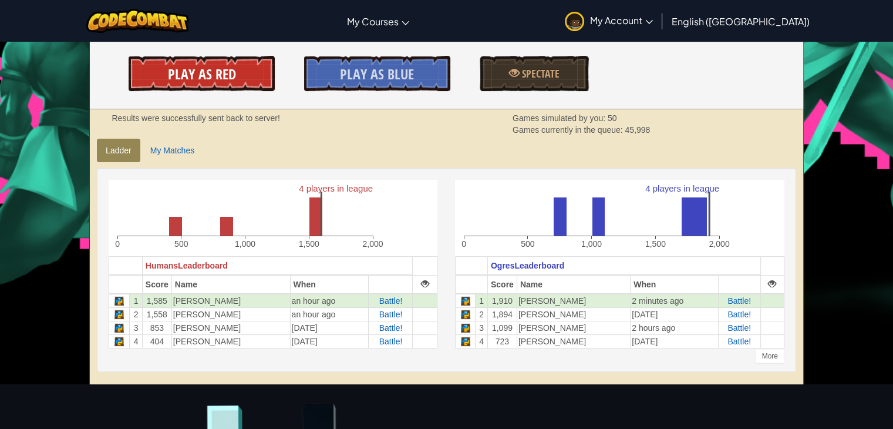
click at [223, 76] on span "Play As Red" at bounding box center [202, 74] width 68 height 19
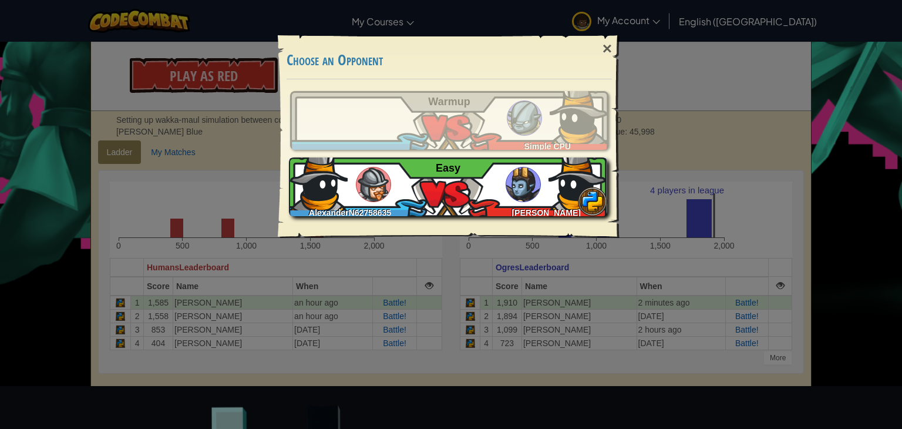
click at [473, 188] on div "AlexanderN62758635 [PERSON_NAME] Easy" at bounding box center [448, 186] width 318 height 59
